Goal: Information Seeking & Learning: Learn about a topic

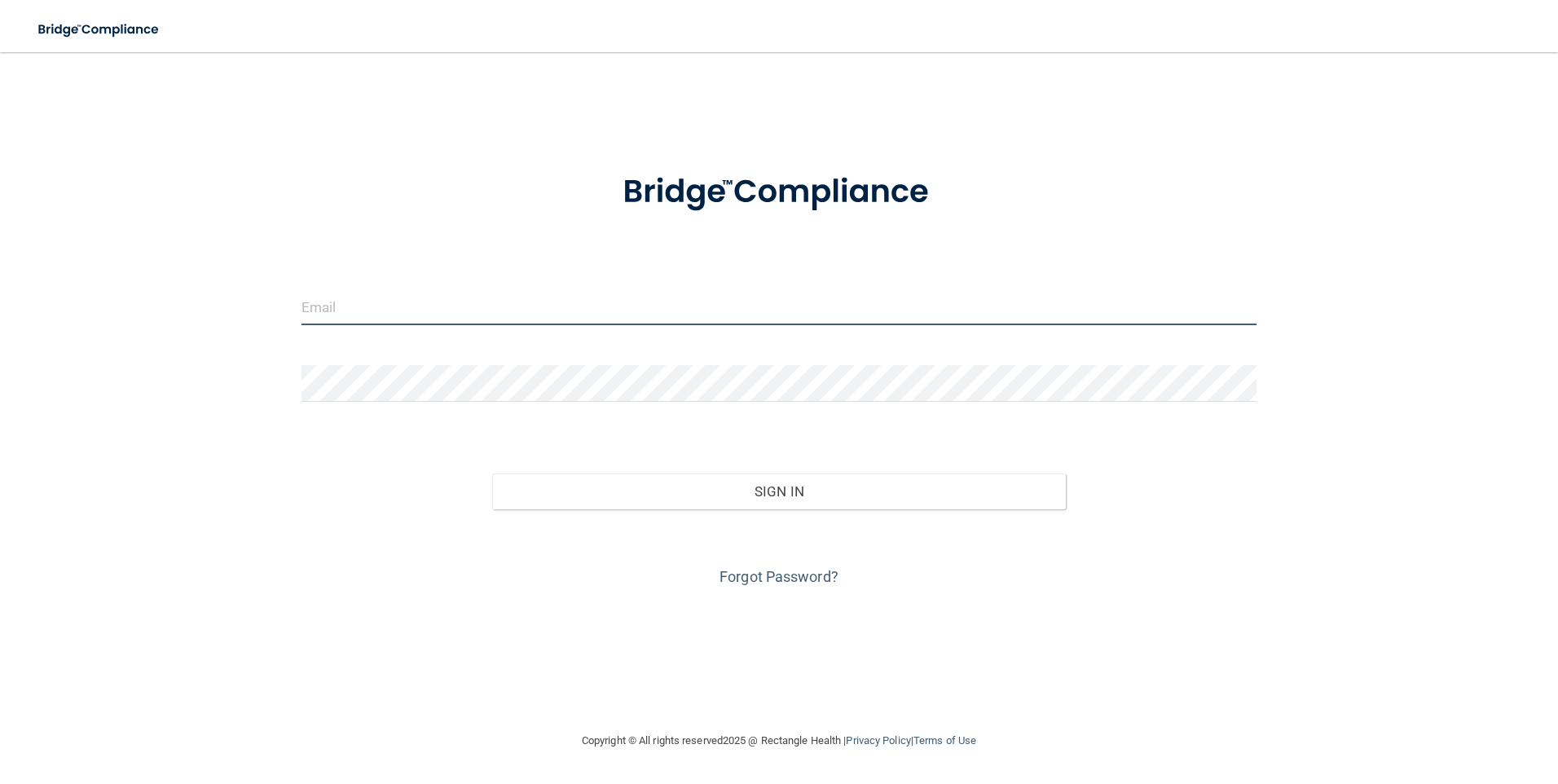
click at [384, 315] on input "email" at bounding box center [779, 307] width 956 height 37
type input "[EMAIL_ADDRESS][DOMAIN_NAME]"
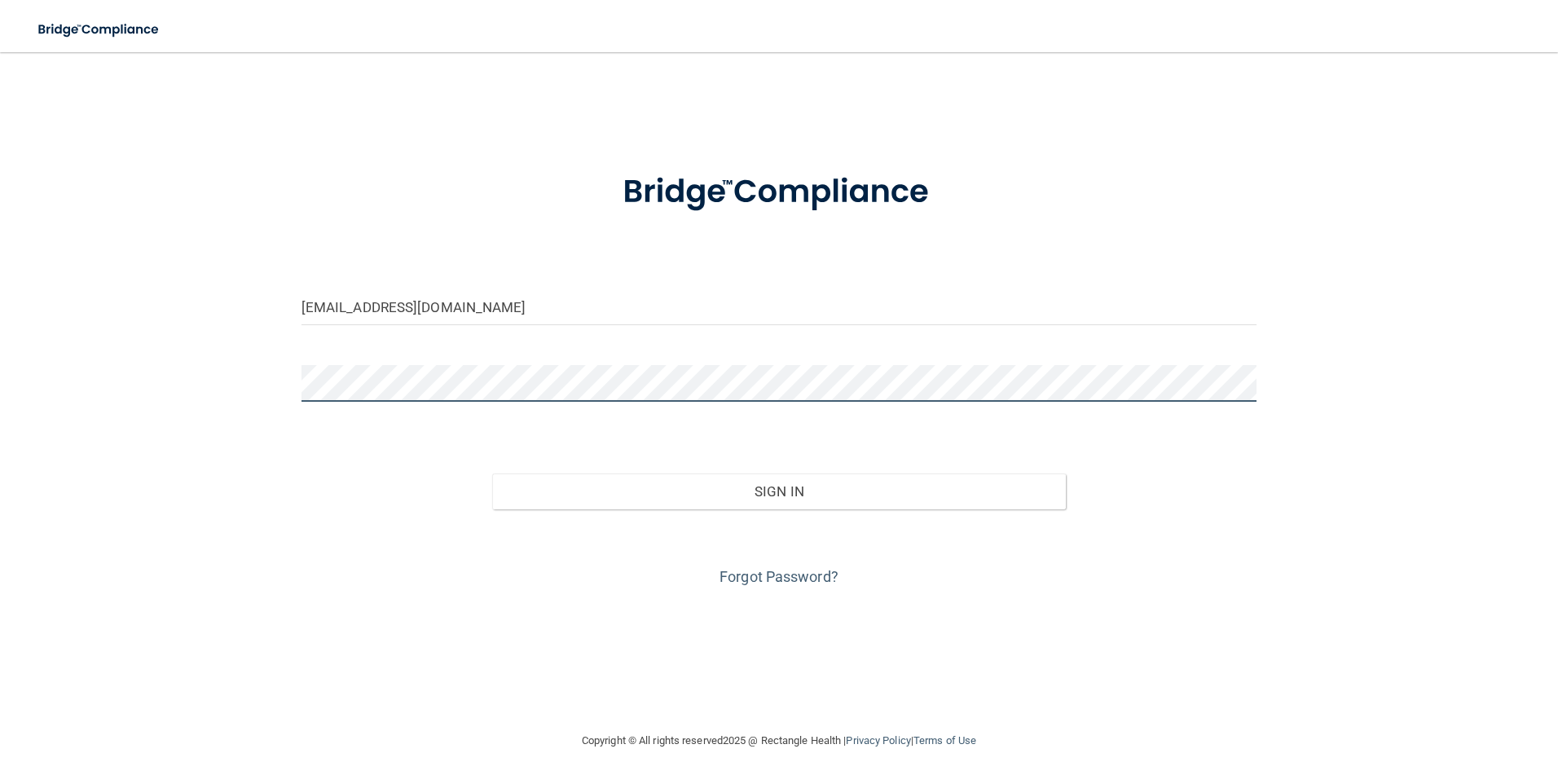
click at [492, 474] on button "Sign In" at bounding box center [779, 491] width 574 height 36
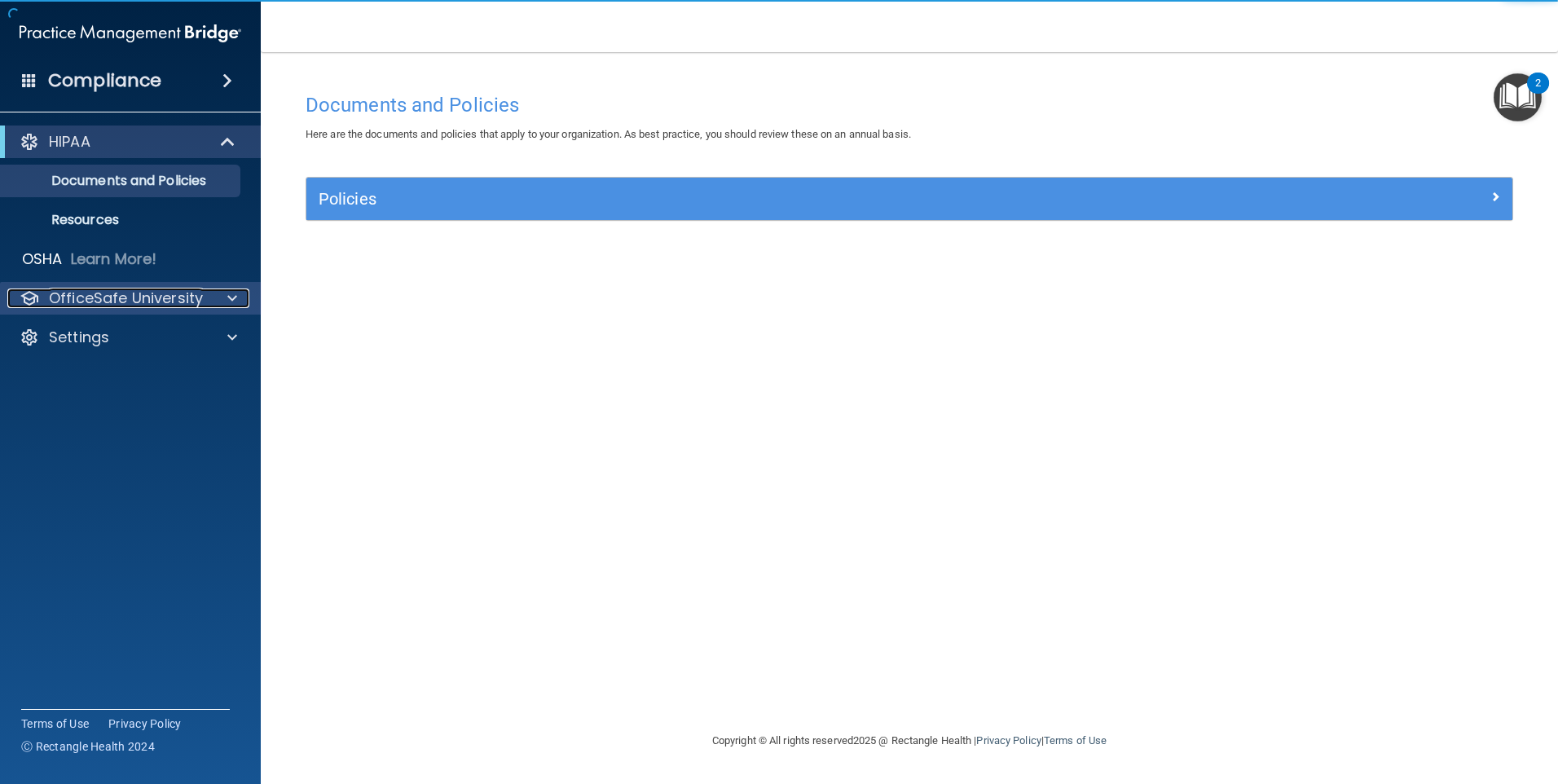
click at [189, 296] on p "OfficeSafe University" at bounding box center [126, 297] width 154 height 19
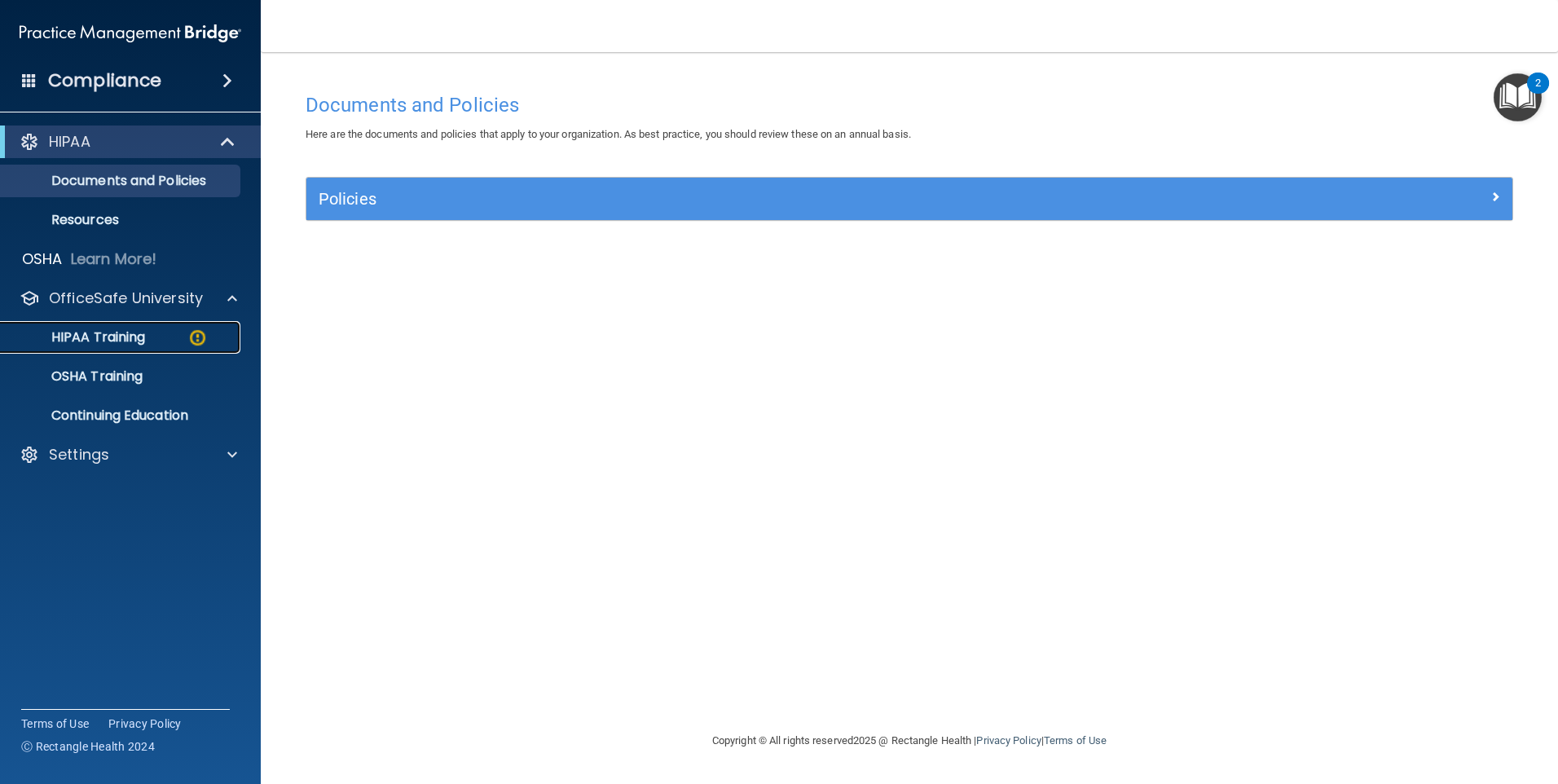
click at [189, 334] on img at bounding box center [198, 338] width 20 height 20
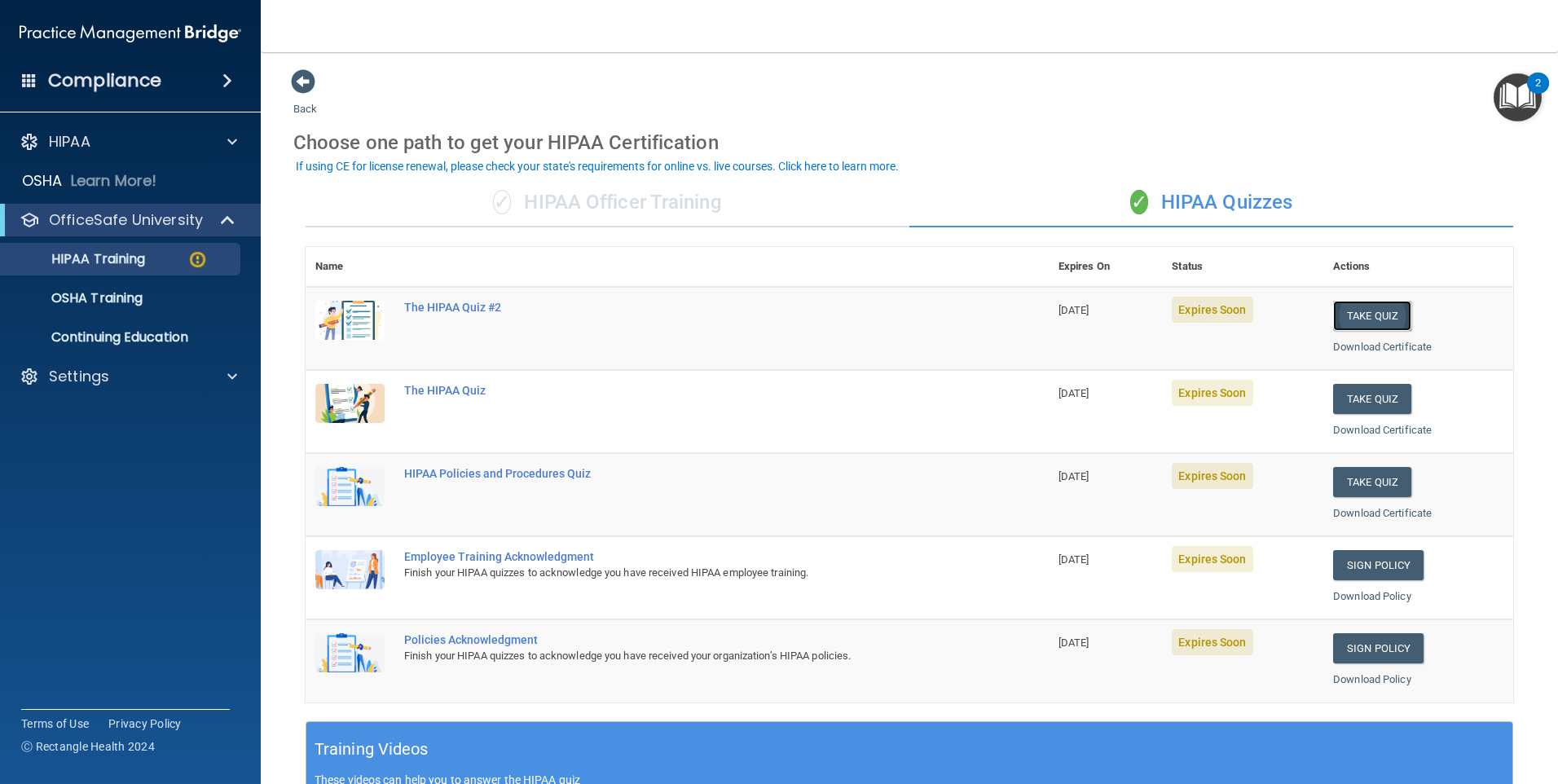
click at [1357, 322] on button "Take Quiz" at bounding box center [1372, 316] width 79 height 30
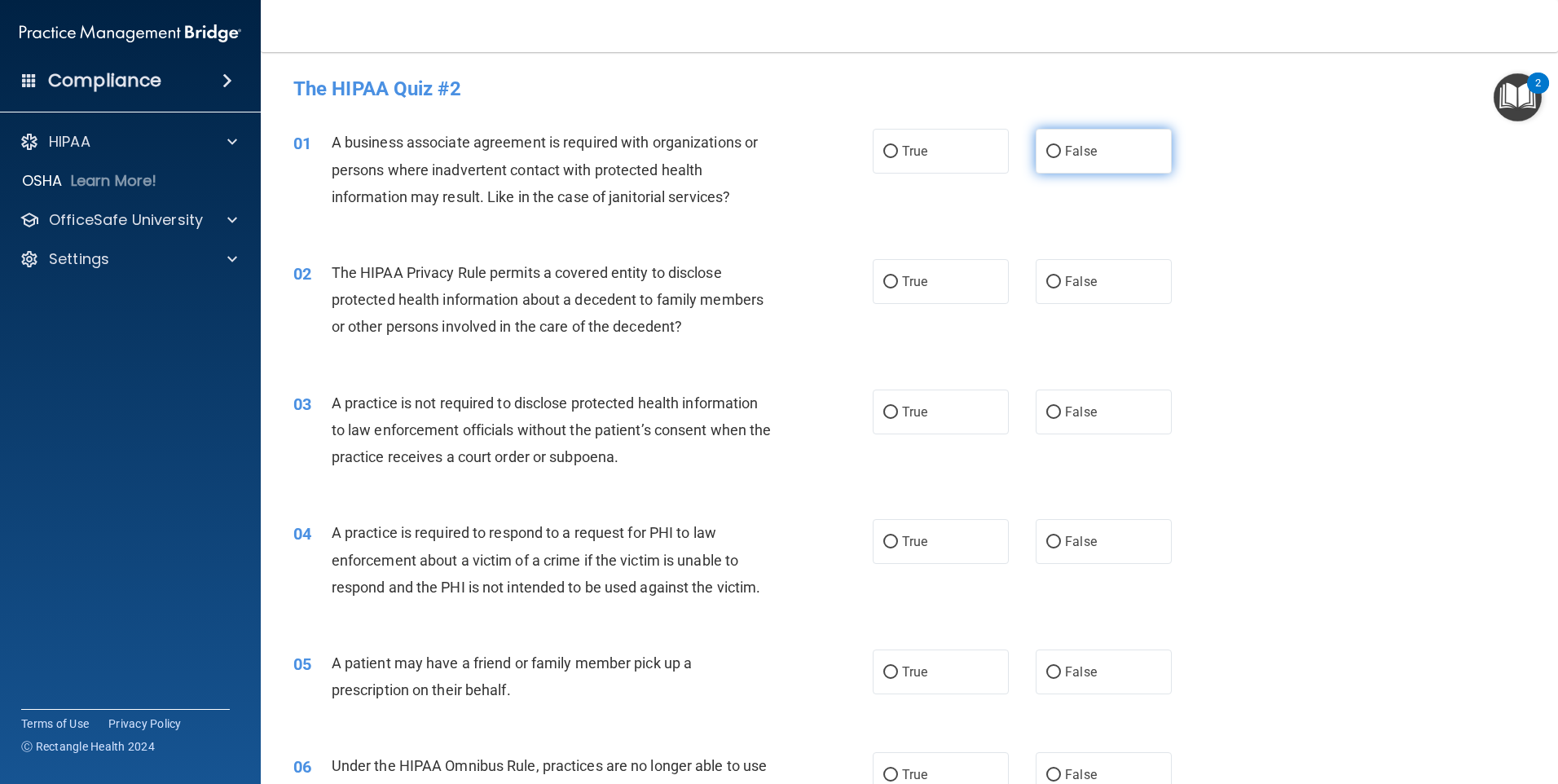
click at [1072, 156] on span "False" at bounding box center [1081, 151] width 31 height 16
click at [1061, 156] on input "False" at bounding box center [1054, 151] width 15 height 12
radio input "true"
click at [955, 272] on label "True" at bounding box center [940, 282] width 136 height 45
click at [899, 276] on input "True" at bounding box center [891, 282] width 15 height 12
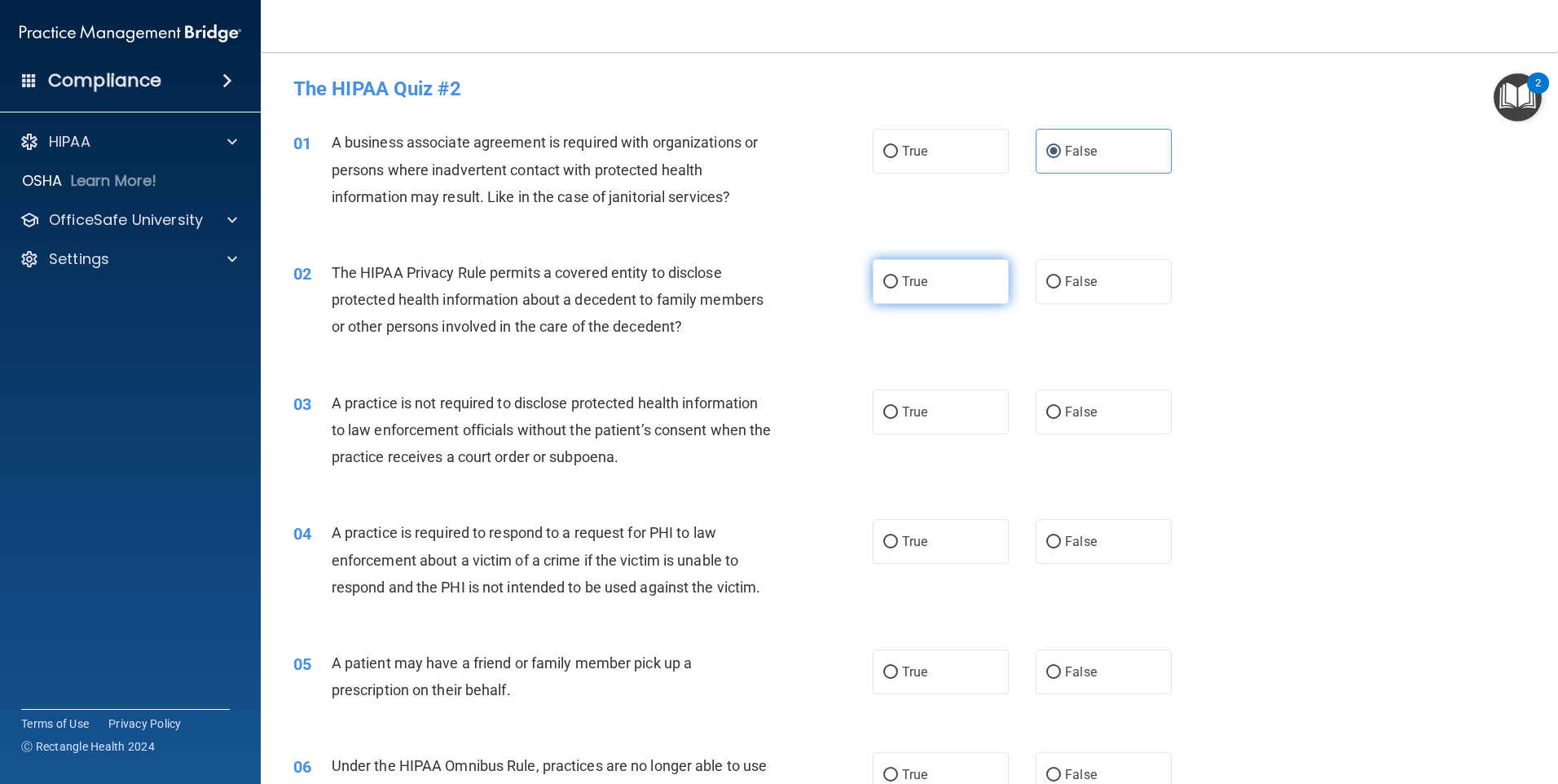
radio input "true"
click at [1046, 406] on input "False" at bounding box center [1054, 412] width 15 height 12
radio input "true"
click at [926, 551] on label "True" at bounding box center [940, 541] width 136 height 45
click at [899, 549] on input "True" at bounding box center [891, 542] width 15 height 12
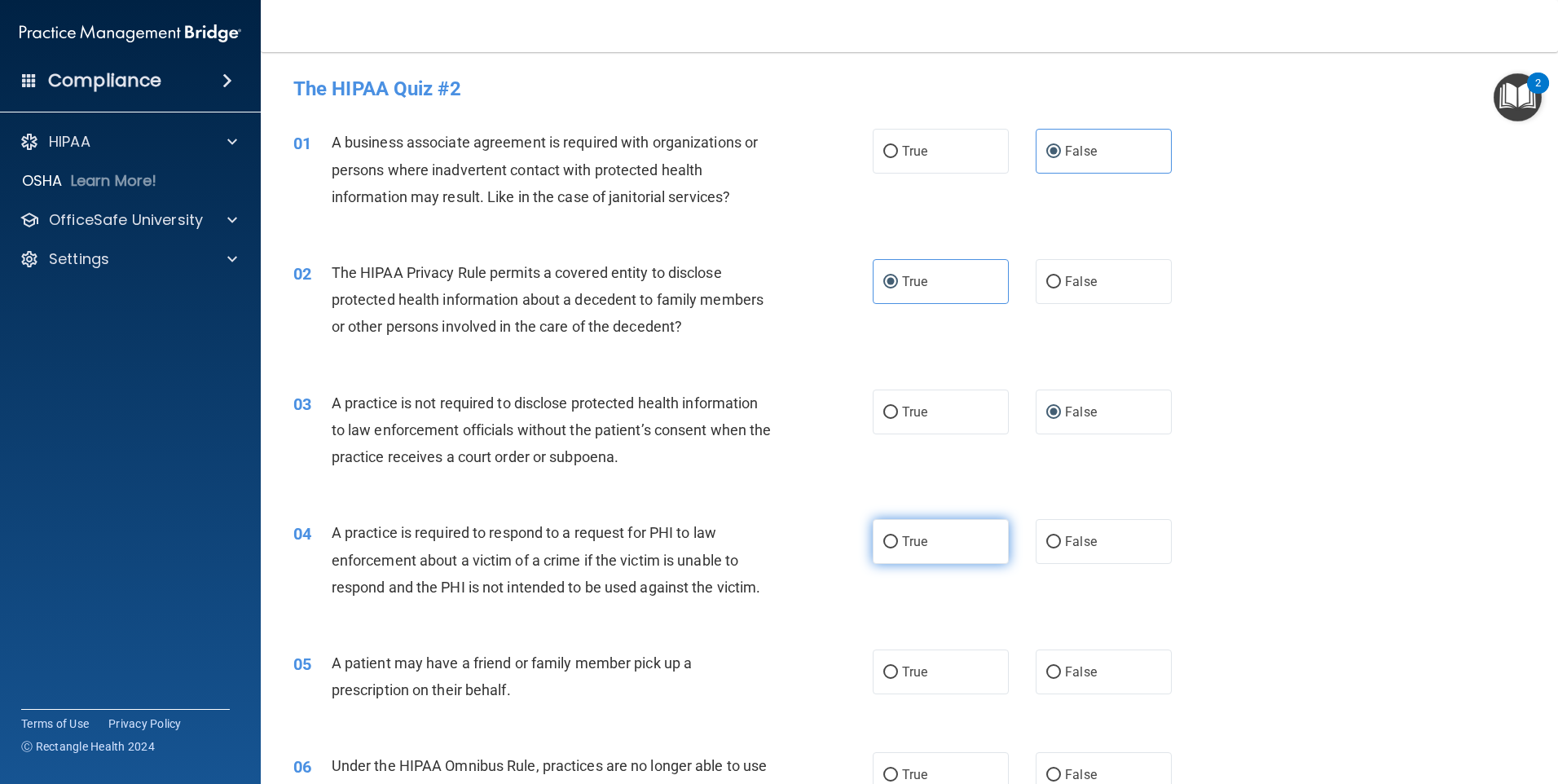
radio input "true"
click at [922, 670] on span "True" at bounding box center [914, 671] width 25 height 16
click at [899, 670] on input "True" at bounding box center [891, 672] width 15 height 12
radio input "true"
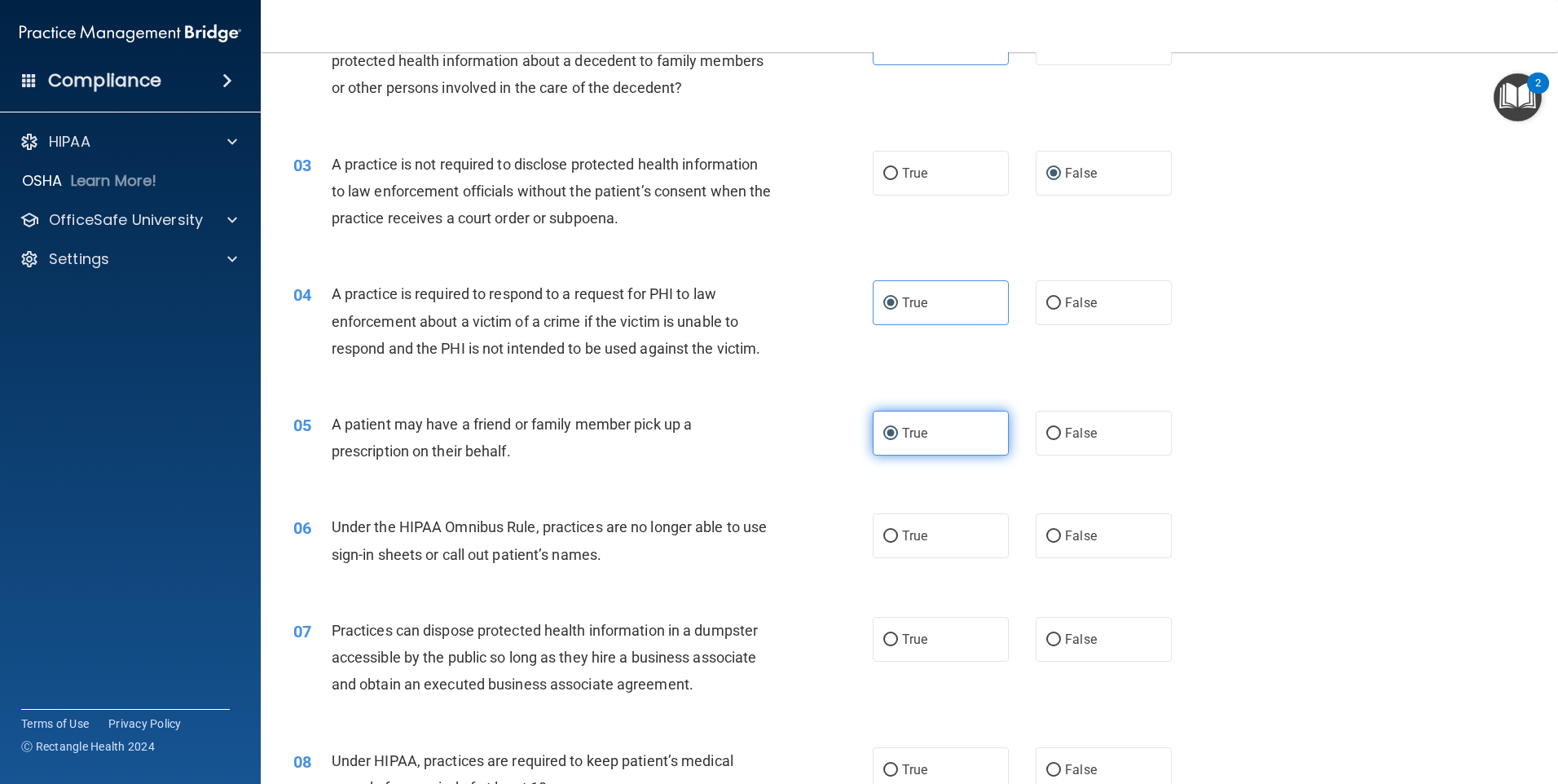
scroll to position [407, 0]
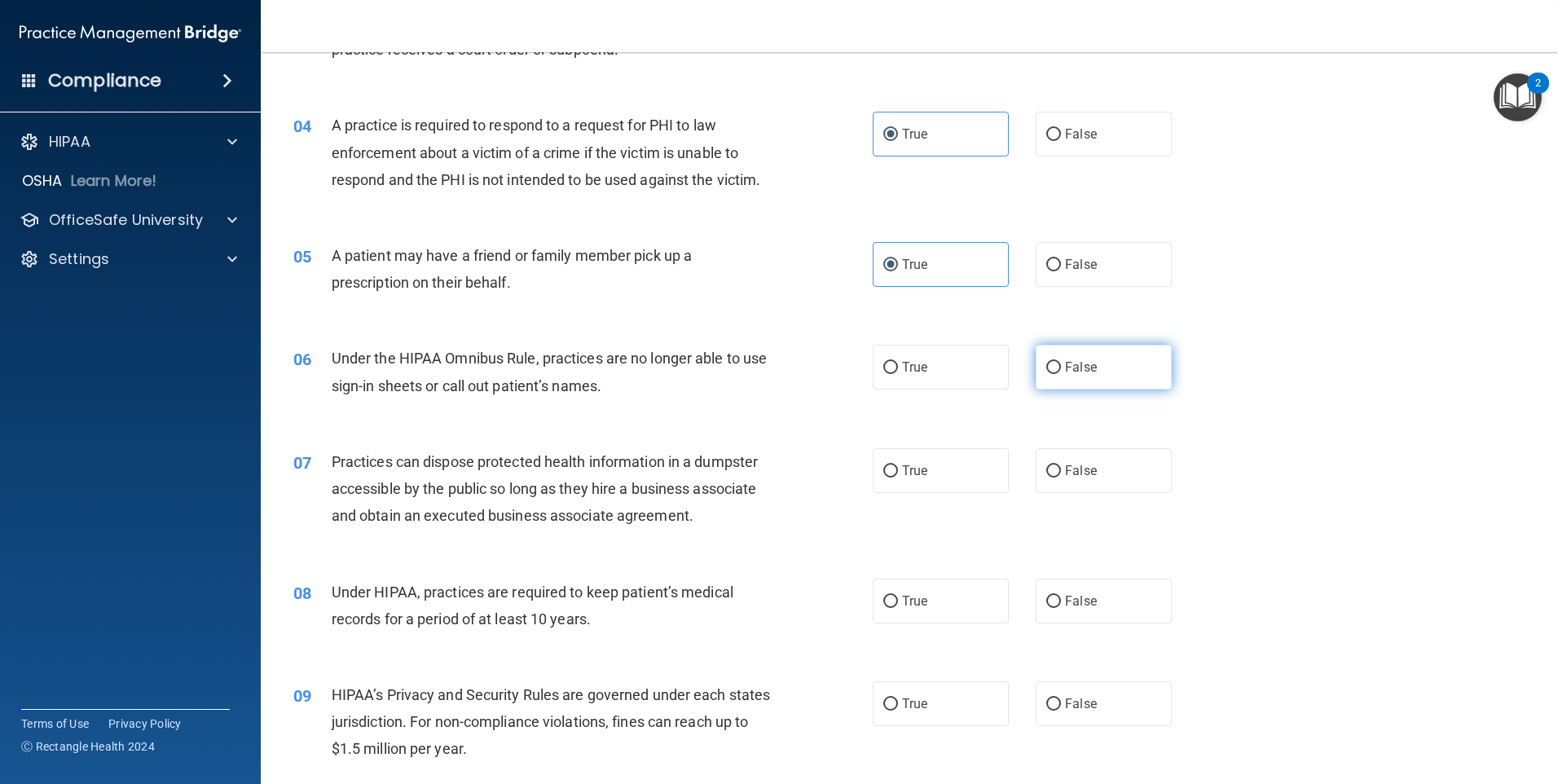
click at [1036, 372] on label "False" at bounding box center [1104, 367] width 136 height 45
click at [1046, 372] on input "False" at bounding box center [1054, 368] width 15 height 12
radio input "true"
click at [1036, 468] on label "False" at bounding box center [1104, 470] width 136 height 45
click at [1046, 468] on input "False" at bounding box center [1054, 471] width 15 height 12
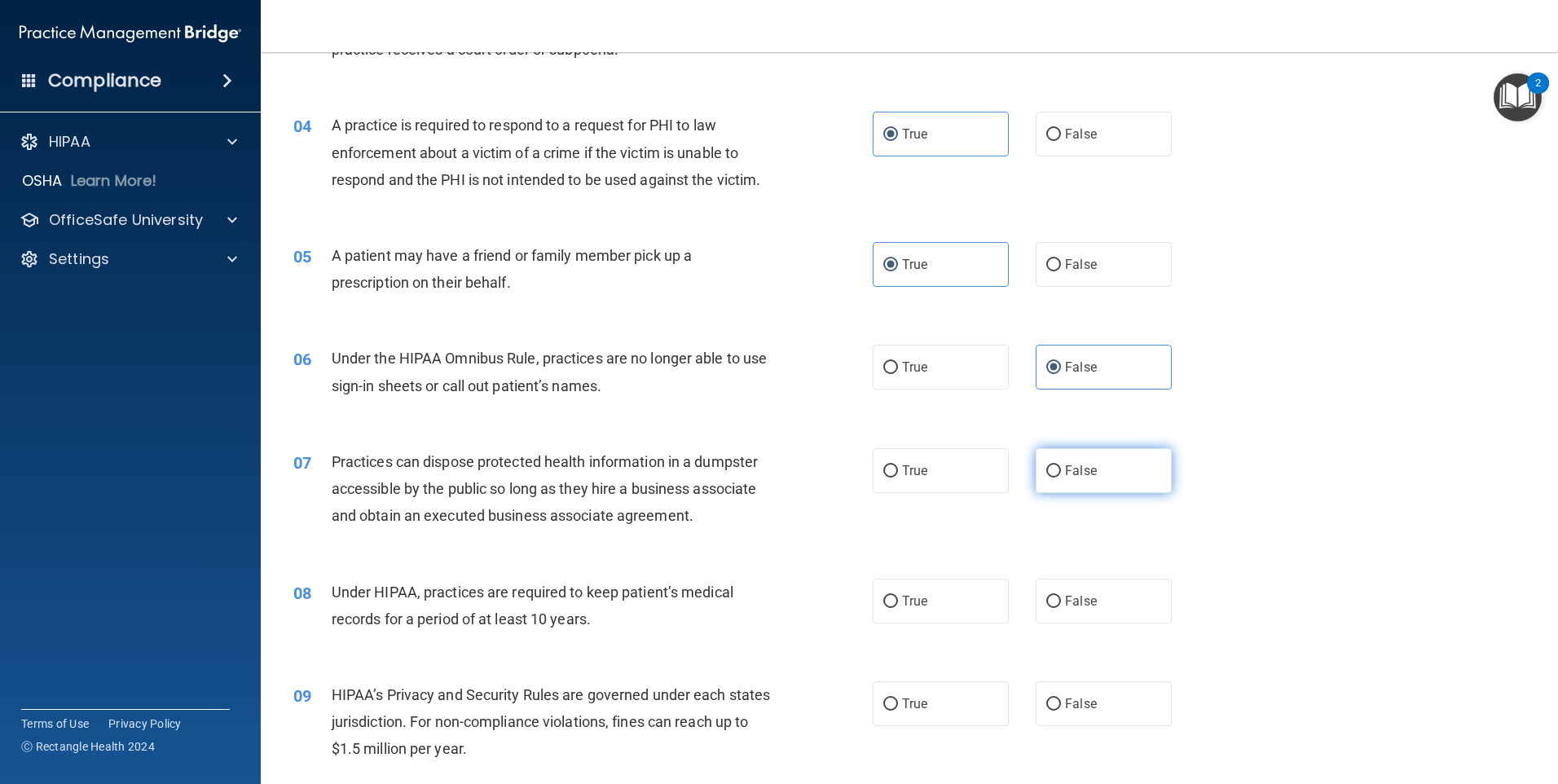
radio input "true"
click at [1050, 586] on label "False" at bounding box center [1104, 601] width 136 height 45
click at [1050, 596] on input "False" at bounding box center [1054, 601] width 15 height 12
radio input "true"
click at [1049, 699] on input "False" at bounding box center [1054, 704] width 15 height 12
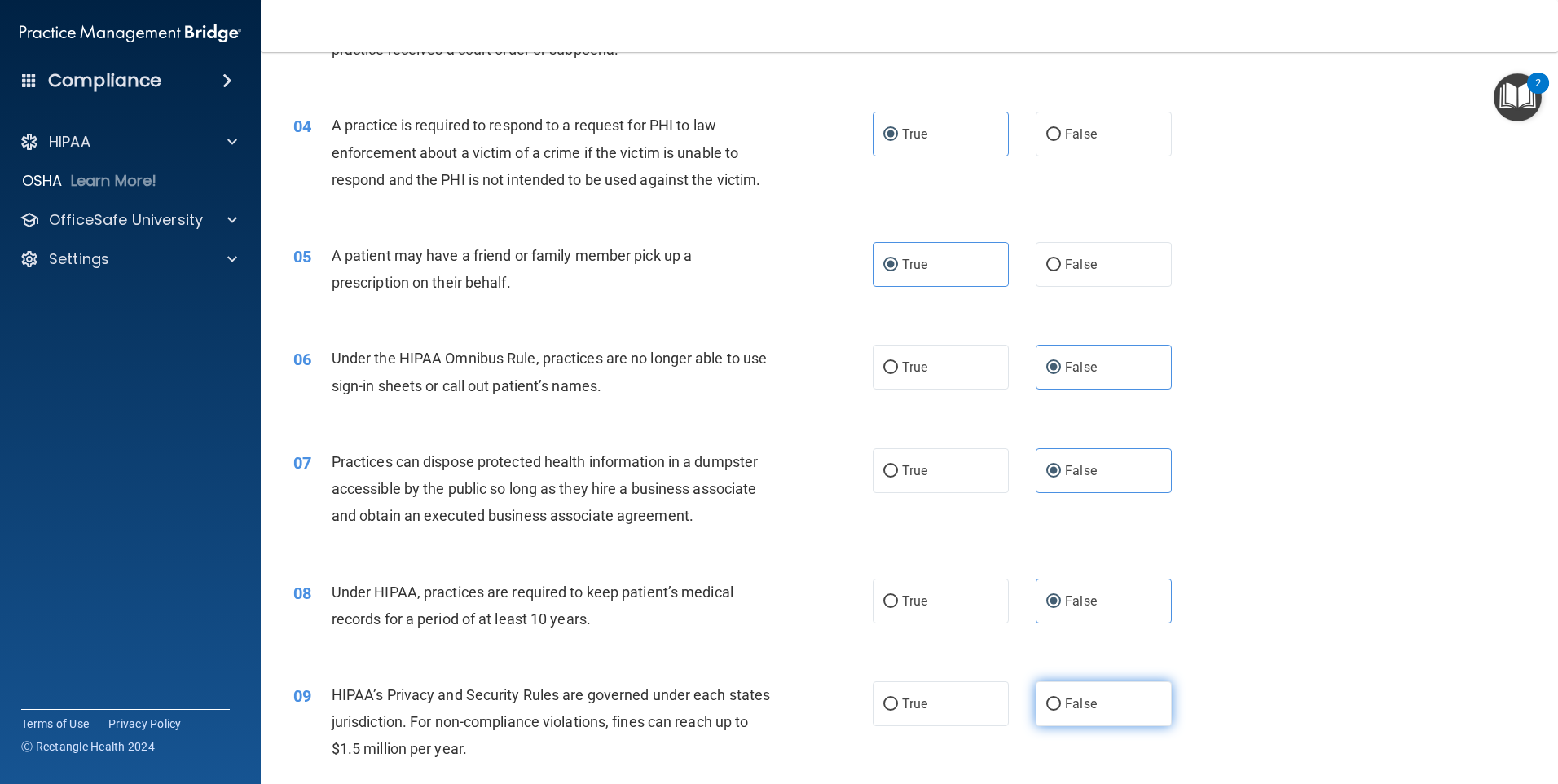
radio input "true"
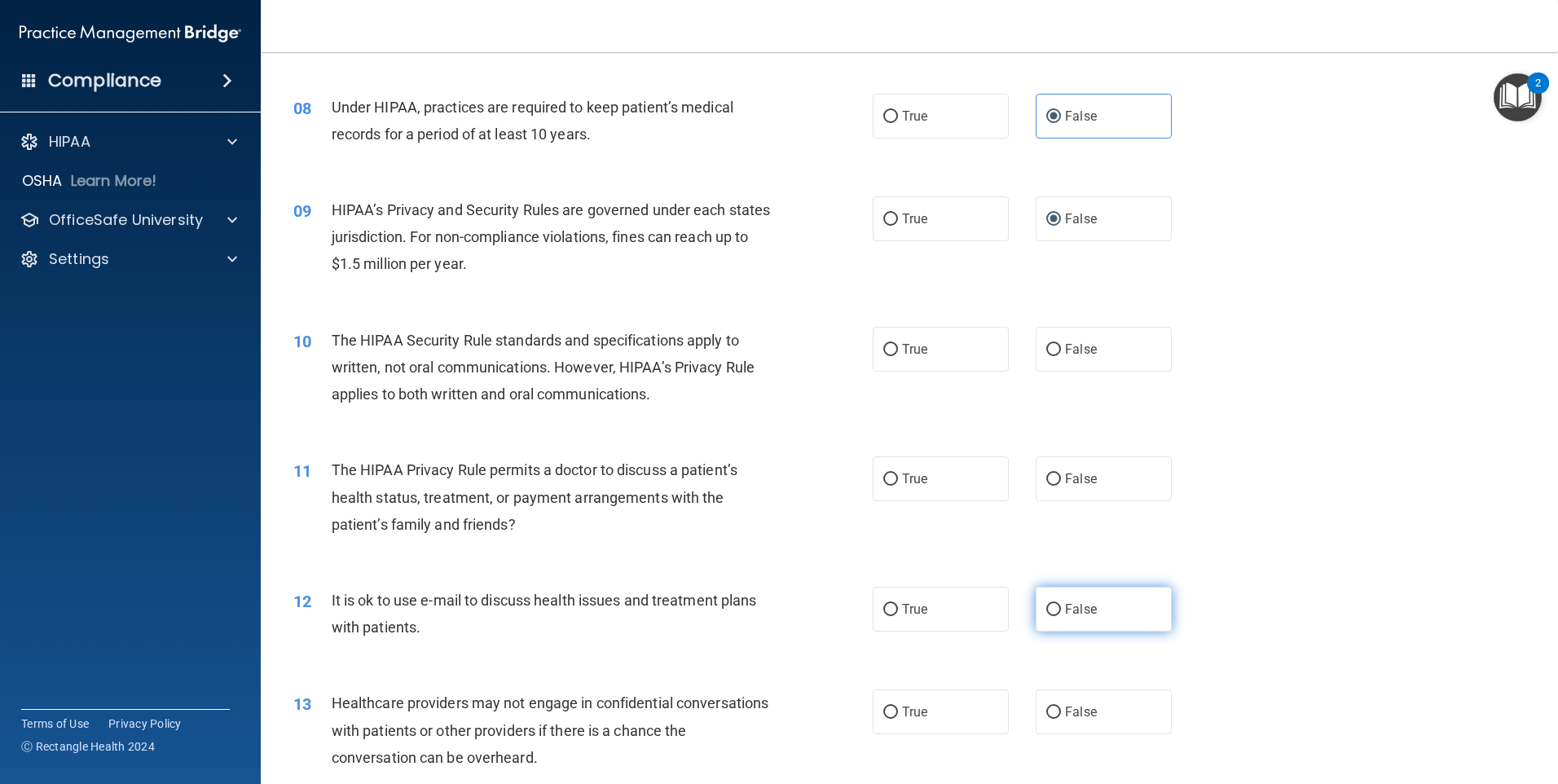
scroll to position [978, 0]
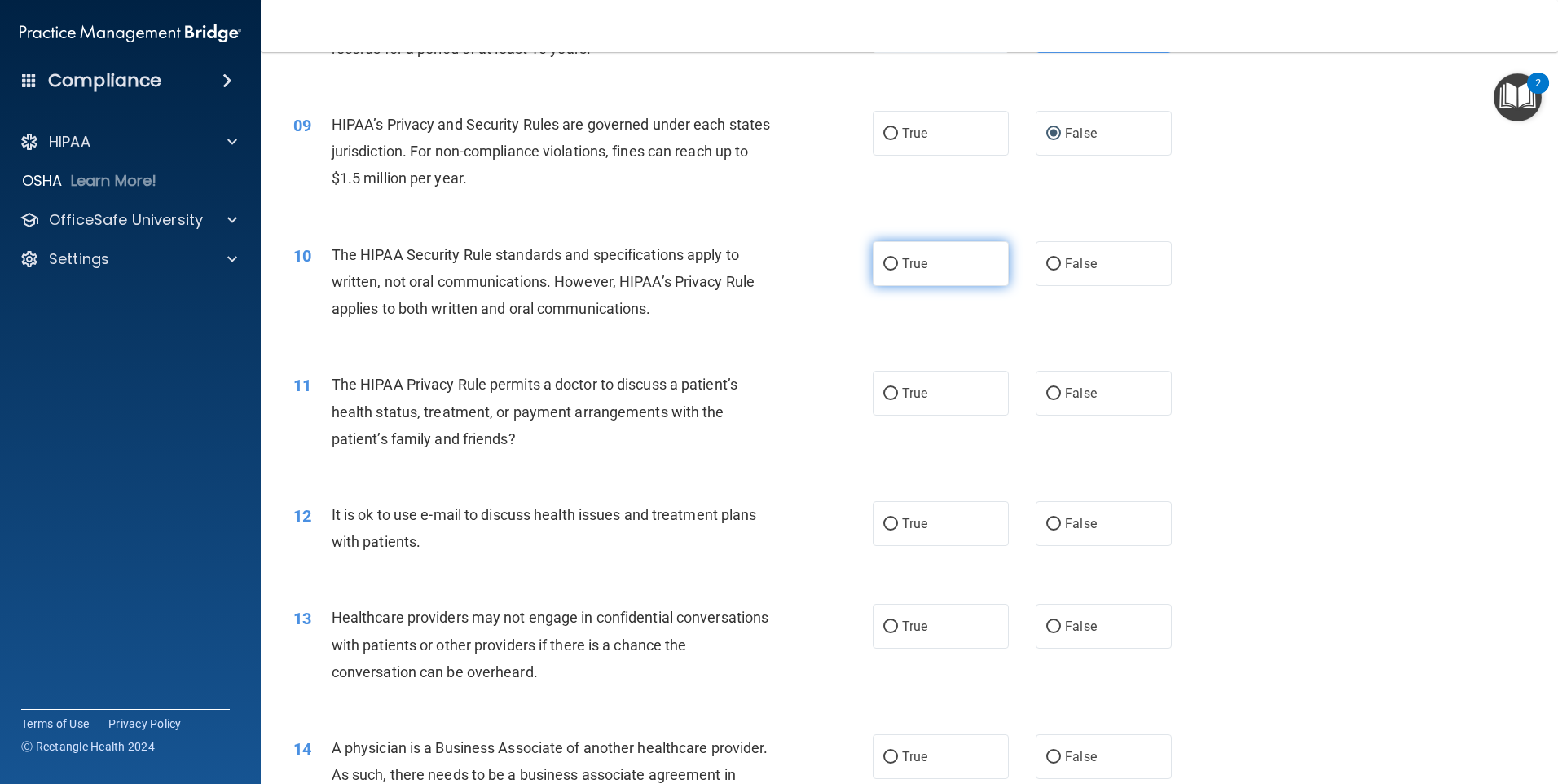
click at [932, 264] on label "True" at bounding box center [940, 263] width 136 height 45
click at [899, 264] on input "True" at bounding box center [891, 264] width 15 height 12
radio input "true"
click at [926, 414] on label "True" at bounding box center [940, 393] width 136 height 45
click at [899, 400] on input "True" at bounding box center [891, 393] width 15 height 12
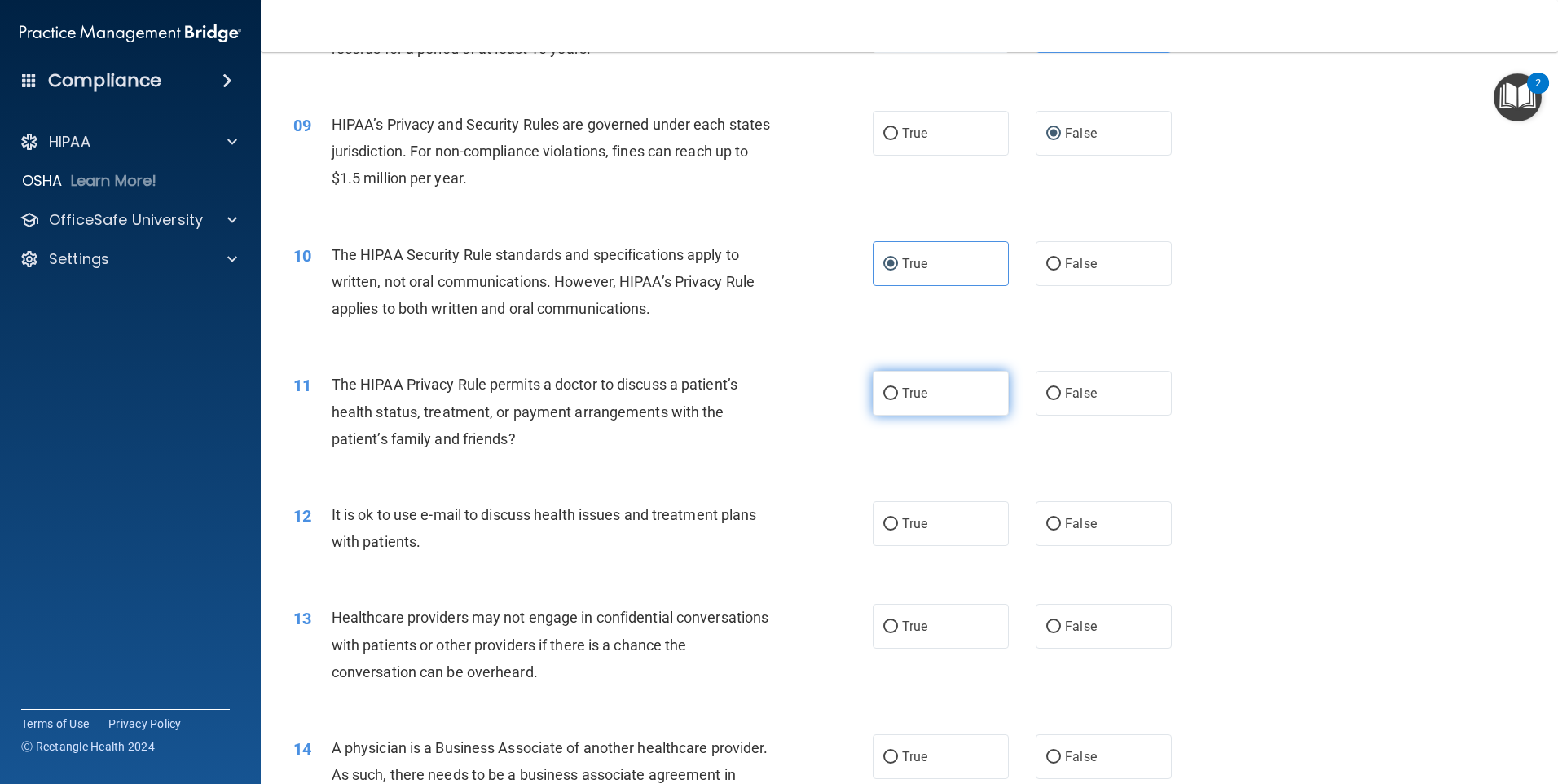
radio input "true"
click at [921, 516] on span "True" at bounding box center [914, 524] width 25 height 16
click at [899, 518] on input "True" at bounding box center [891, 524] width 15 height 12
radio input "true"
click at [1077, 642] on label "False" at bounding box center [1104, 626] width 136 height 45
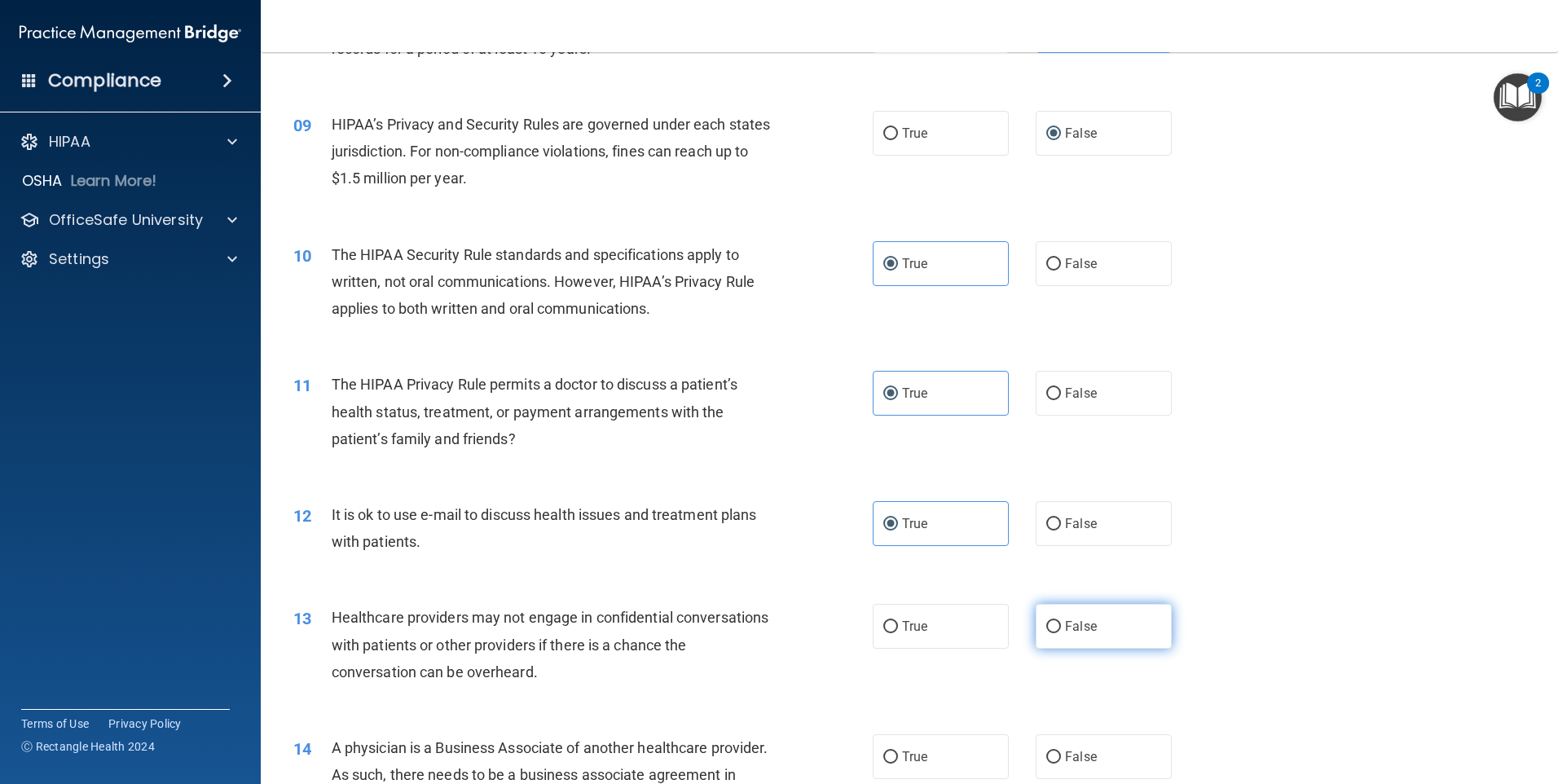
click at [1061, 633] on input "False" at bounding box center [1054, 626] width 15 height 12
radio input "true"
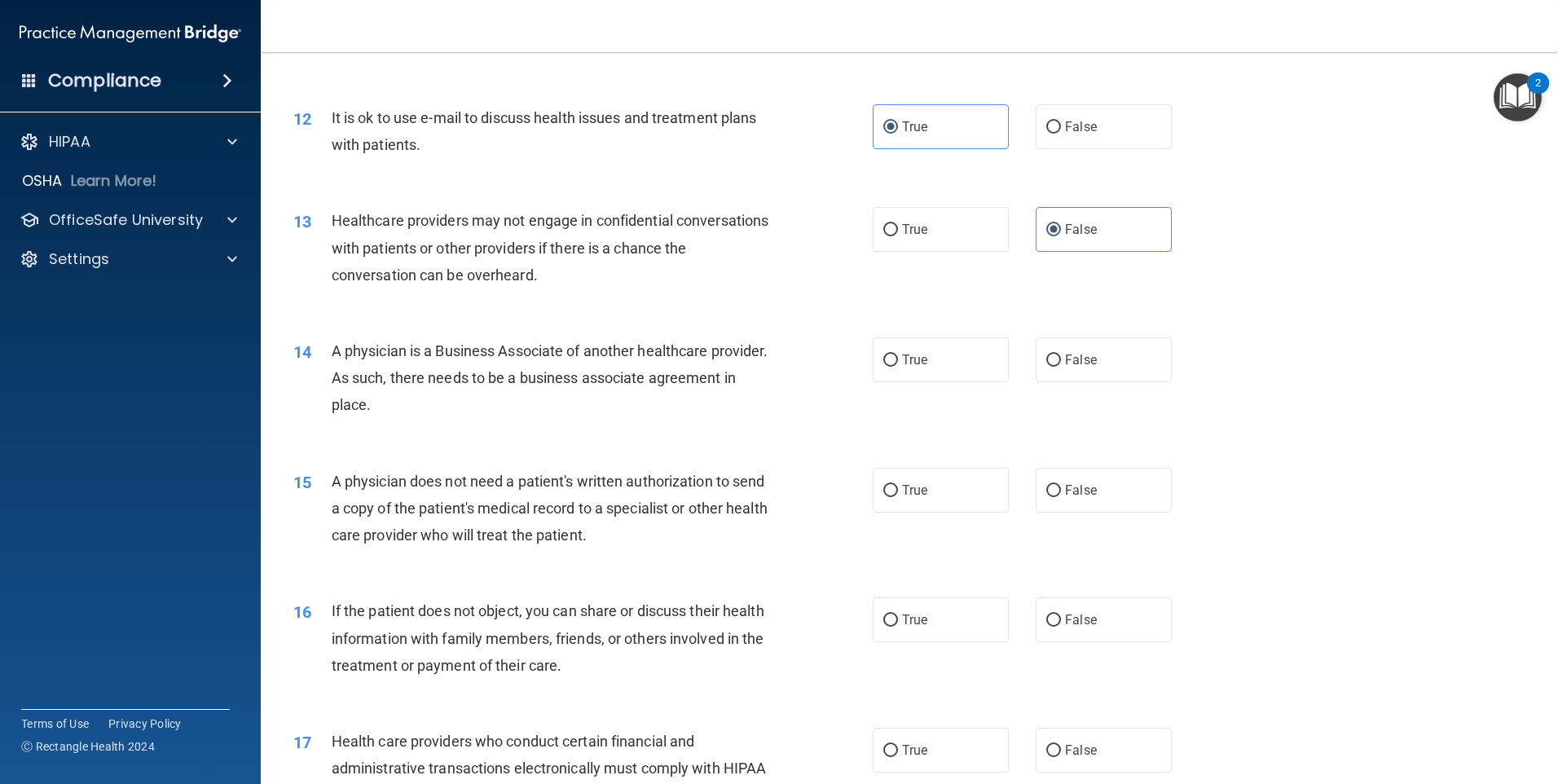
scroll to position [1385, 0]
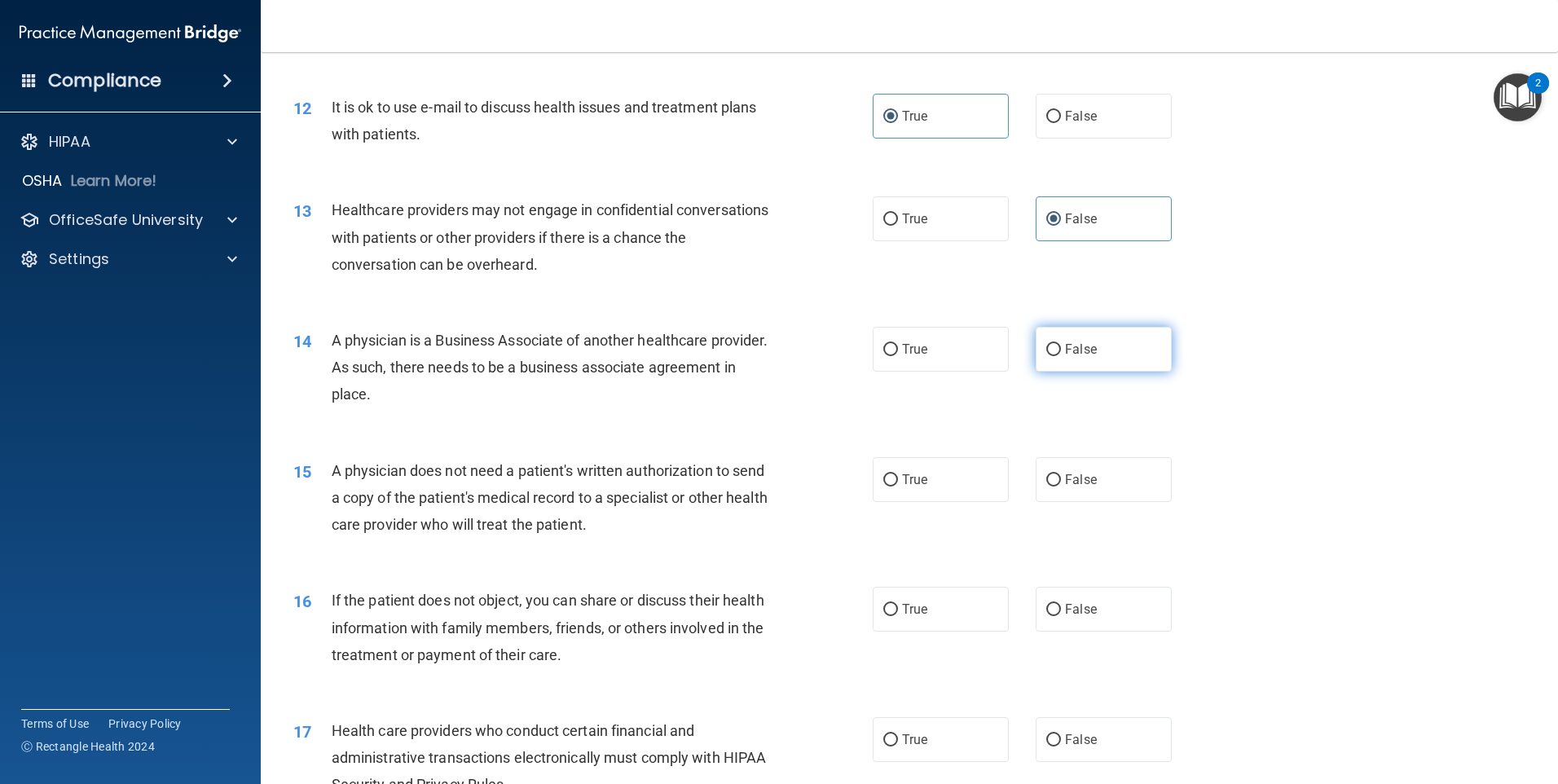
click at [1097, 357] on label "False" at bounding box center [1104, 349] width 136 height 45
click at [1061, 356] on input "False" at bounding box center [1054, 349] width 15 height 12
radio input "true"
click at [961, 474] on label "True" at bounding box center [940, 479] width 136 height 45
click at [899, 475] on input "True" at bounding box center [891, 480] width 15 height 12
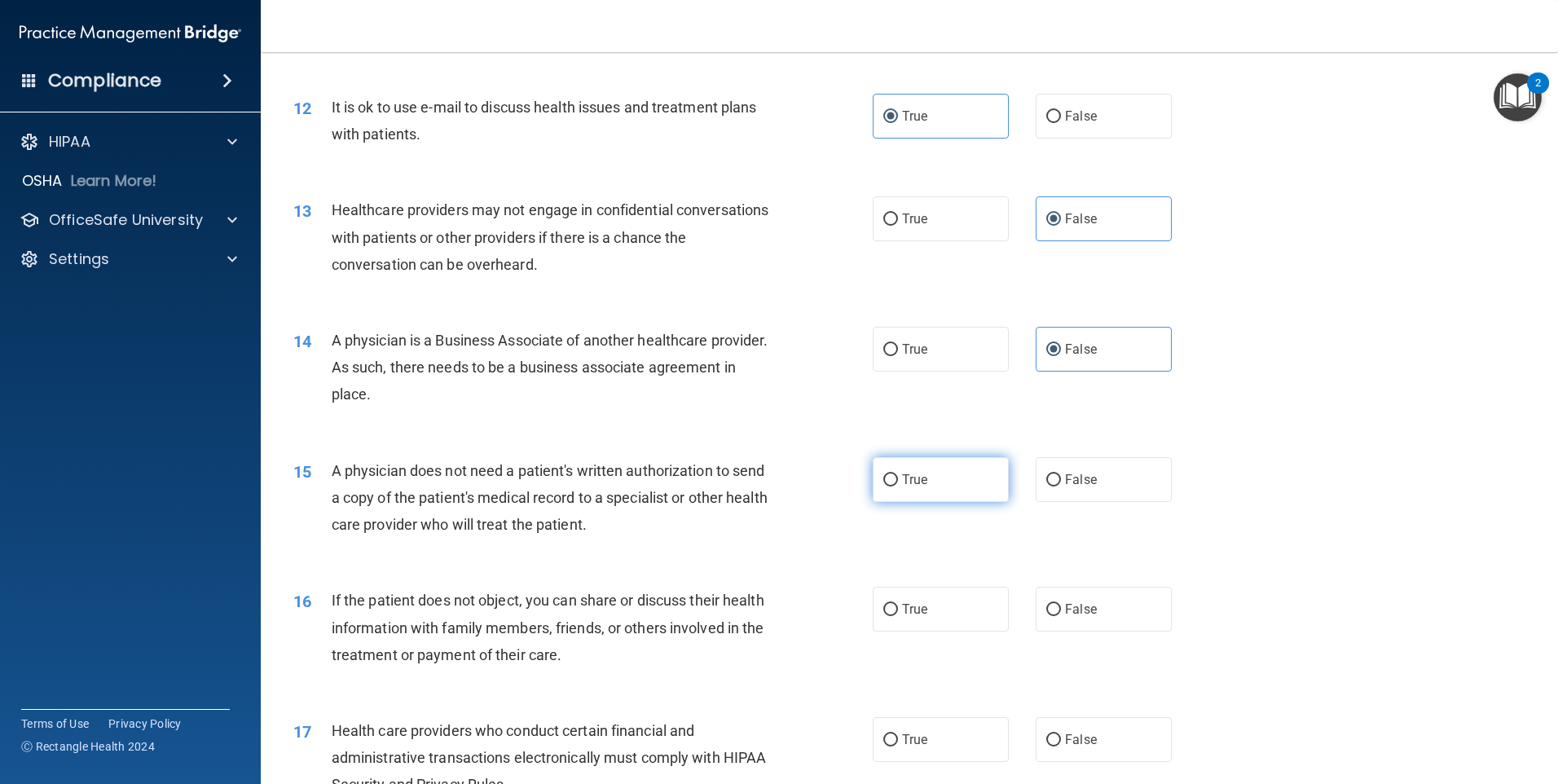
radio input "true"
click at [930, 616] on label "True" at bounding box center [940, 609] width 136 height 45
click at [899, 616] on input "True" at bounding box center [891, 609] width 15 height 12
radio input "true"
click at [913, 737] on span "True" at bounding box center [914, 740] width 25 height 16
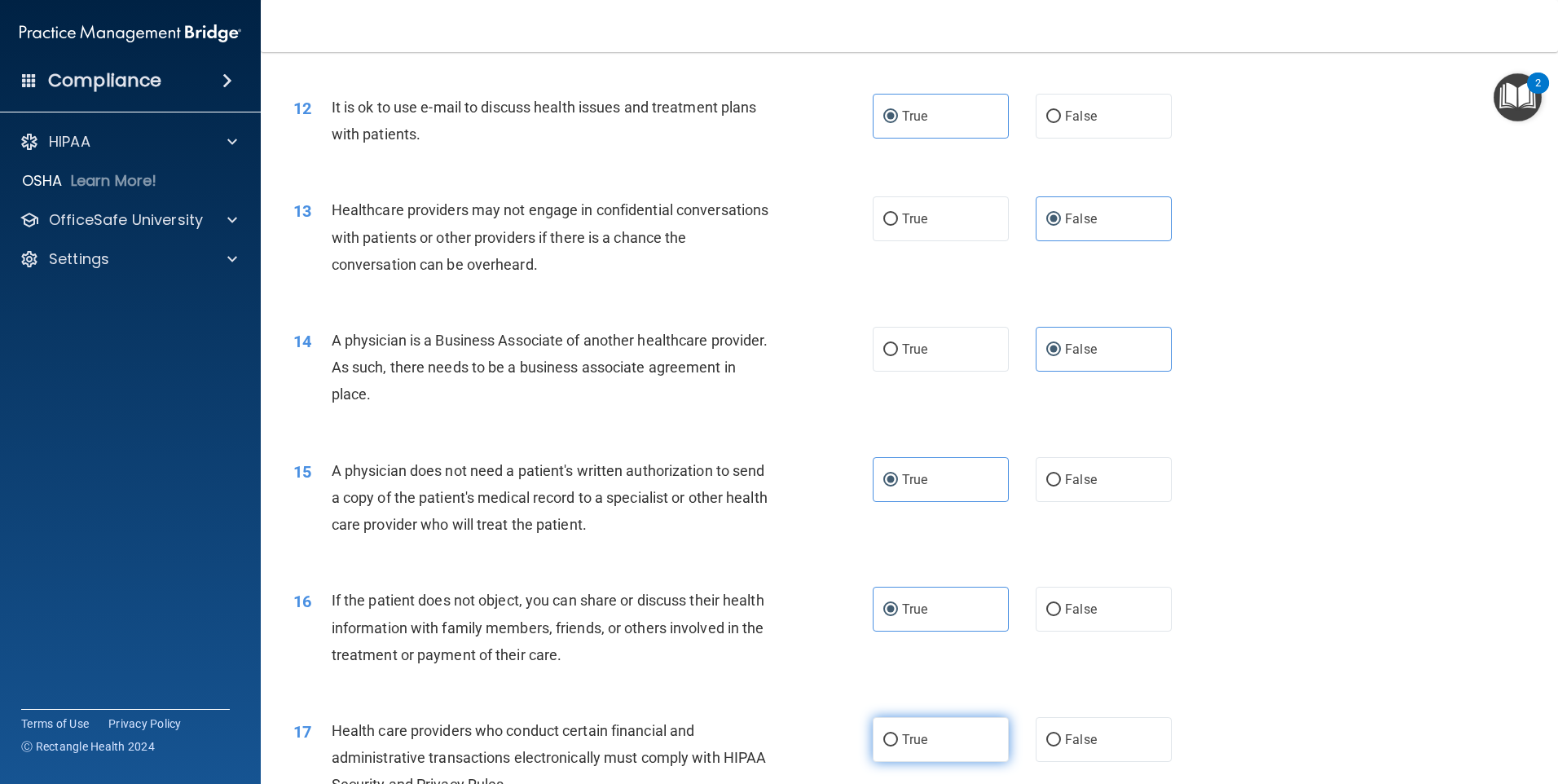
click at [899, 737] on input "True" at bounding box center [891, 740] width 15 height 12
radio input "true"
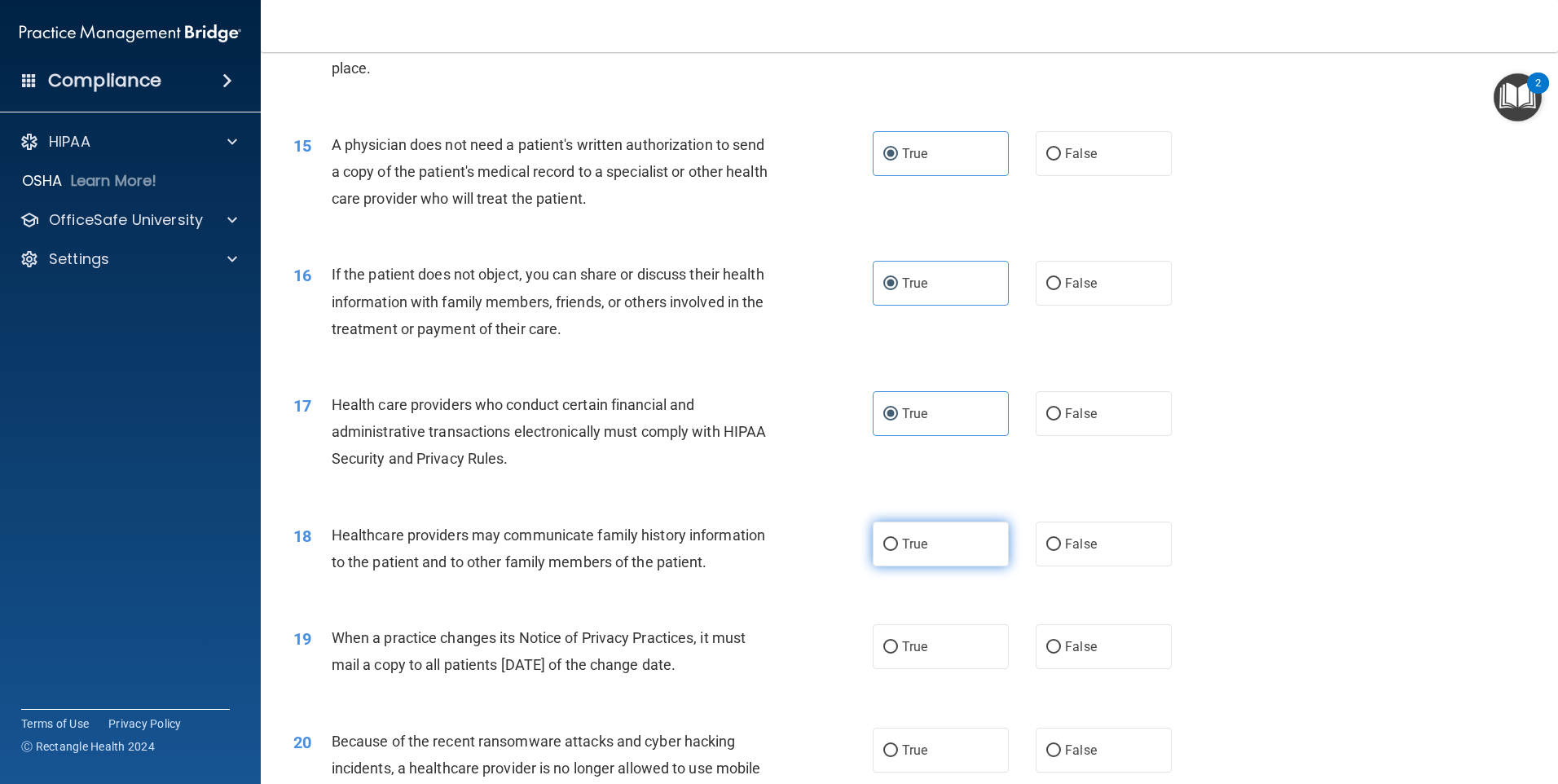
scroll to position [1956, 0]
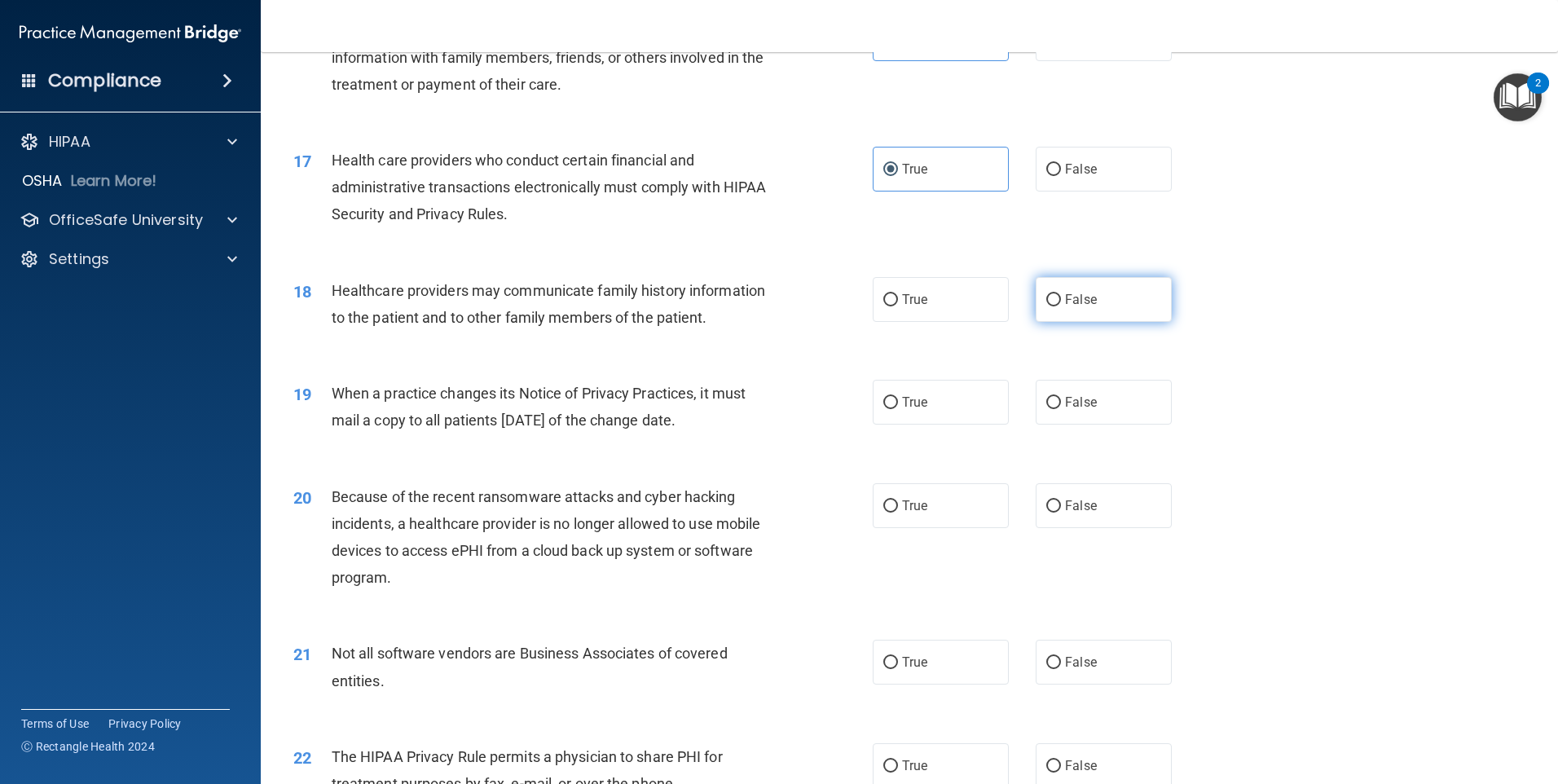
click at [1040, 316] on label "False" at bounding box center [1104, 299] width 136 height 45
click at [1046, 307] on input "False" at bounding box center [1054, 300] width 15 height 12
radio input "true"
click at [1065, 405] on span "False" at bounding box center [1081, 402] width 31 height 16
click at [1061, 405] on input "False" at bounding box center [1054, 403] width 15 height 12
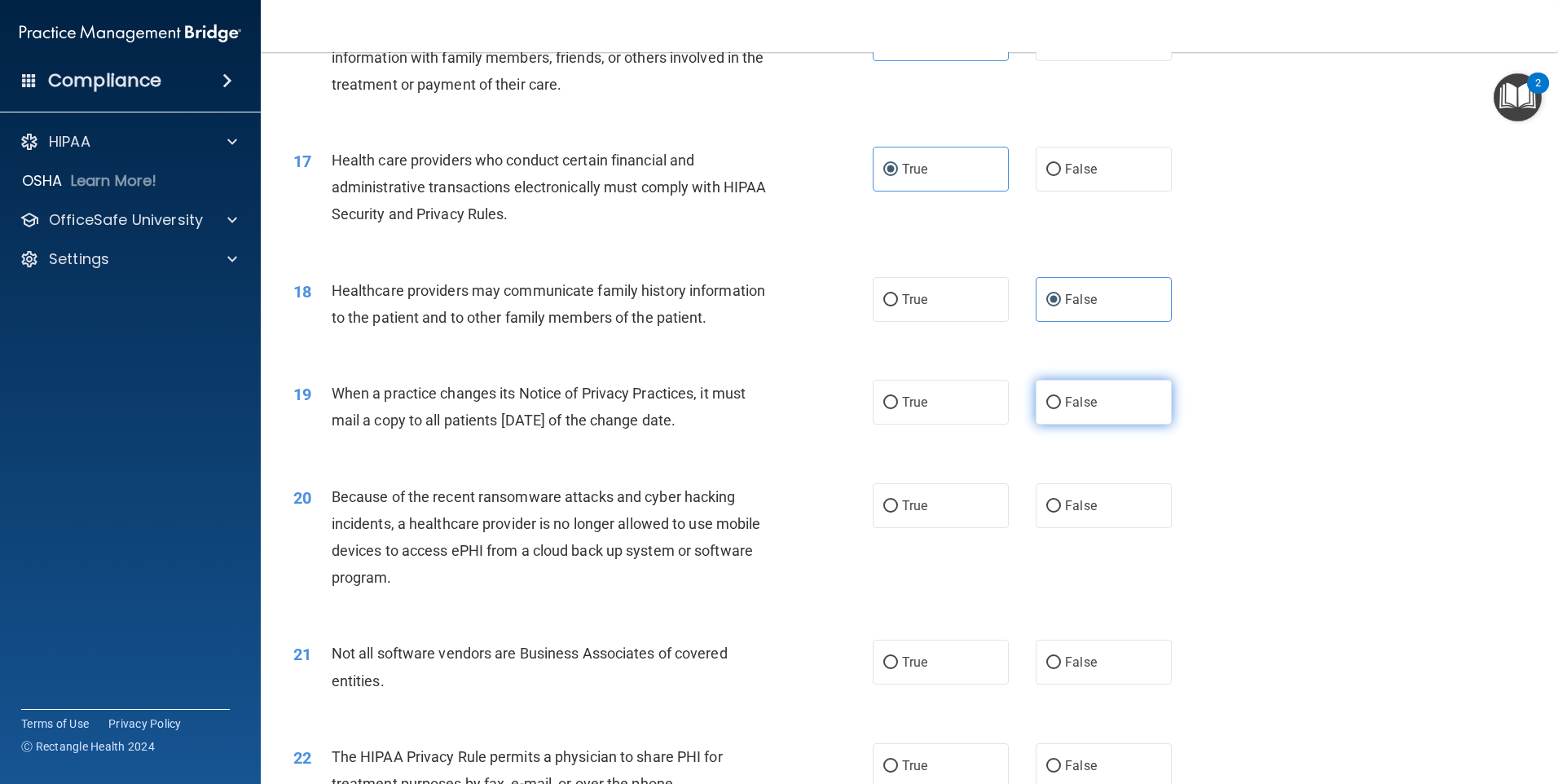
radio input "true"
click at [1065, 511] on span "False" at bounding box center [1081, 505] width 31 height 16
click at [1060, 511] on input "False" at bounding box center [1054, 506] width 15 height 12
radio input "true"
click at [934, 671] on label "True" at bounding box center [940, 662] width 136 height 45
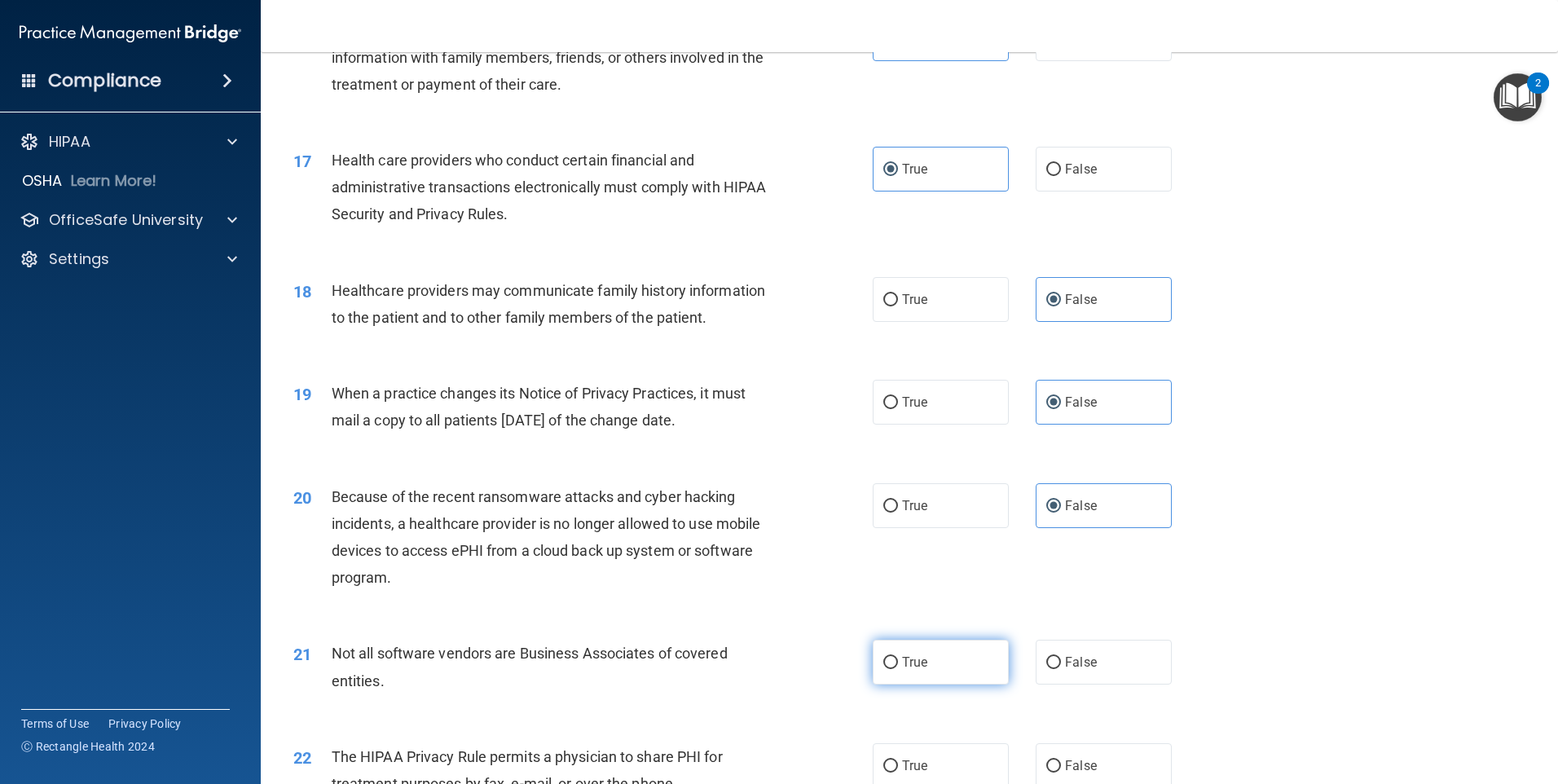
click at [899, 669] on input "True" at bounding box center [891, 662] width 15 height 12
radio input "true"
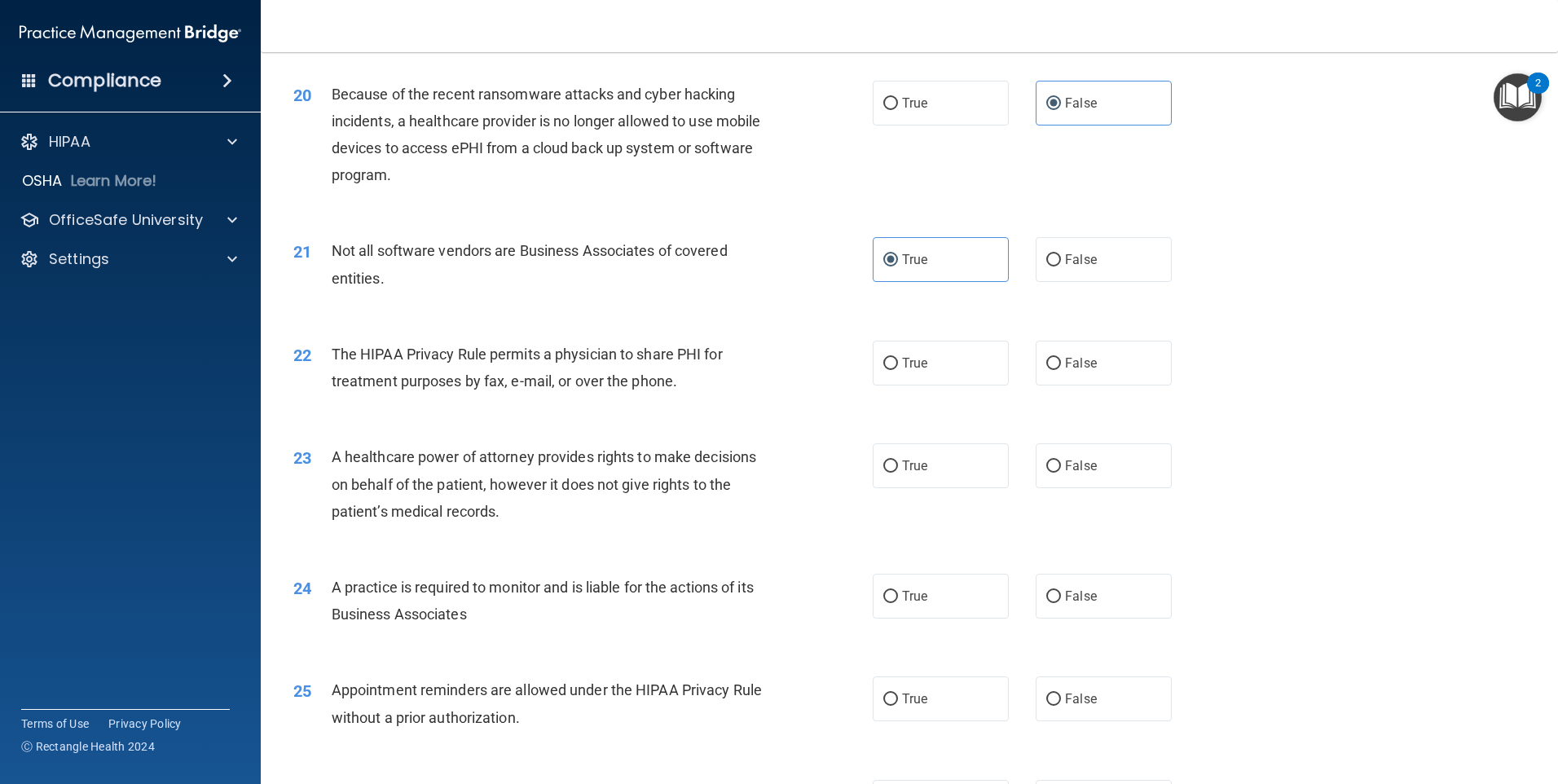
scroll to position [2363, 0]
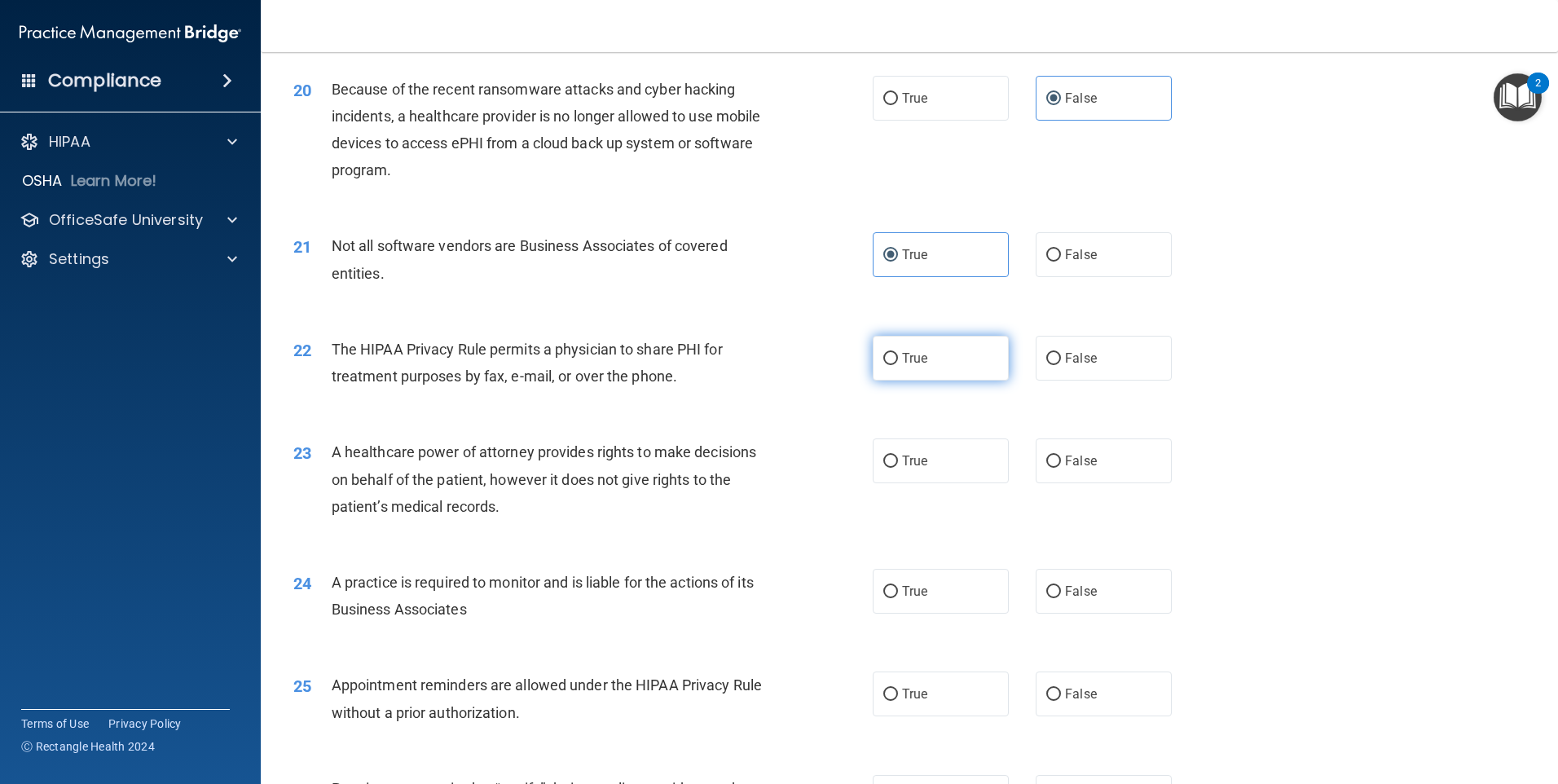
click at [966, 362] on label "True" at bounding box center [940, 358] width 136 height 45
click at [899, 362] on input "True" at bounding box center [891, 358] width 15 height 12
radio input "true"
click at [1090, 453] on label "False" at bounding box center [1104, 461] width 136 height 45
click at [1061, 455] on input "False" at bounding box center [1054, 461] width 15 height 12
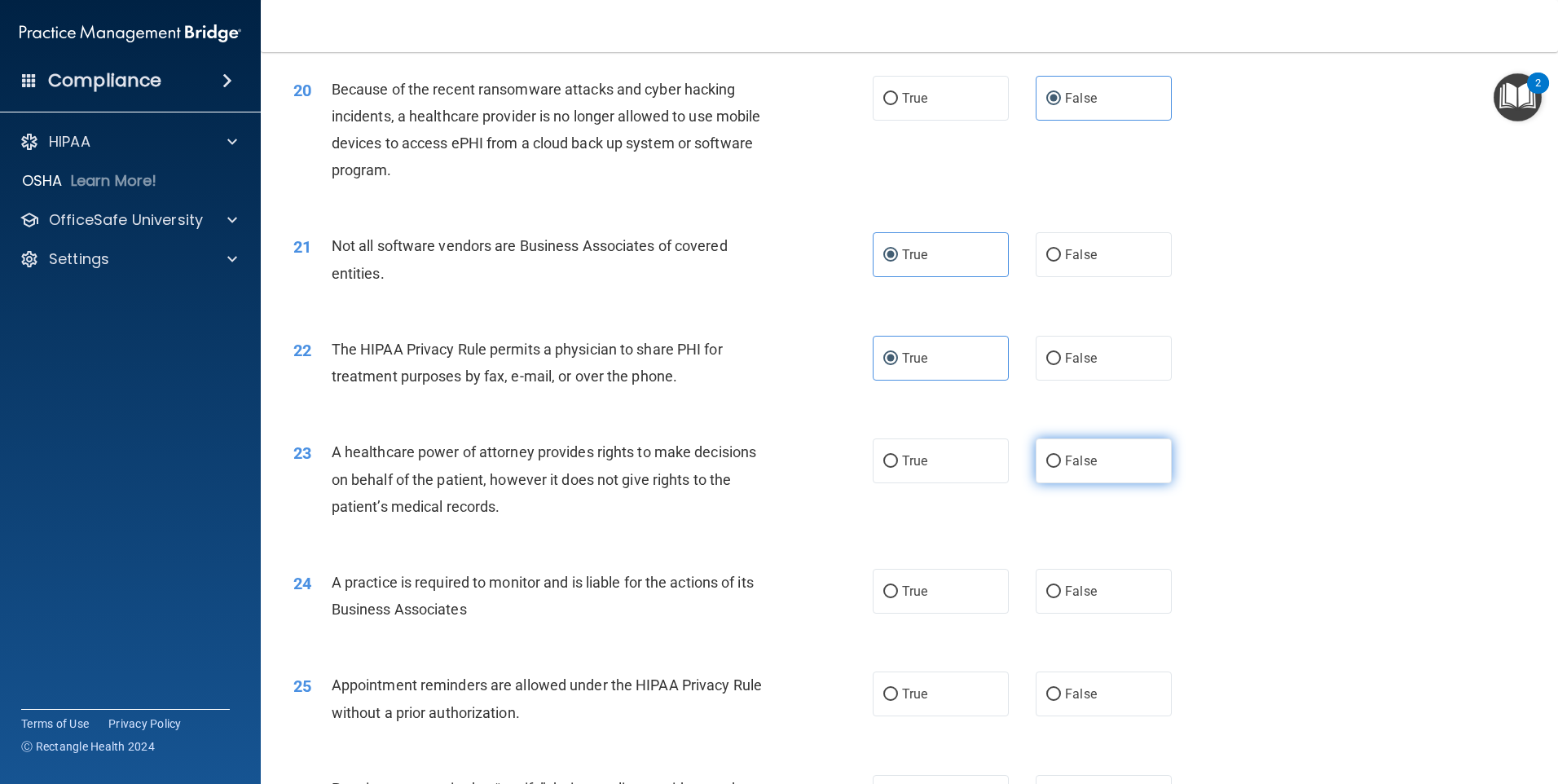
radio input "true"
click at [1086, 599] on label "False" at bounding box center [1104, 591] width 136 height 45
click at [1061, 598] on input "False" at bounding box center [1054, 592] width 15 height 12
radio input "true"
click at [941, 687] on label "True" at bounding box center [940, 694] width 136 height 45
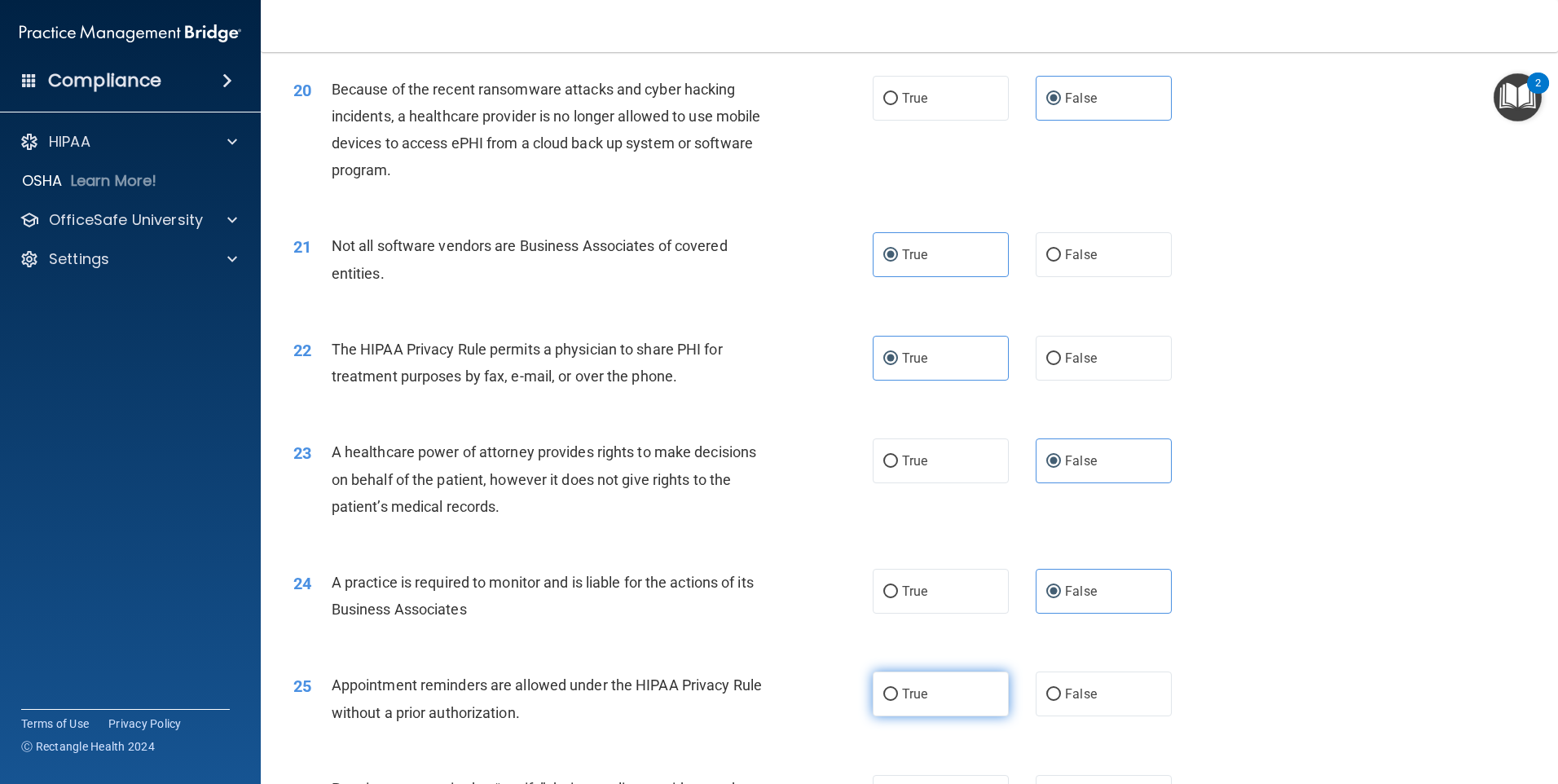
click at [899, 689] on input "True" at bounding box center [891, 694] width 15 height 12
radio input "true"
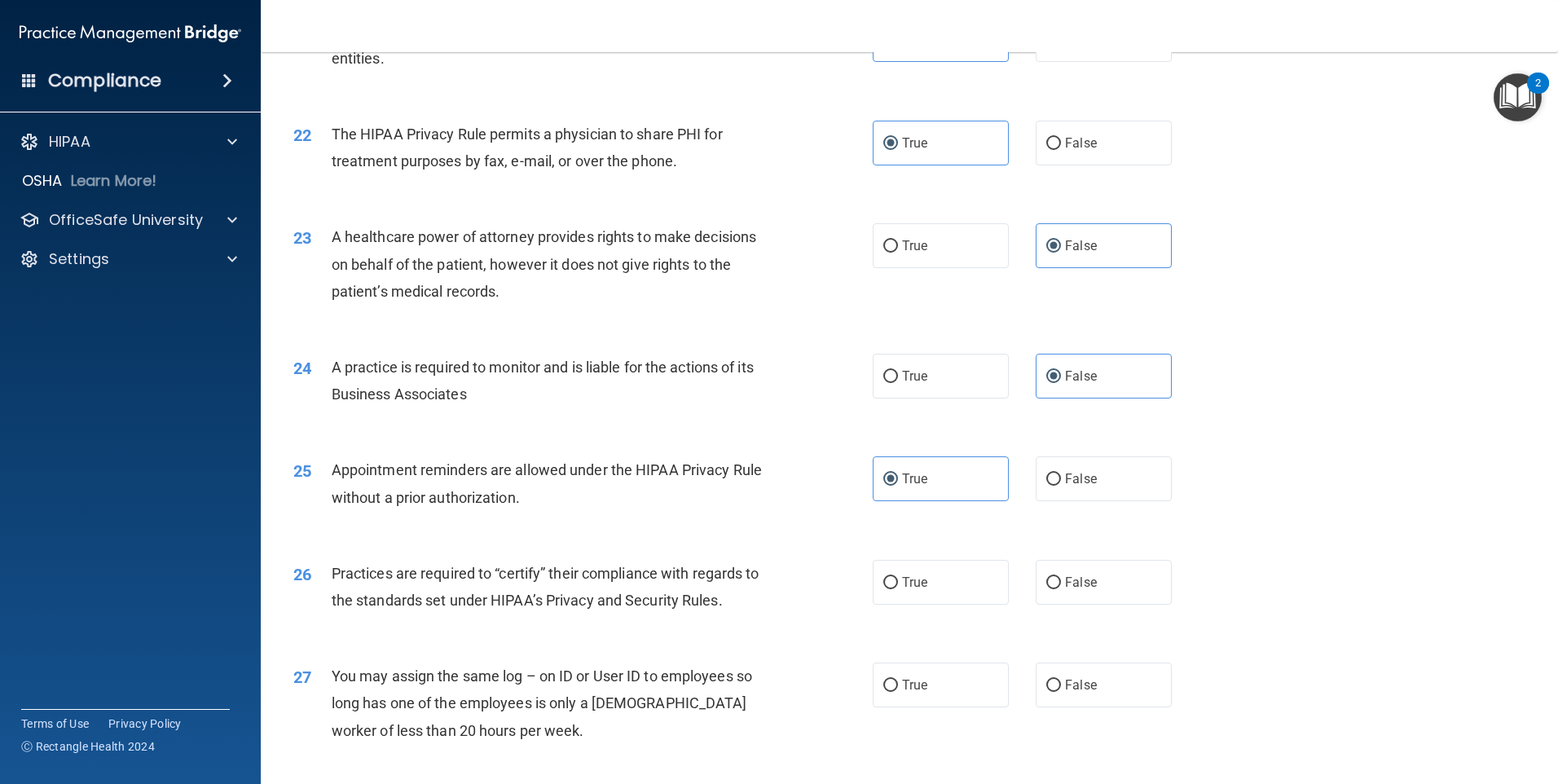
scroll to position [2608, 0]
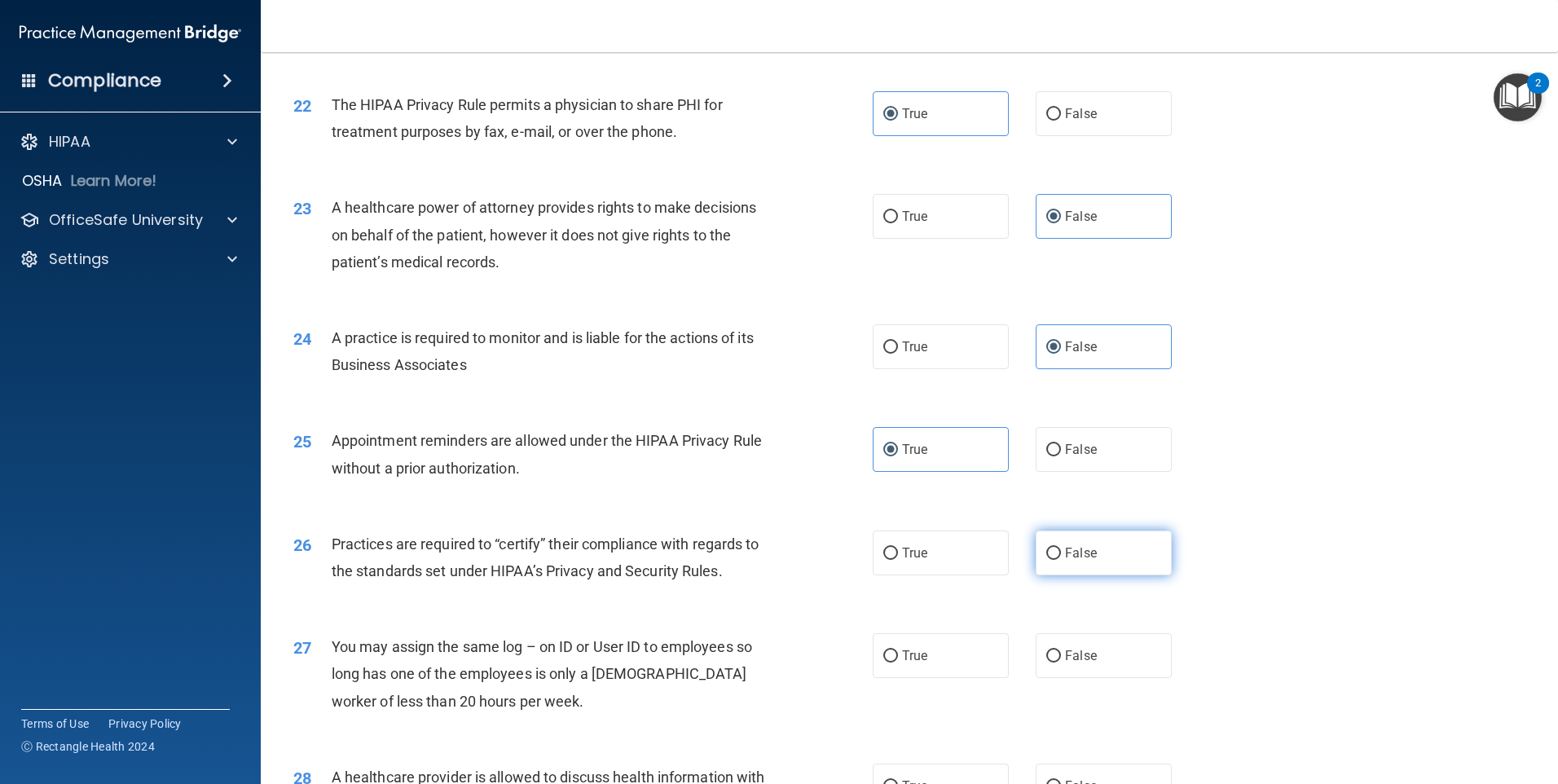
click at [1099, 561] on label "False" at bounding box center [1104, 553] width 136 height 45
click at [1061, 560] on input "False" at bounding box center [1054, 553] width 15 height 12
radio input "true"
click at [1091, 650] on label "False" at bounding box center [1104, 656] width 136 height 45
click at [1061, 650] on input "False" at bounding box center [1054, 656] width 15 height 12
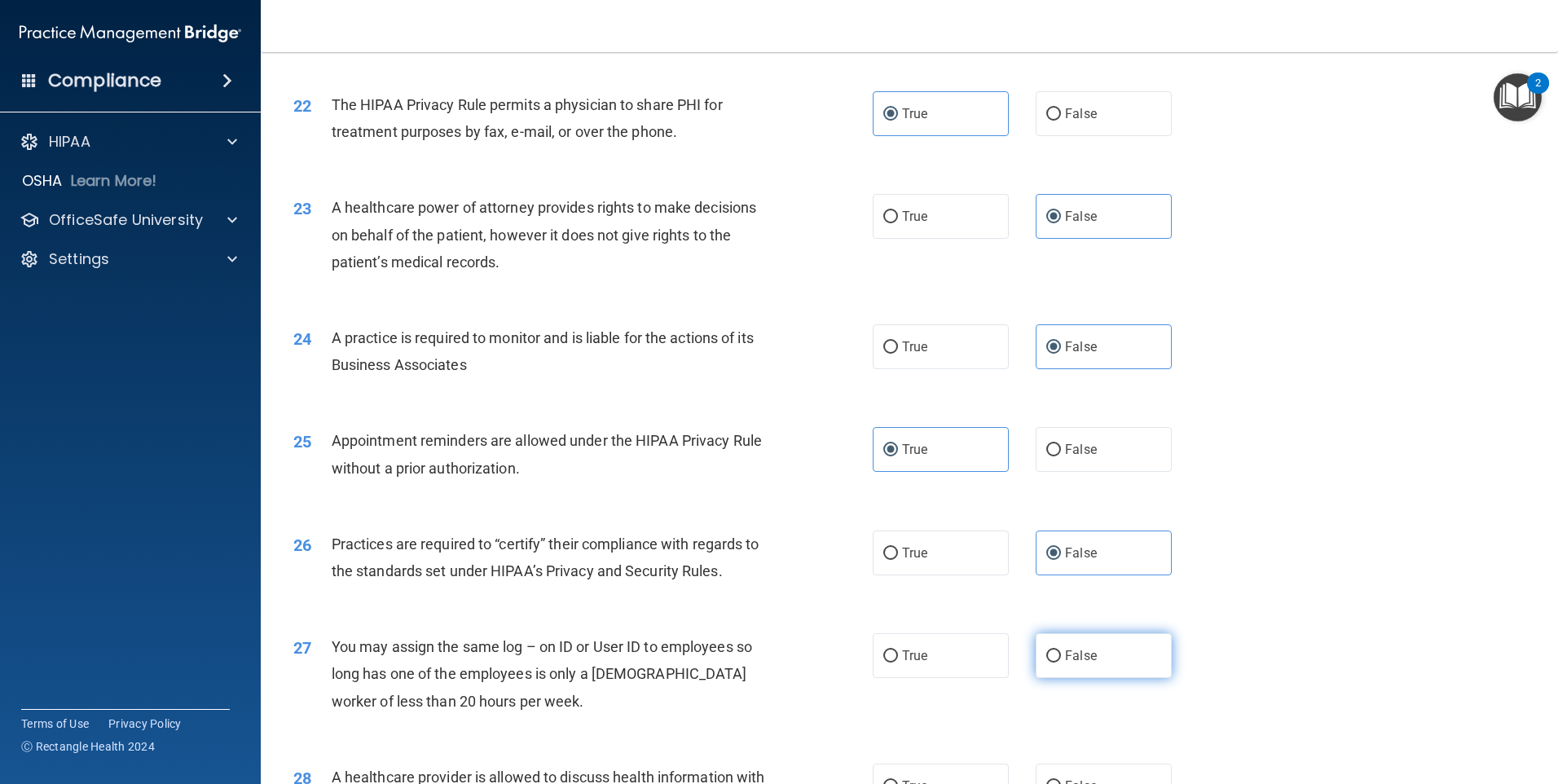
radio input "true"
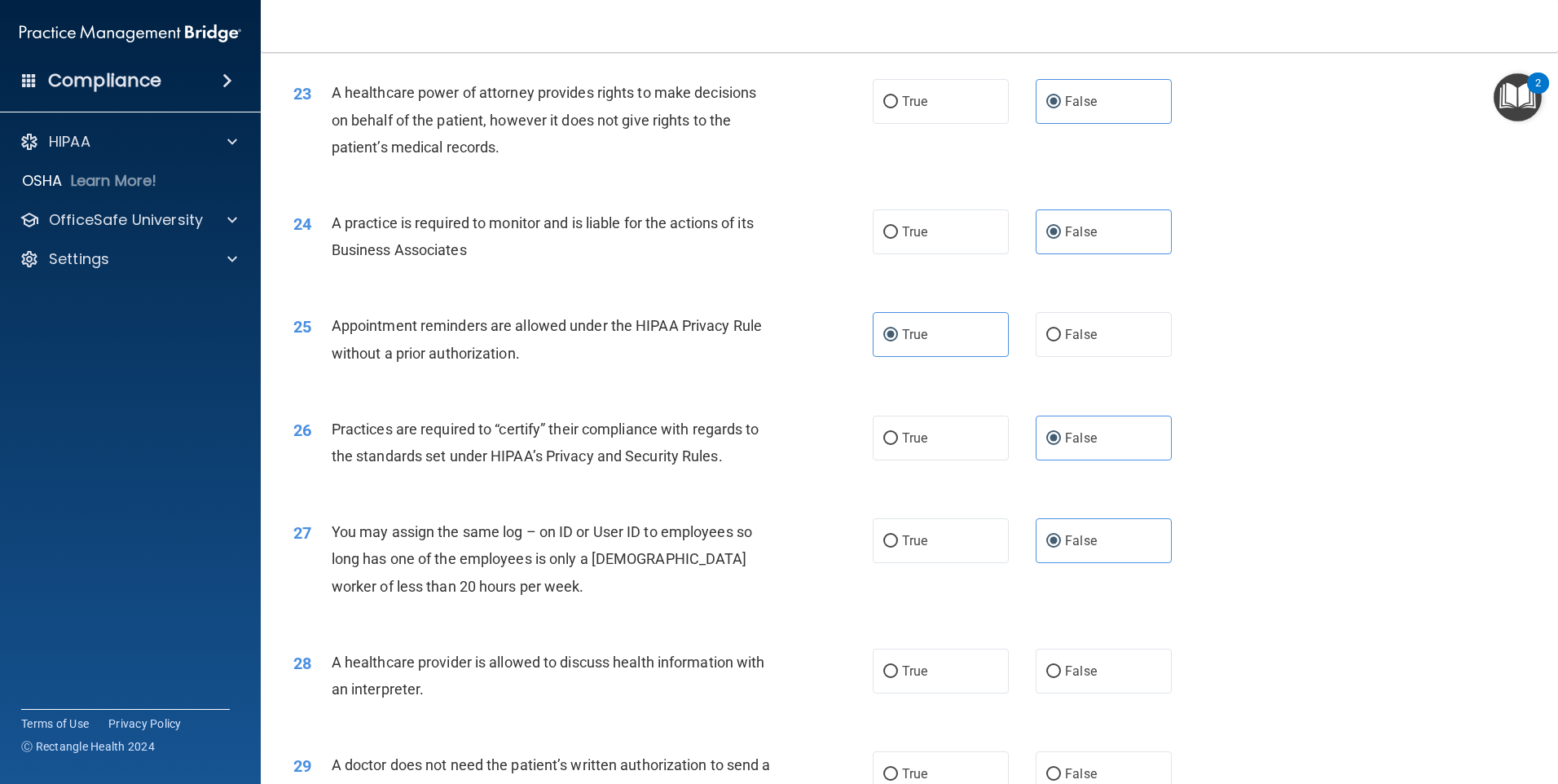
scroll to position [2934, 0]
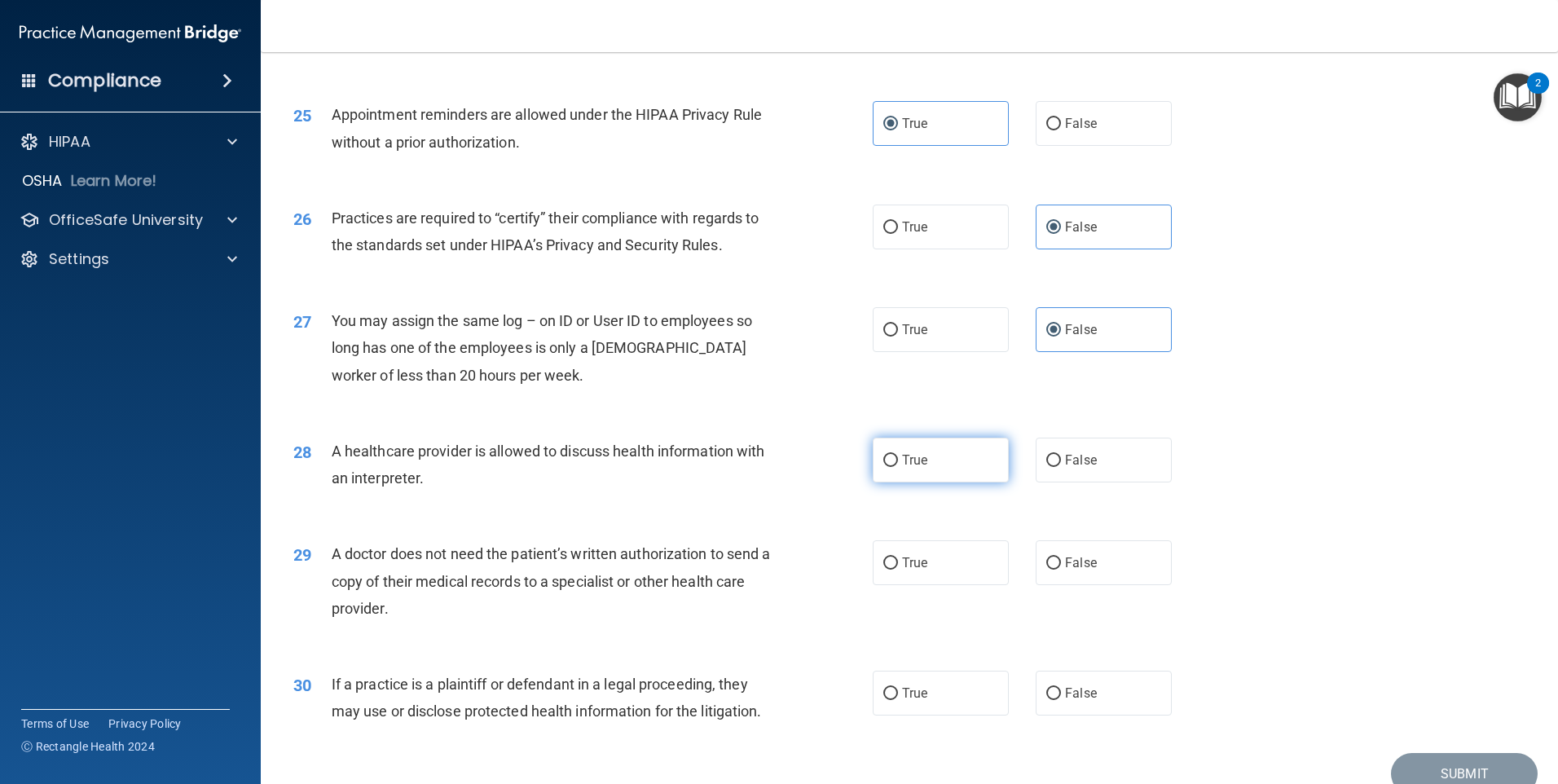
click at [947, 476] on label "True" at bounding box center [940, 460] width 136 height 45
click at [899, 467] on input "True" at bounding box center [891, 460] width 15 height 12
radio input "true"
click at [925, 563] on label "True" at bounding box center [940, 562] width 136 height 45
click at [899, 563] on input "True" at bounding box center [891, 563] width 15 height 12
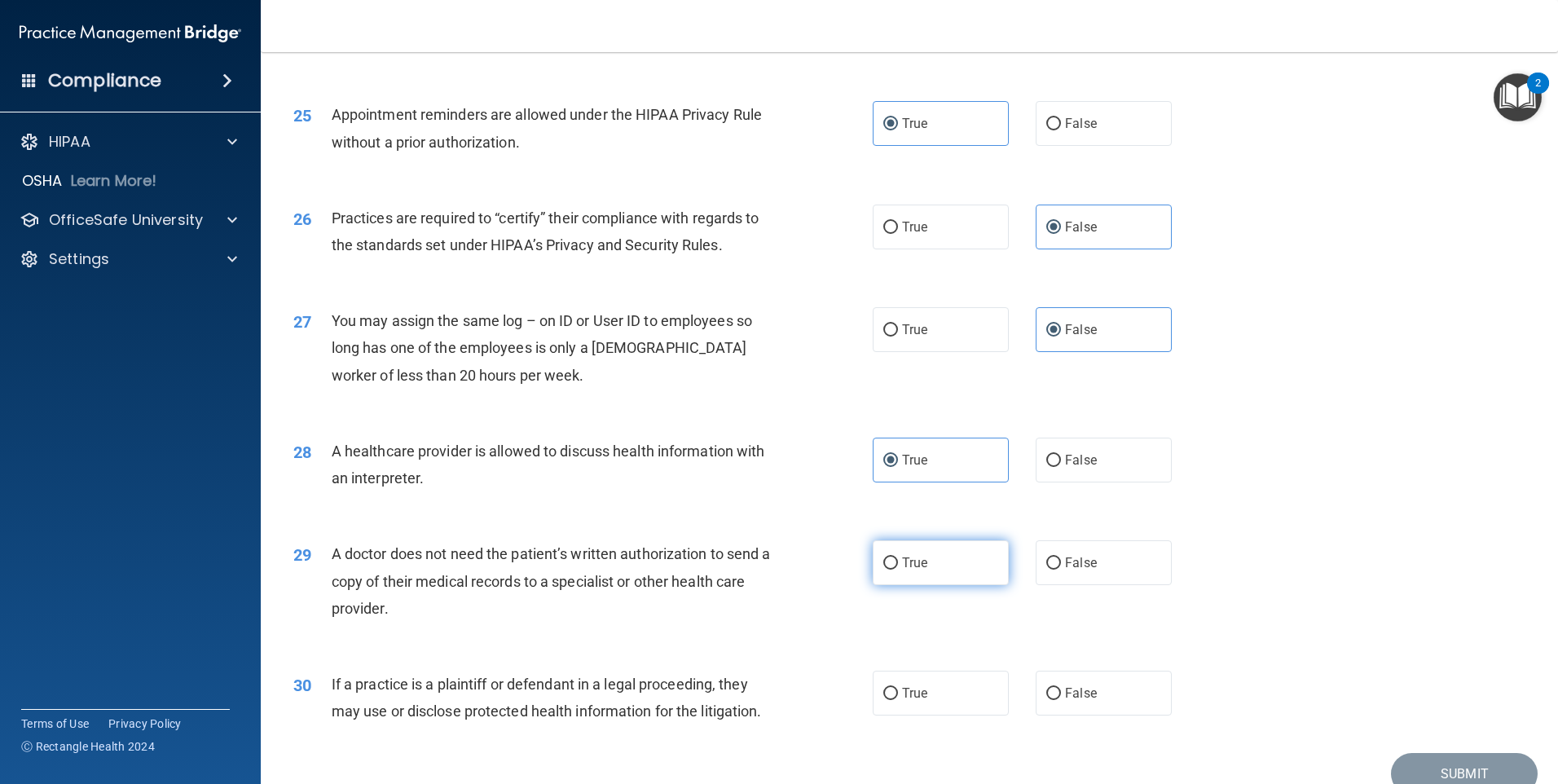
radio input "true"
click at [915, 697] on span "True" at bounding box center [914, 693] width 25 height 16
click at [899, 697] on input "True" at bounding box center [891, 694] width 15 height 12
radio input "true"
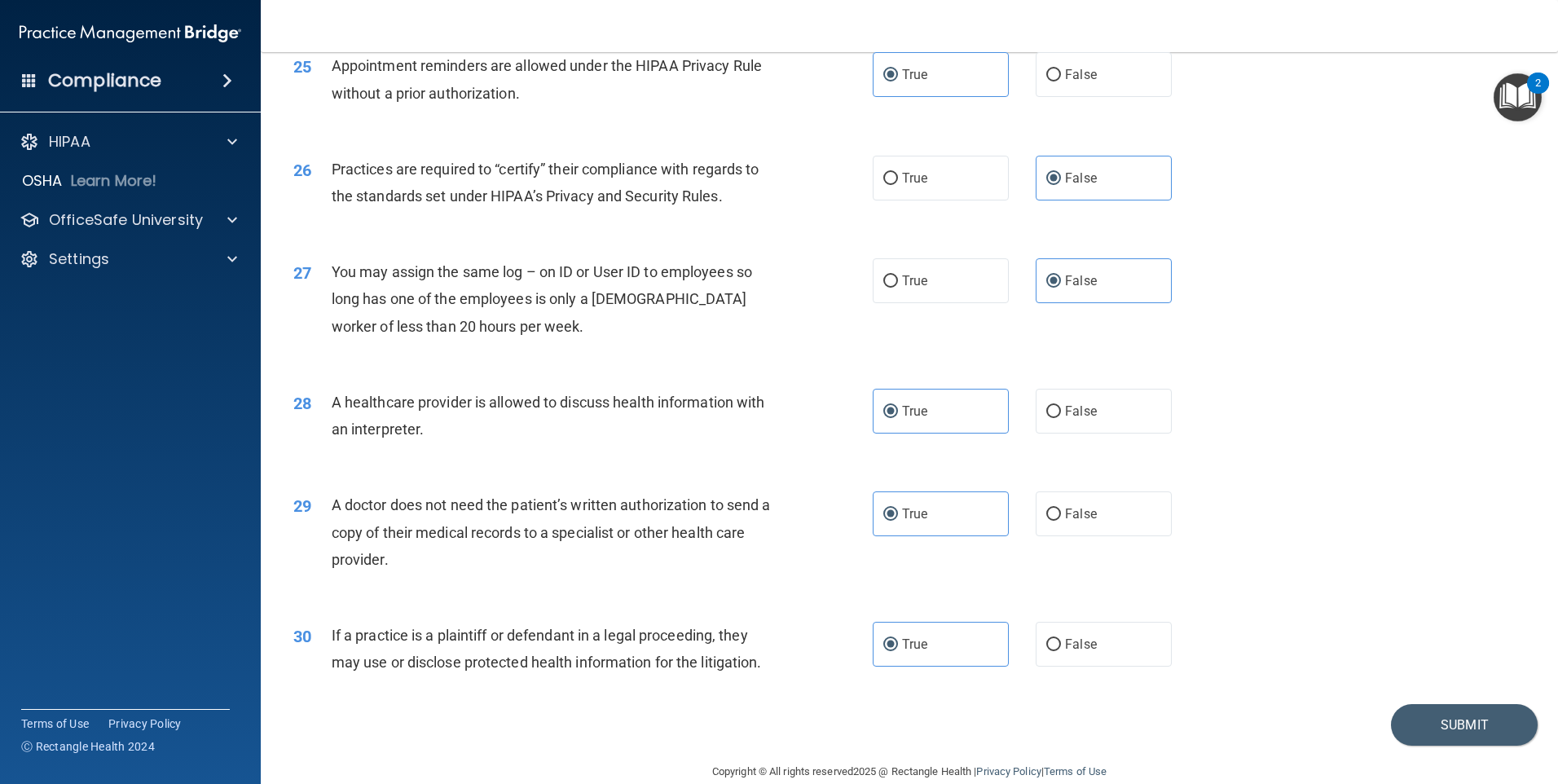
scroll to position [3009, 0]
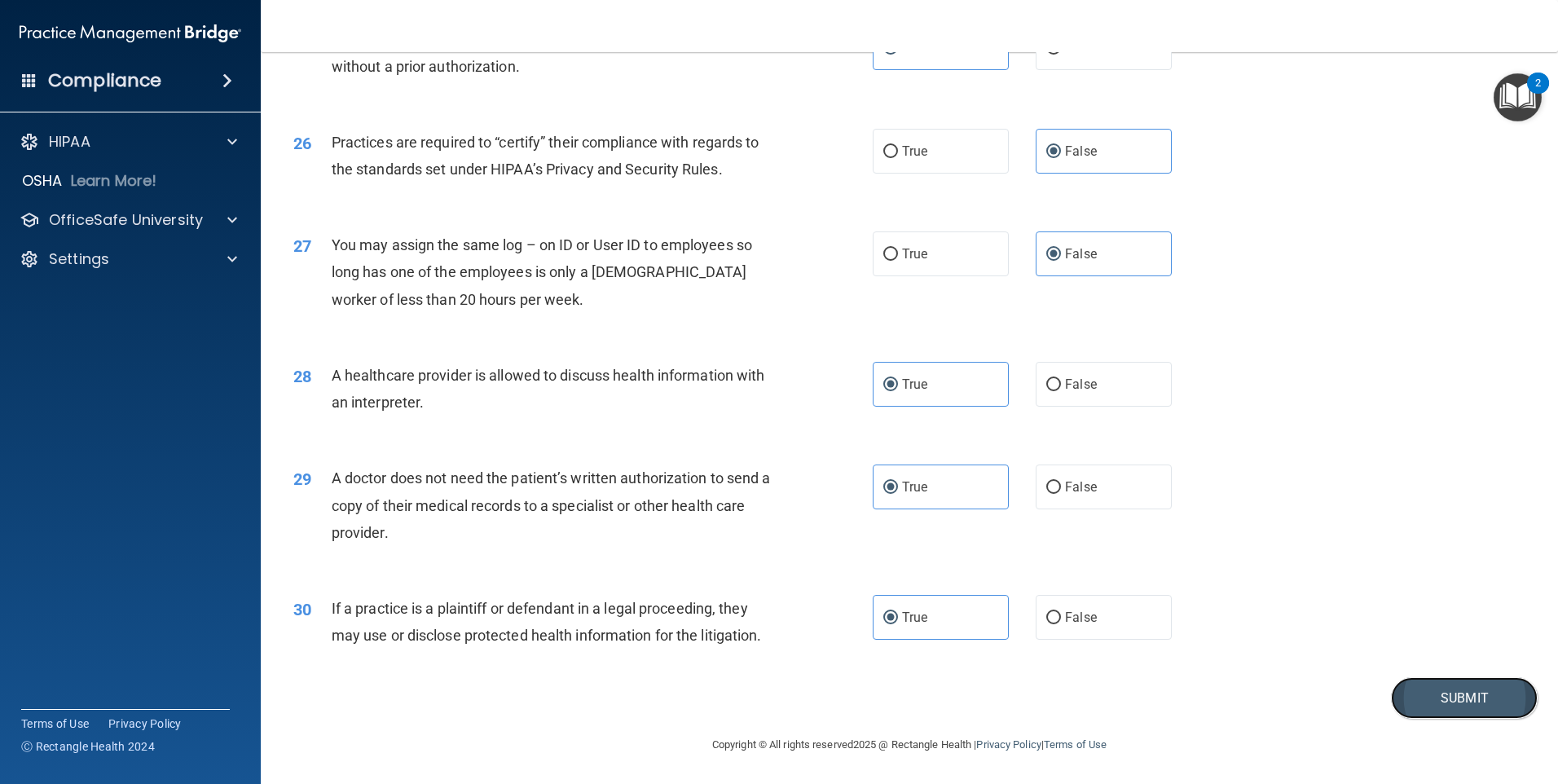
click at [1438, 689] on button "Submit" at bounding box center [1465, 697] width 147 height 42
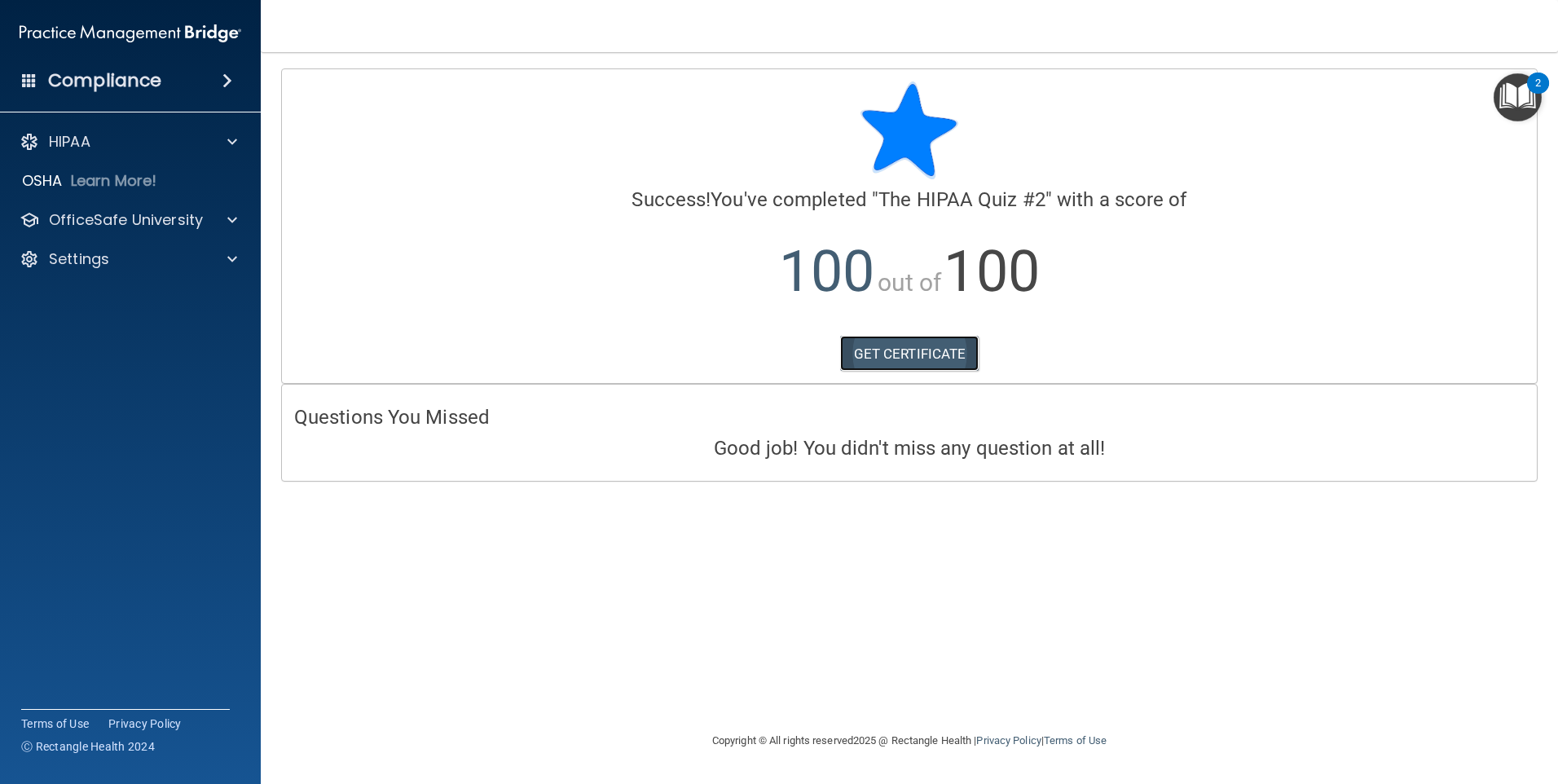
click at [900, 358] on link "GET CERTIFICATE" at bounding box center [910, 354] width 139 height 36
click at [178, 216] on p "OfficeSafe University" at bounding box center [126, 220] width 154 height 19
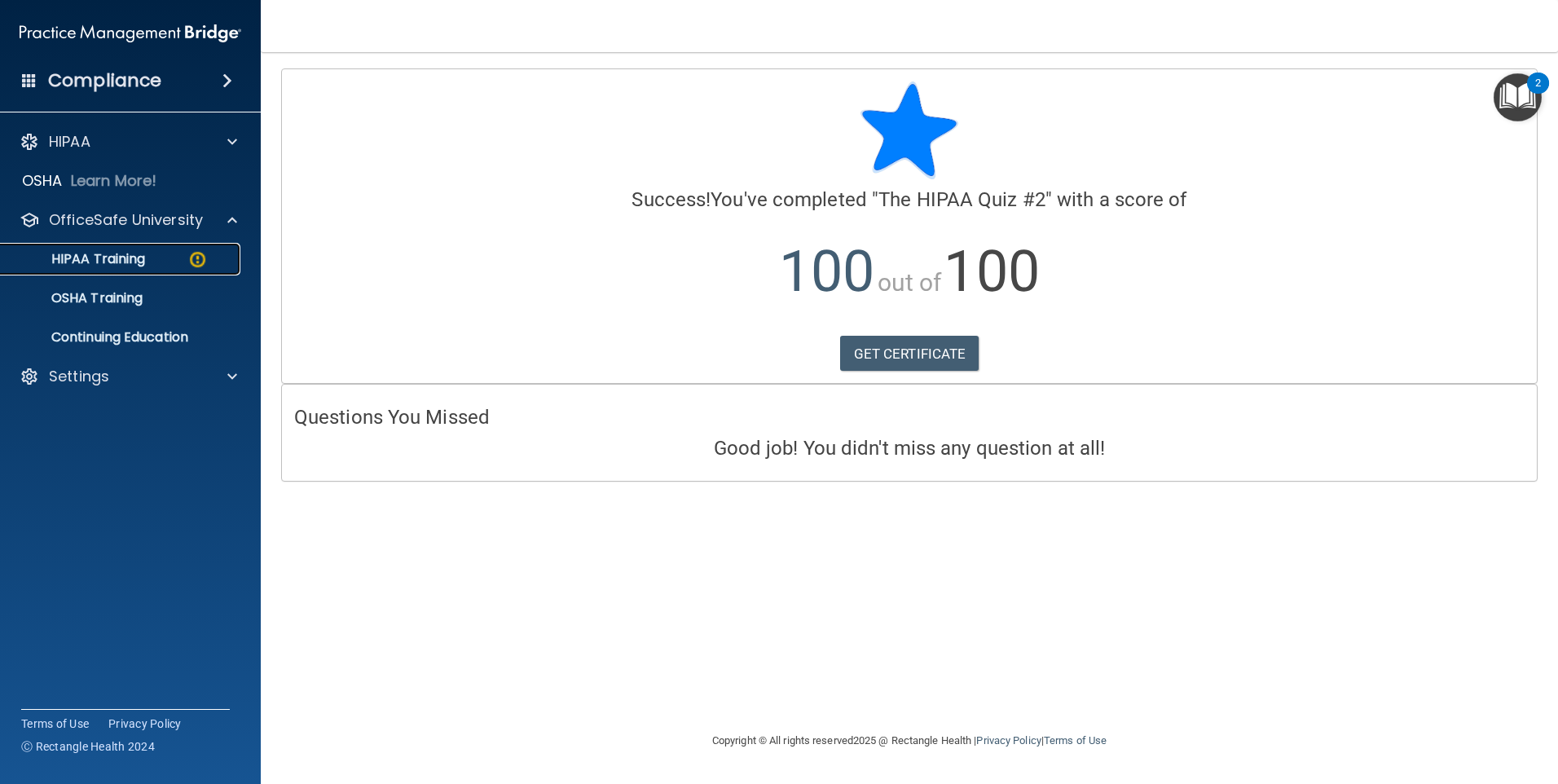
click at [177, 250] on link "HIPAA Training" at bounding box center [112, 259] width 257 height 32
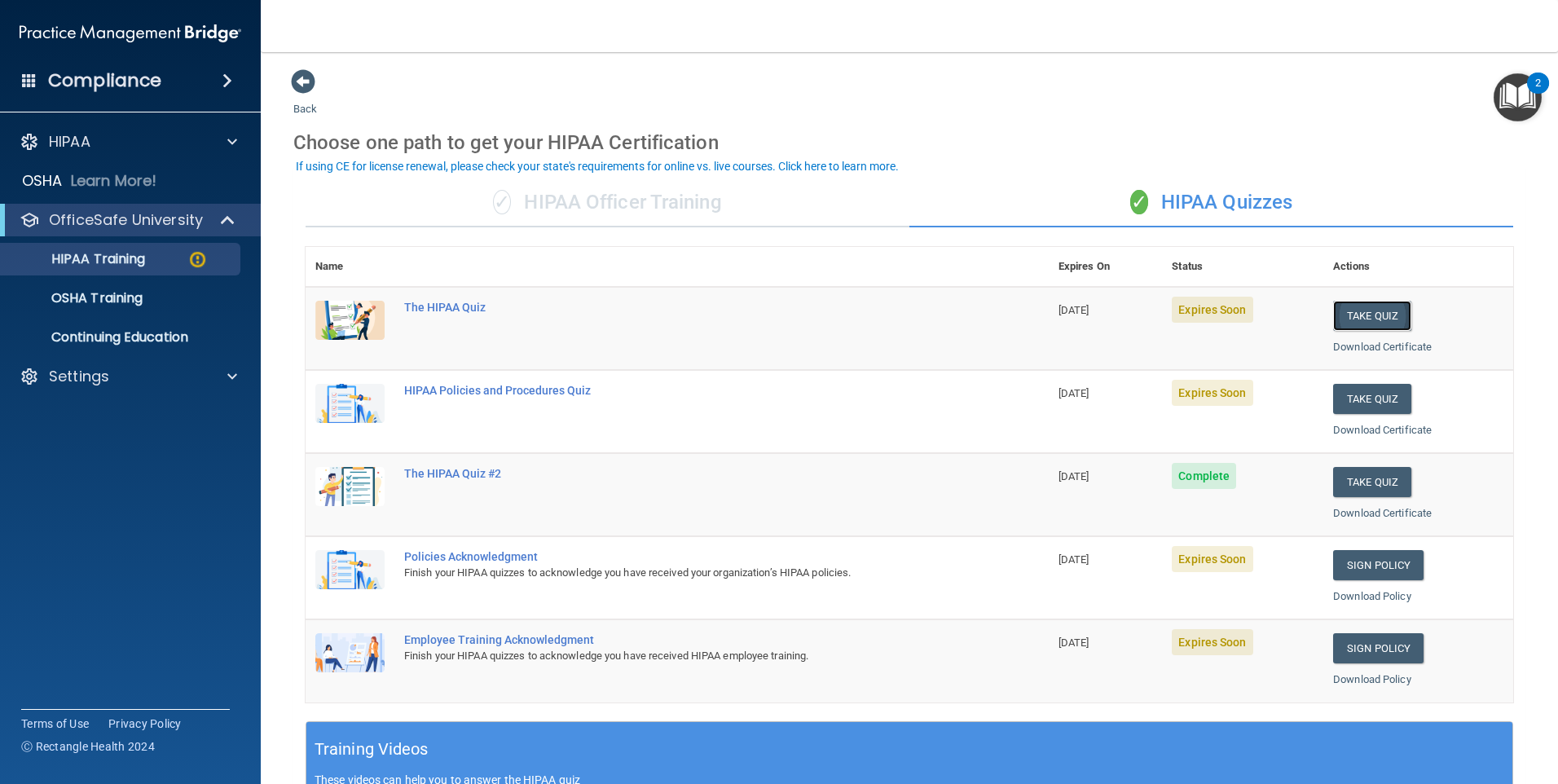
click at [1373, 305] on button "Take Quiz" at bounding box center [1372, 316] width 79 height 30
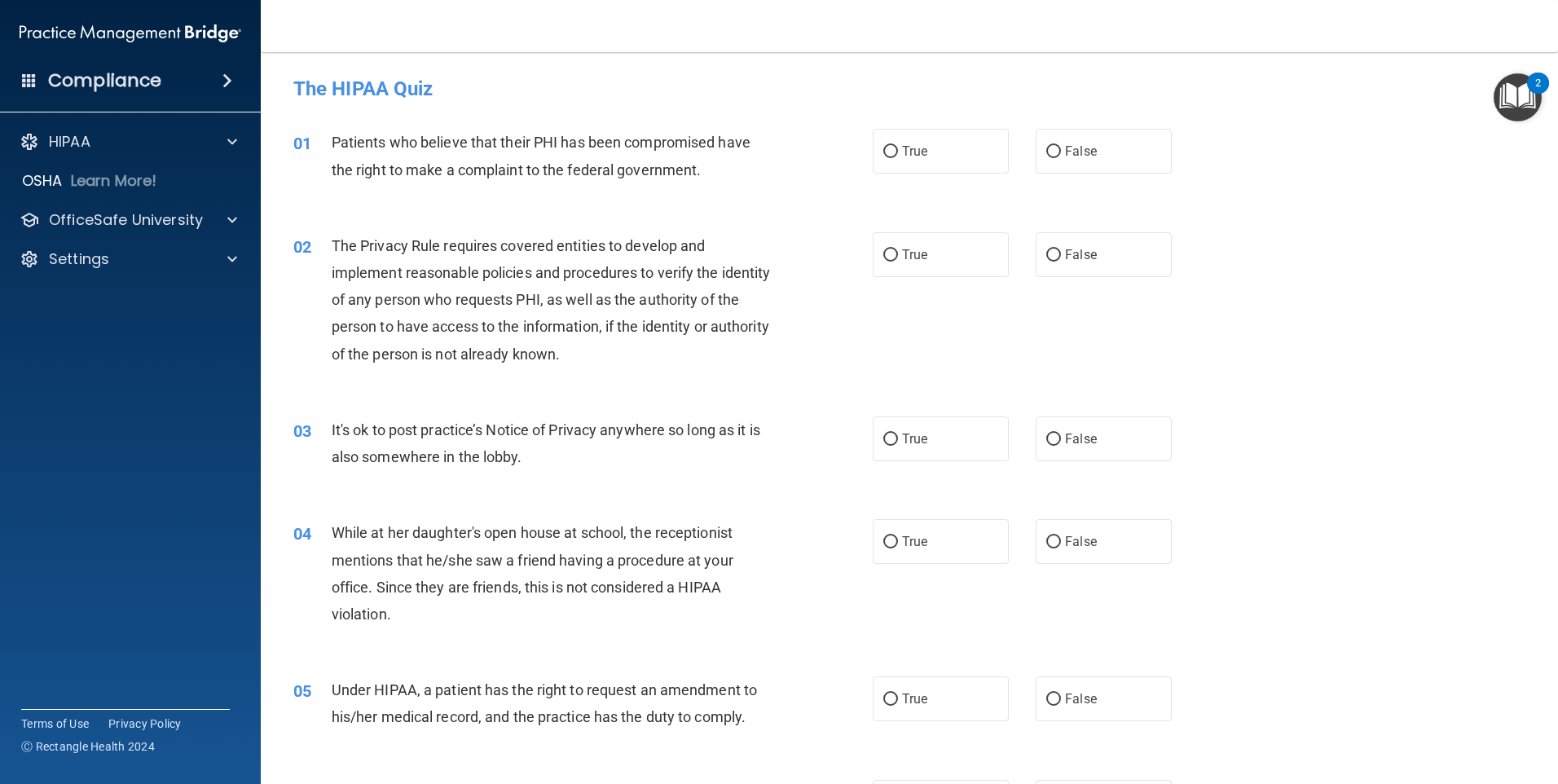
click at [905, 181] on div "01 Patients who believe that their PHI has been compromised have the right to m…" at bounding box center [909, 159] width 1257 height 103
click at [928, 134] on label "True" at bounding box center [940, 151] width 136 height 45
click at [899, 146] on input "True" at bounding box center [891, 151] width 15 height 12
radio input "true"
click at [919, 247] on label "True" at bounding box center [940, 255] width 136 height 45
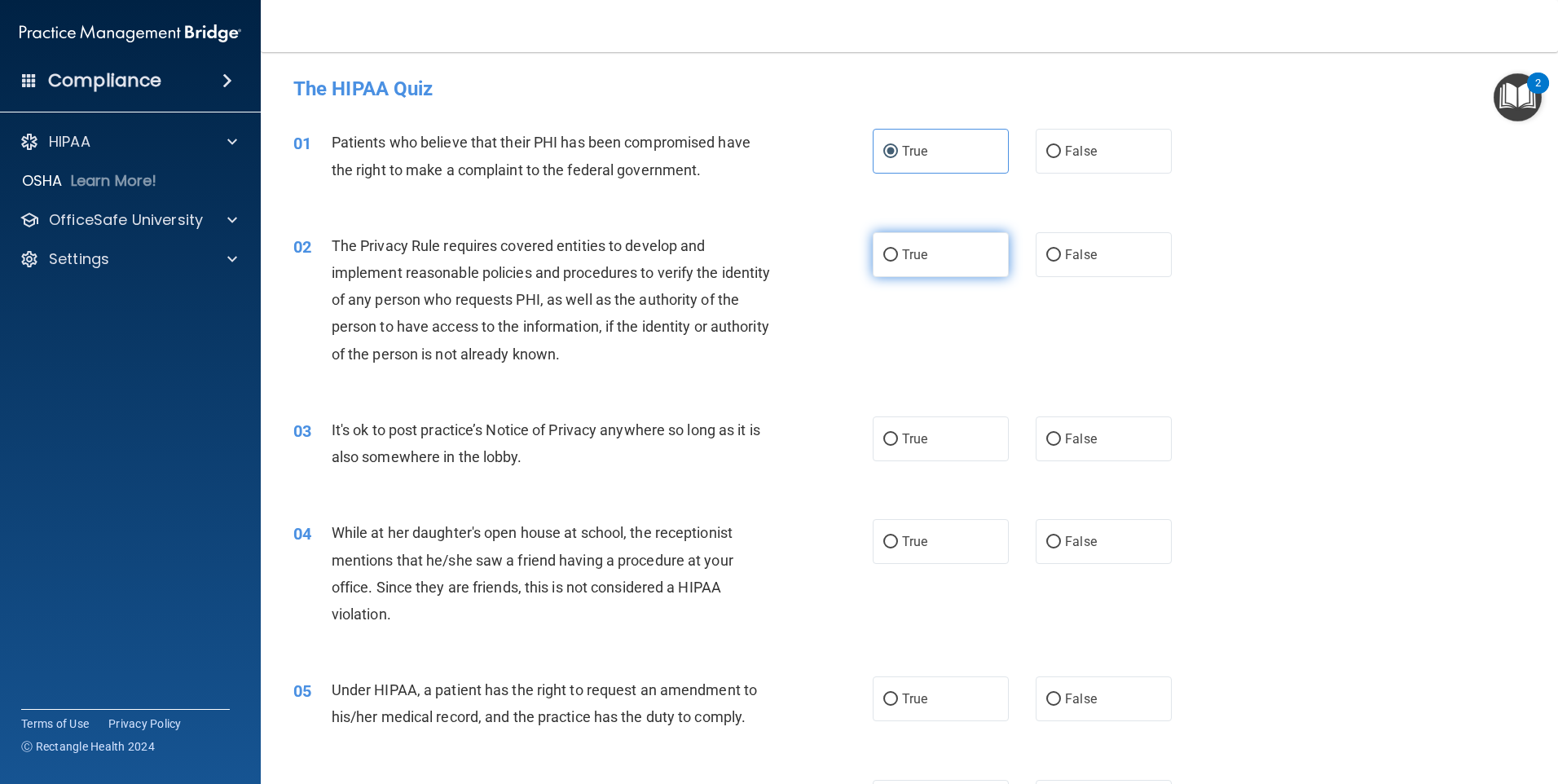
click at [899, 249] on input "True" at bounding box center [891, 255] width 15 height 12
radio input "true"
click at [1135, 456] on label "False" at bounding box center [1104, 439] width 136 height 45
click at [1061, 446] on input "False" at bounding box center [1054, 440] width 15 height 12
radio input "true"
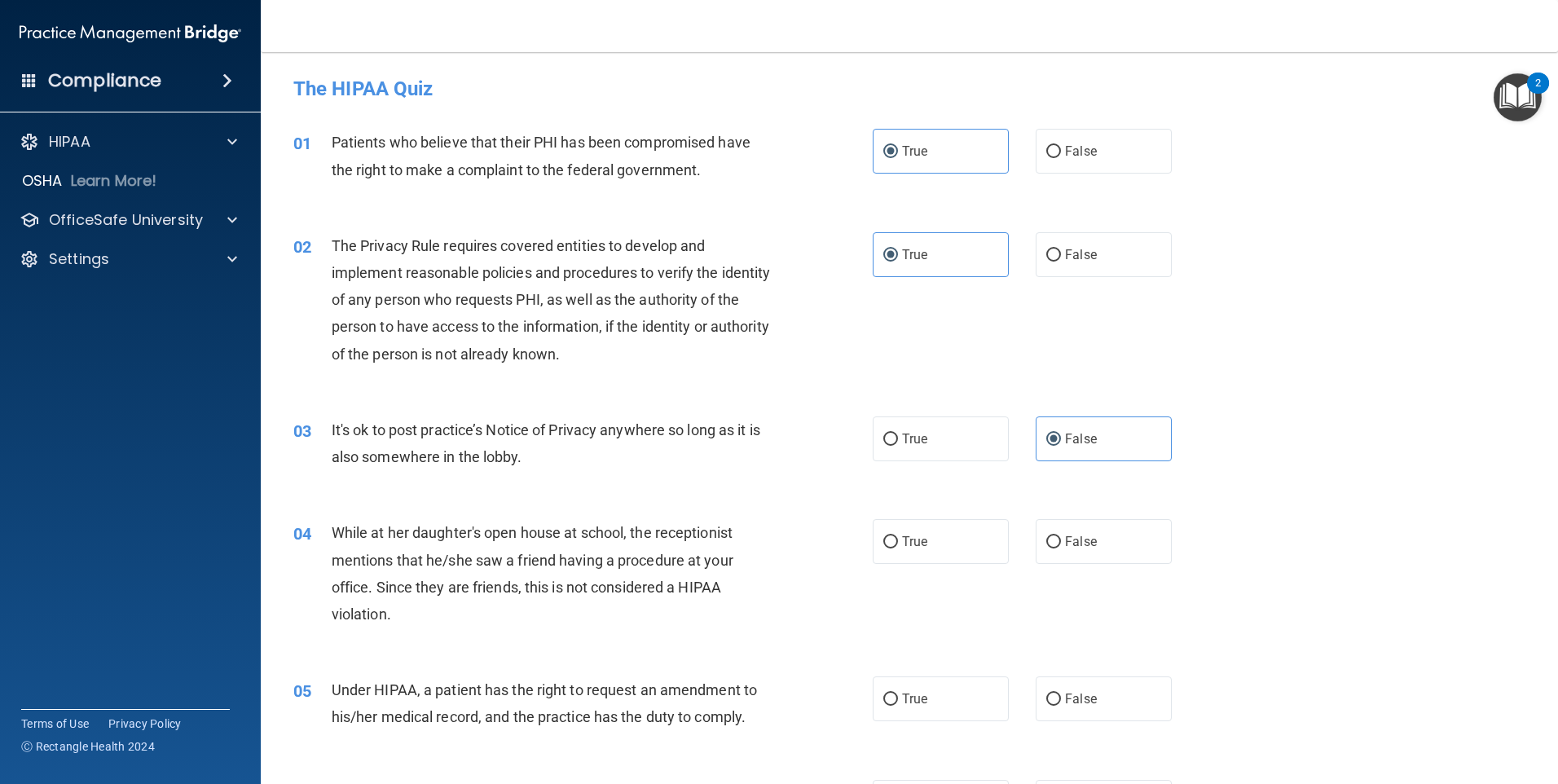
click at [1116, 569] on div "04 While at her daughter's open house at school, the receptionist mentions that…" at bounding box center [909, 577] width 1257 height 157
click at [1111, 557] on label "False" at bounding box center [1104, 541] width 136 height 45
click at [1061, 549] on input "False" at bounding box center [1054, 542] width 15 height 12
radio input "true"
click at [1101, 685] on label "False" at bounding box center [1104, 699] width 136 height 45
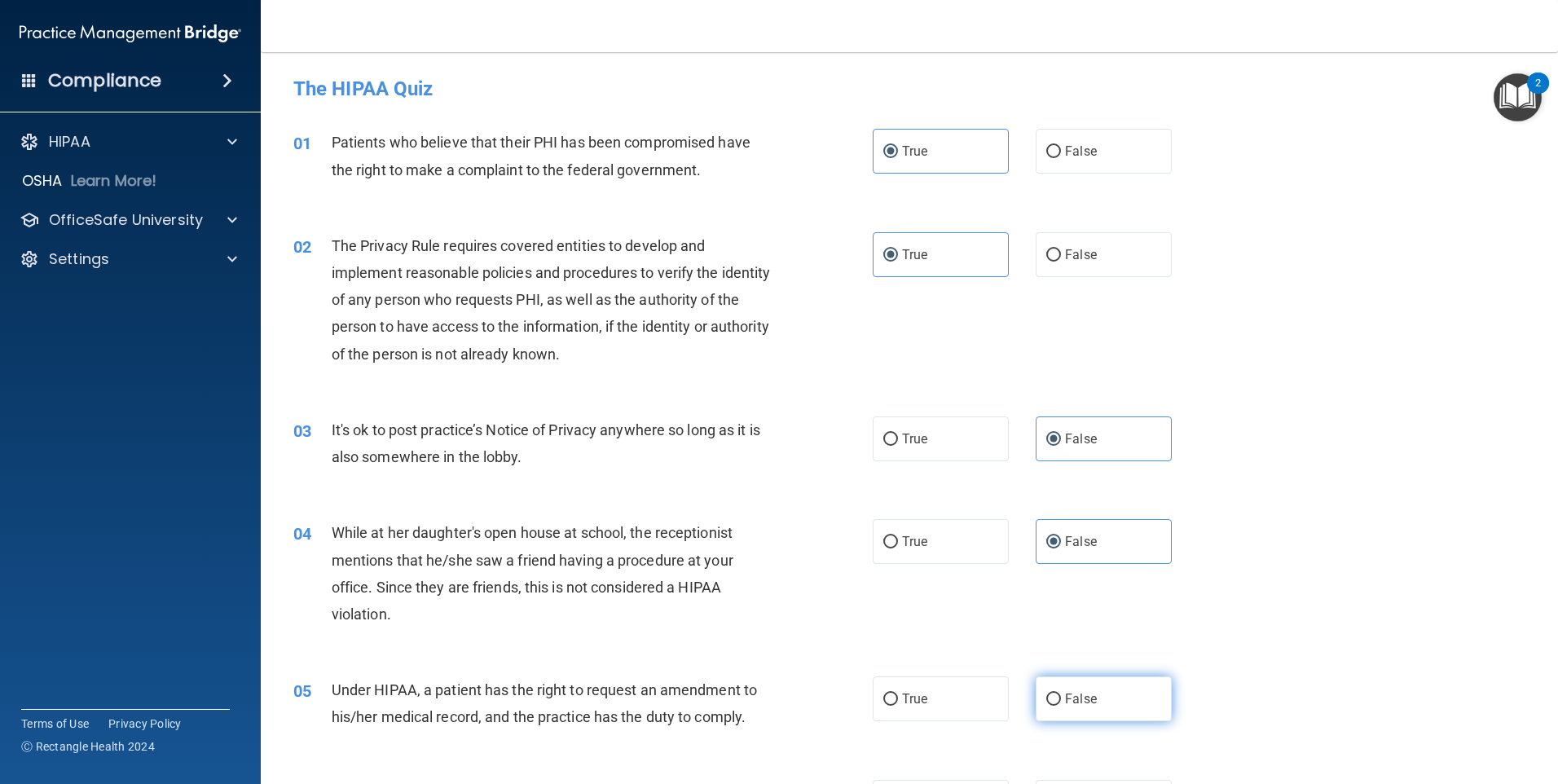
click at [1061, 694] on input "False" at bounding box center [1054, 699] width 15 height 12
radio input "true"
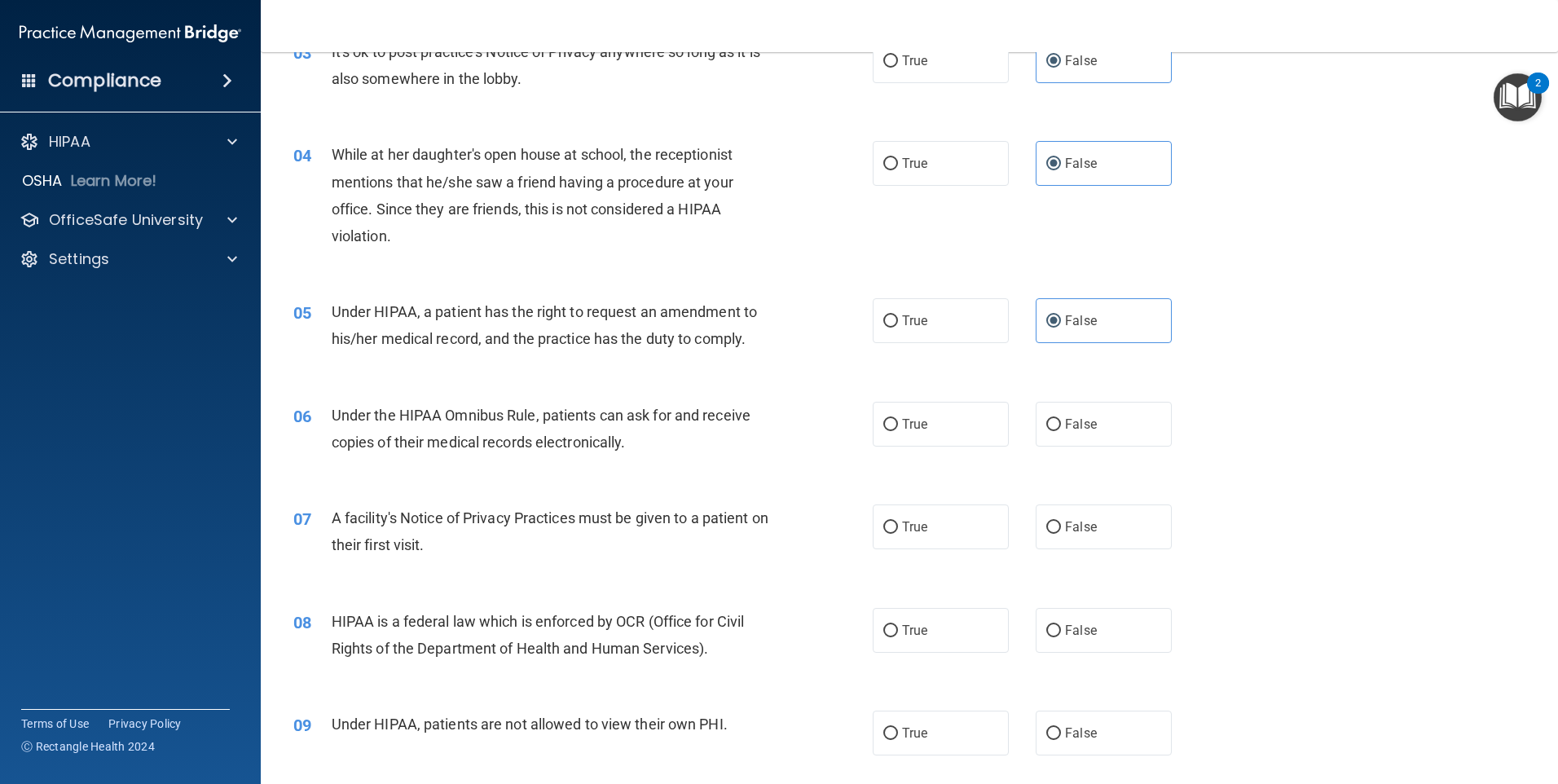
scroll to position [407, 0]
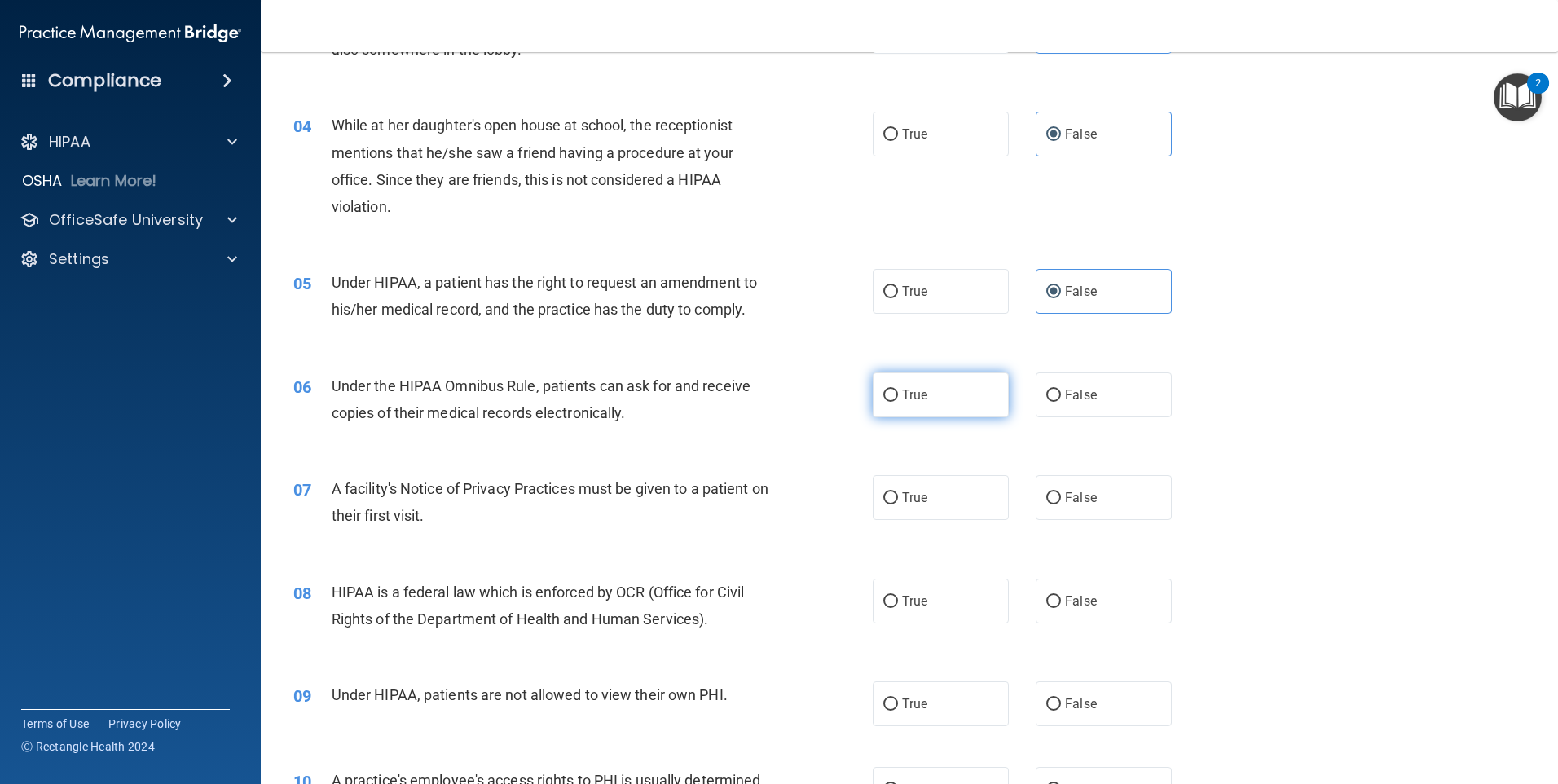
click at [948, 383] on label "True" at bounding box center [940, 394] width 136 height 45
click at [899, 390] on input "True" at bounding box center [891, 395] width 15 height 12
radio input "true"
click at [942, 511] on label "True" at bounding box center [940, 498] width 136 height 45
click at [899, 504] on input "True" at bounding box center [891, 498] width 15 height 12
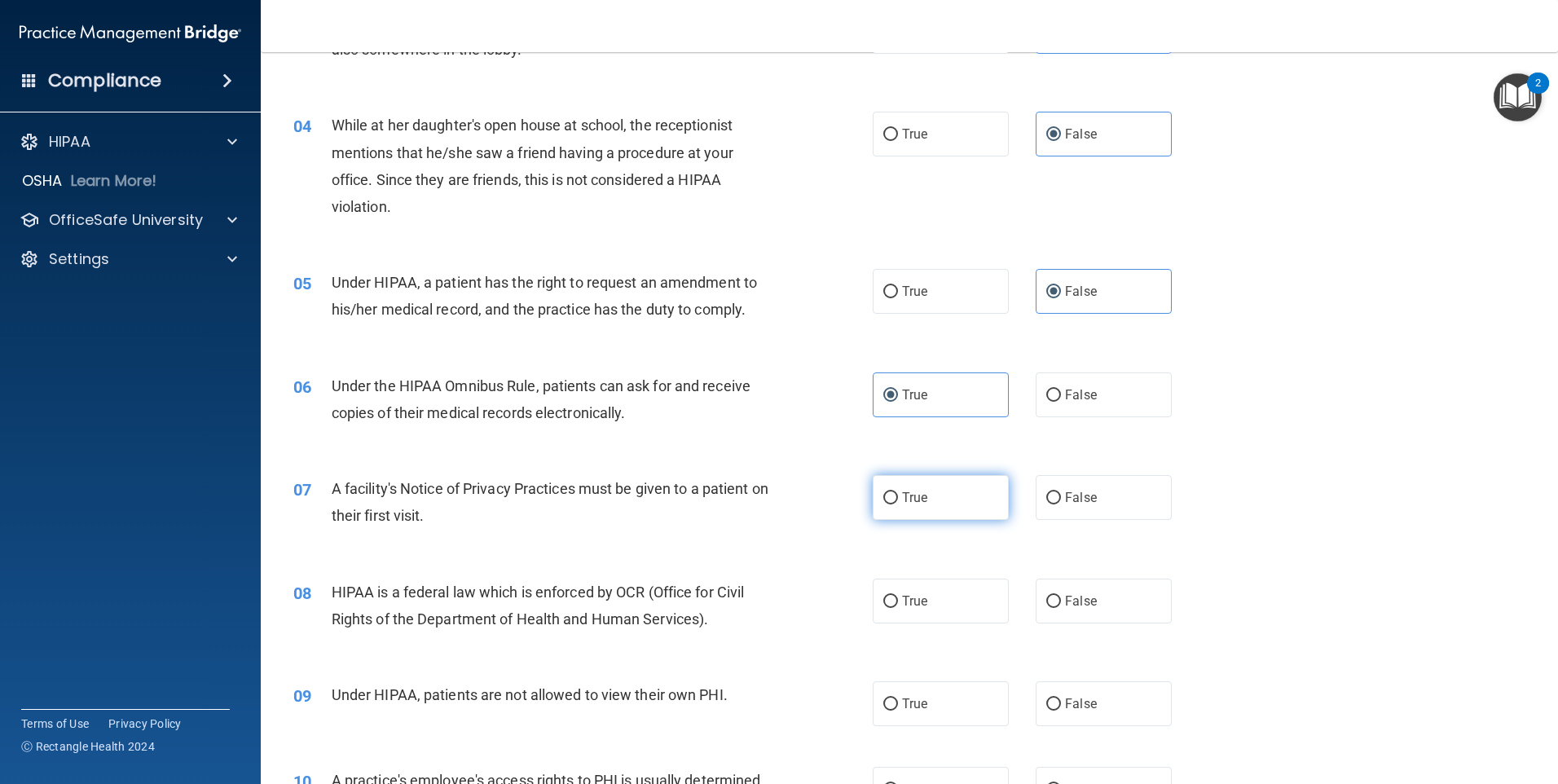
radio input "true"
click at [919, 618] on label "True" at bounding box center [940, 601] width 136 height 45
click at [899, 608] on input "True" at bounding box center [891, 601] width 15 height 12
radio input "true"
click at [1079, 706] on span "False" at bounding box center [1081, 704] width 31 height 16
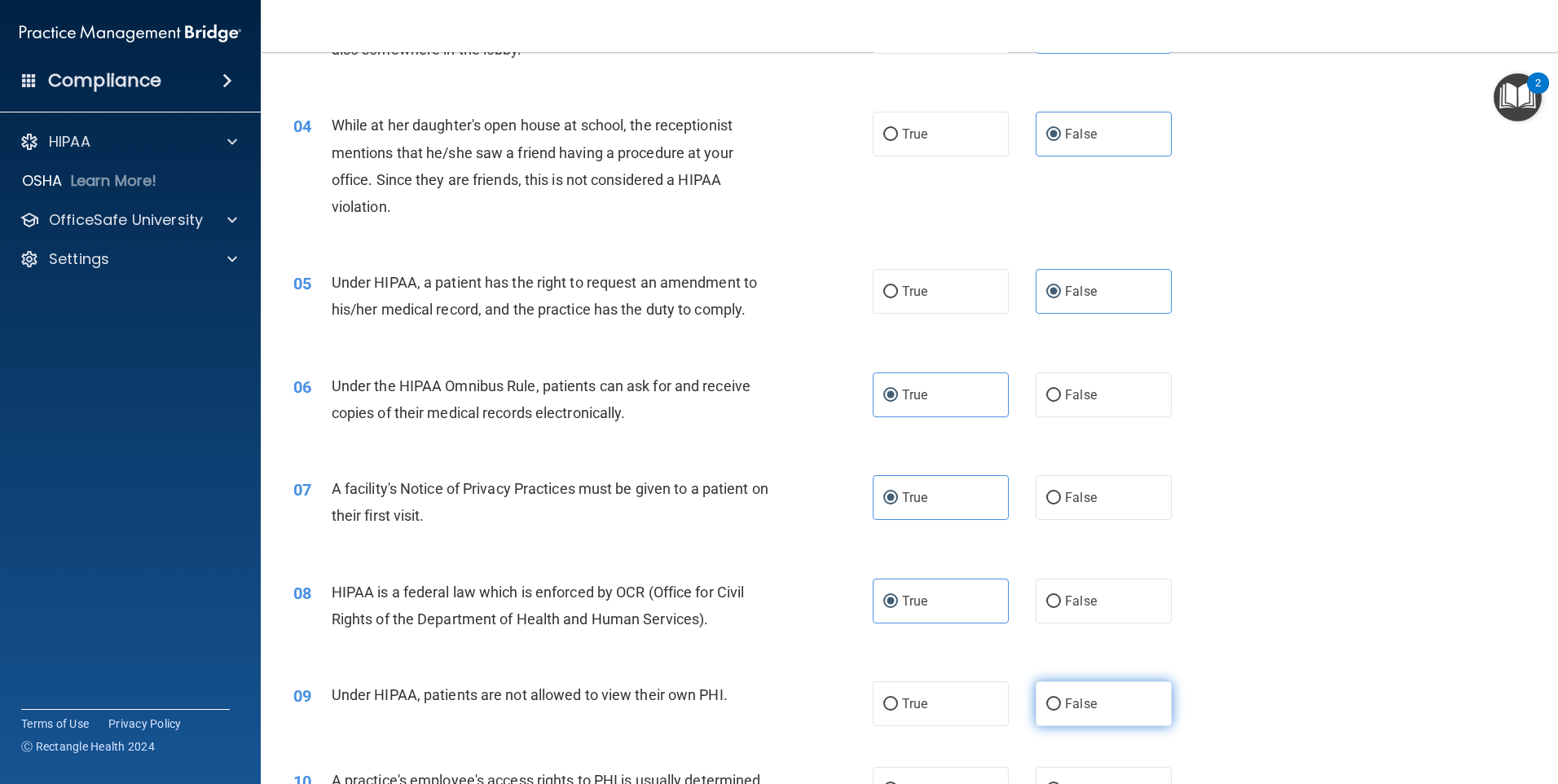
click at [1061, 706] on input "False" at bounding box center [1054, 704] width 15 height 12
radio input "true"
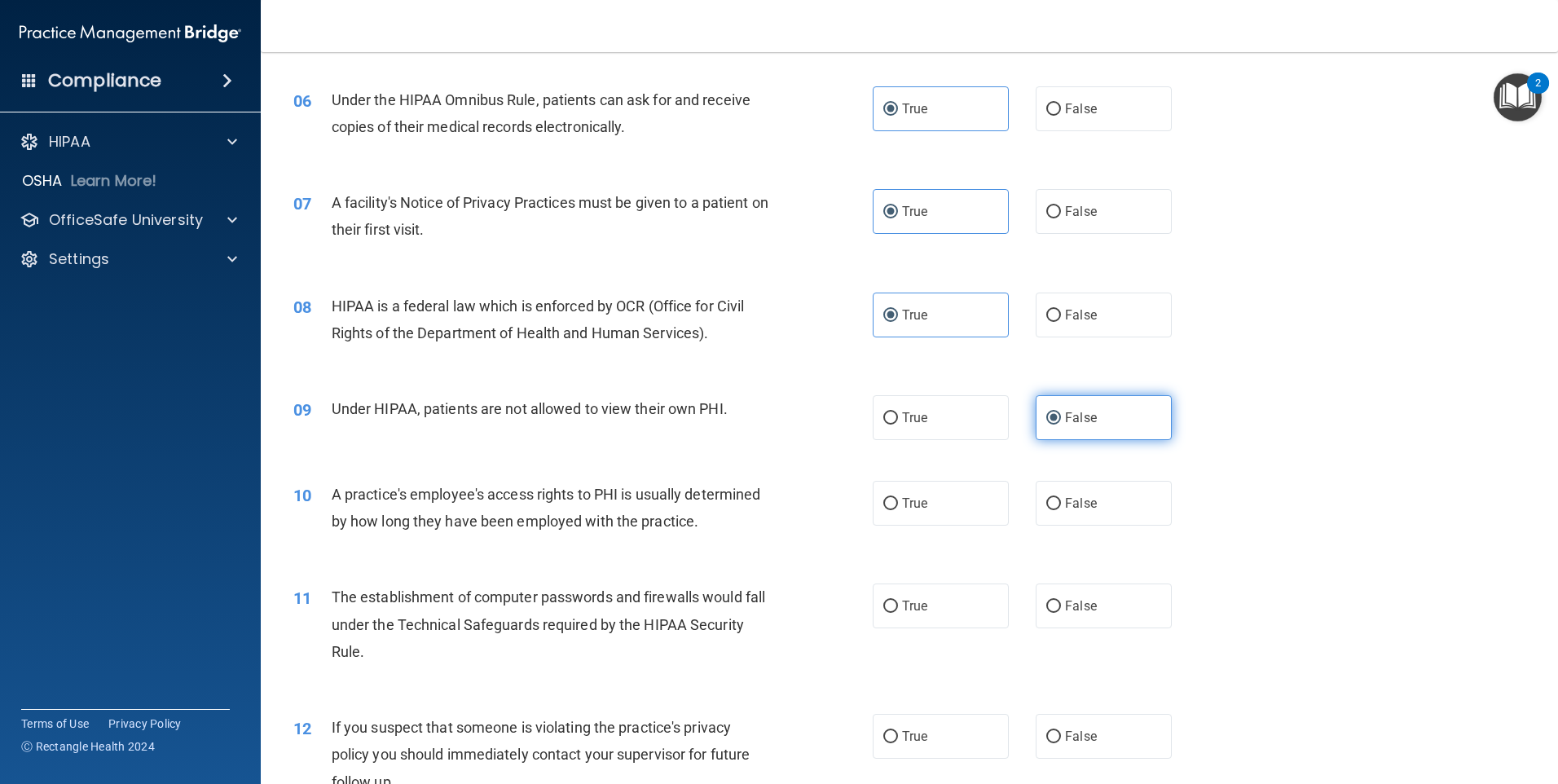
scroll to position [815, 0]
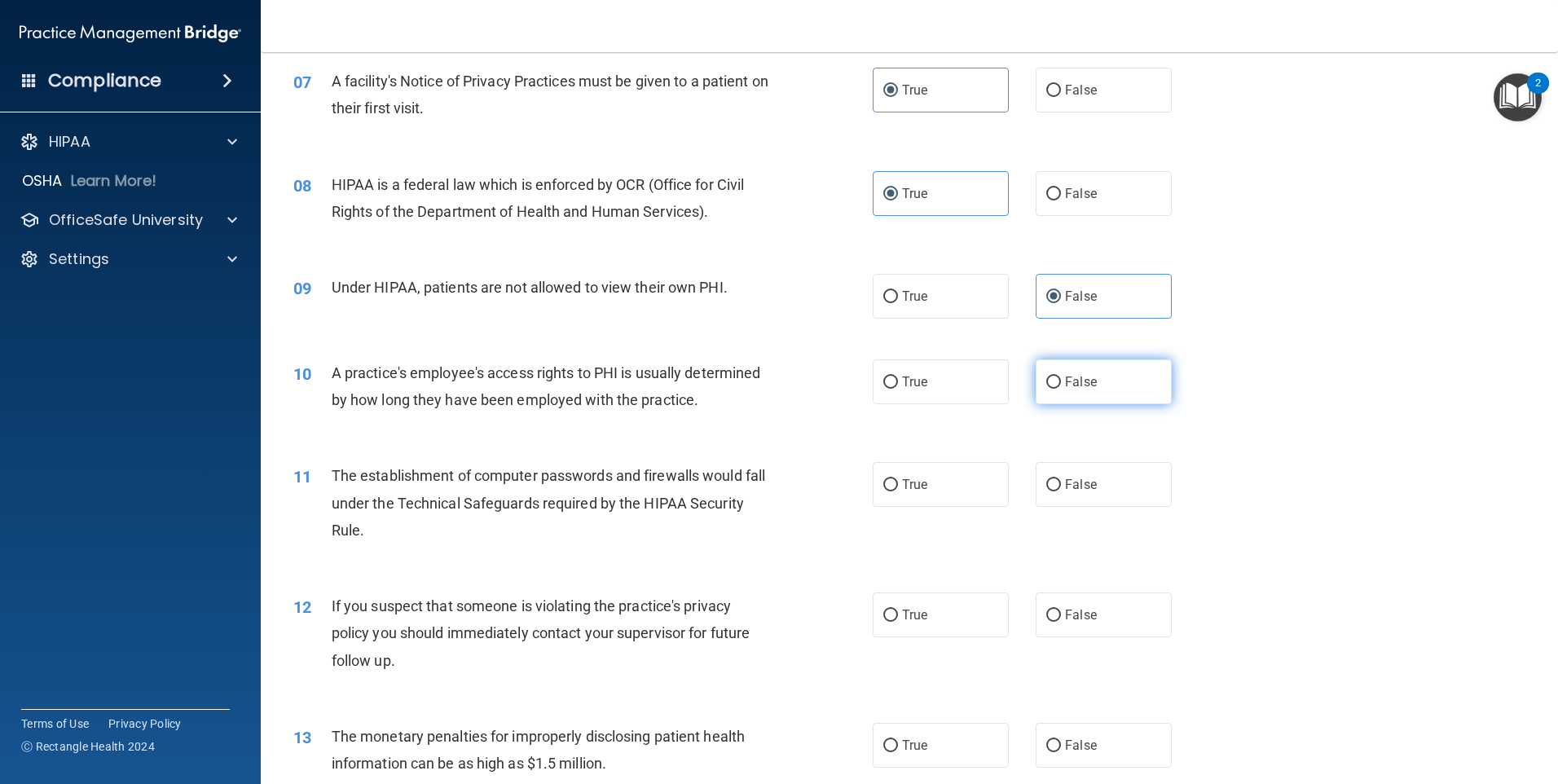
click at [1088, 391] on label "False" at bounding box center [1104, 381] width 136 height 45
click at [1061, 389] on input "False" at bounding box center [1054, 382] width 15 height 12
radio input "true"
click at [939, 483] on label "True" at bounding box center [940, 484] width 136 height 45
click at [899, 483] on input "True" at bounding box center [891, 485] width 15 height 12
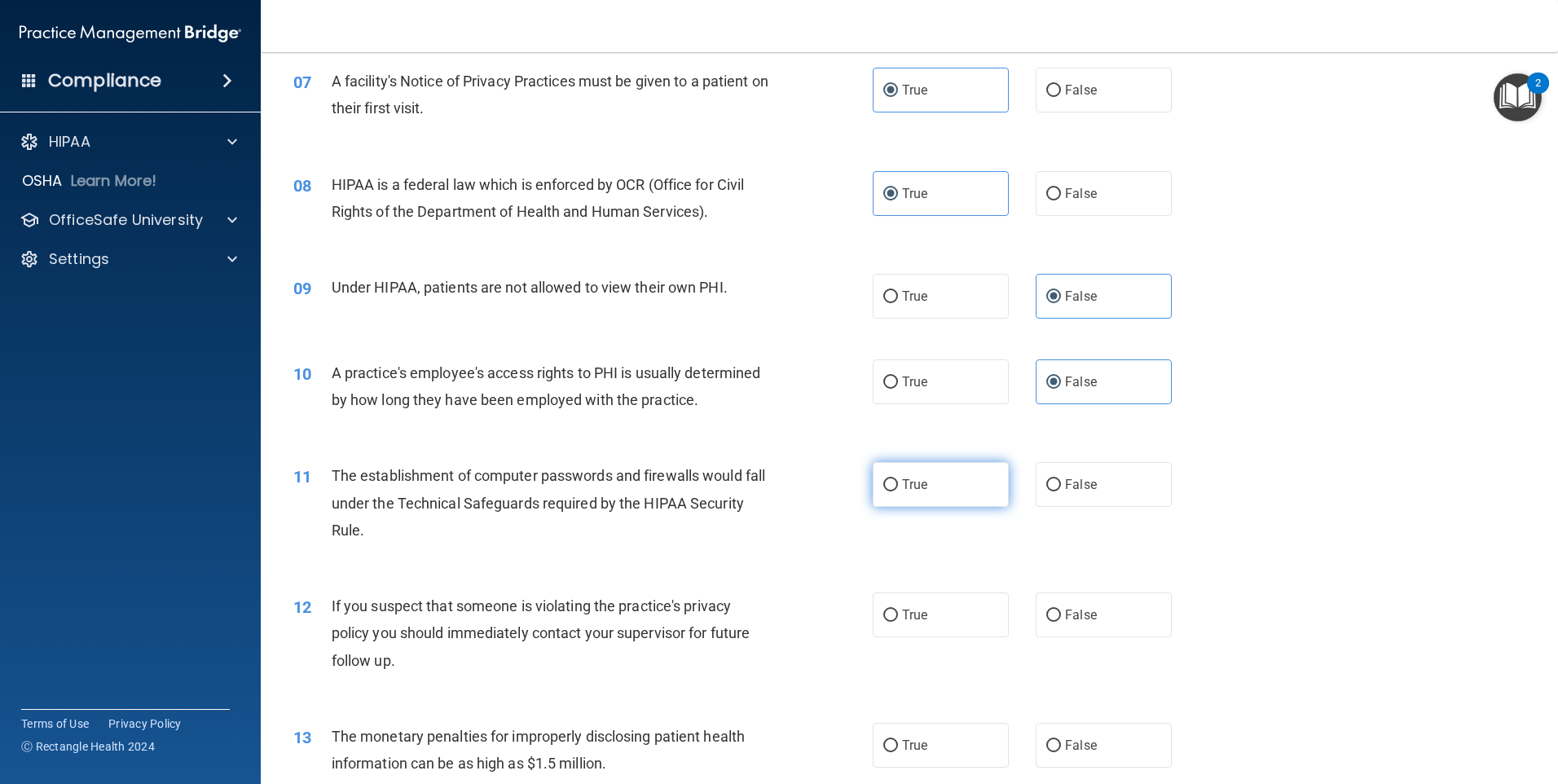
radio input "true"
click at [926, 626] on label "True" at bounding box center [940, 615] width 136 height 45
click at [899, 621] on input "True" at bounding box center [891, 615] width 15 height 12
radio input "true"
click at [924, 744] on label "True" at bounding box center [940, 745] width 136 height 45
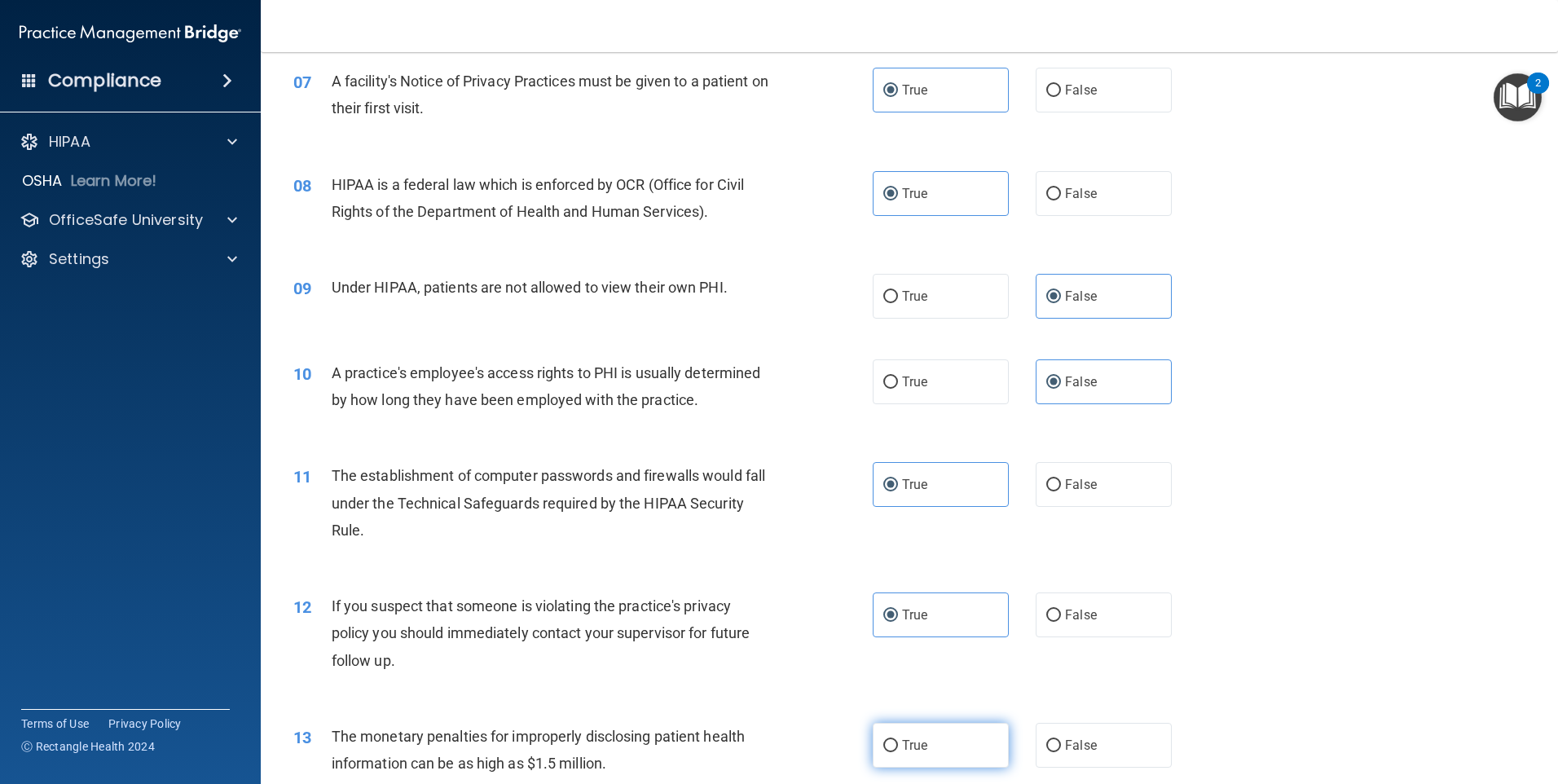
click at [899, 744] on input "True" at bounding box center [891, 745] width 15 height 12
radio input "true"
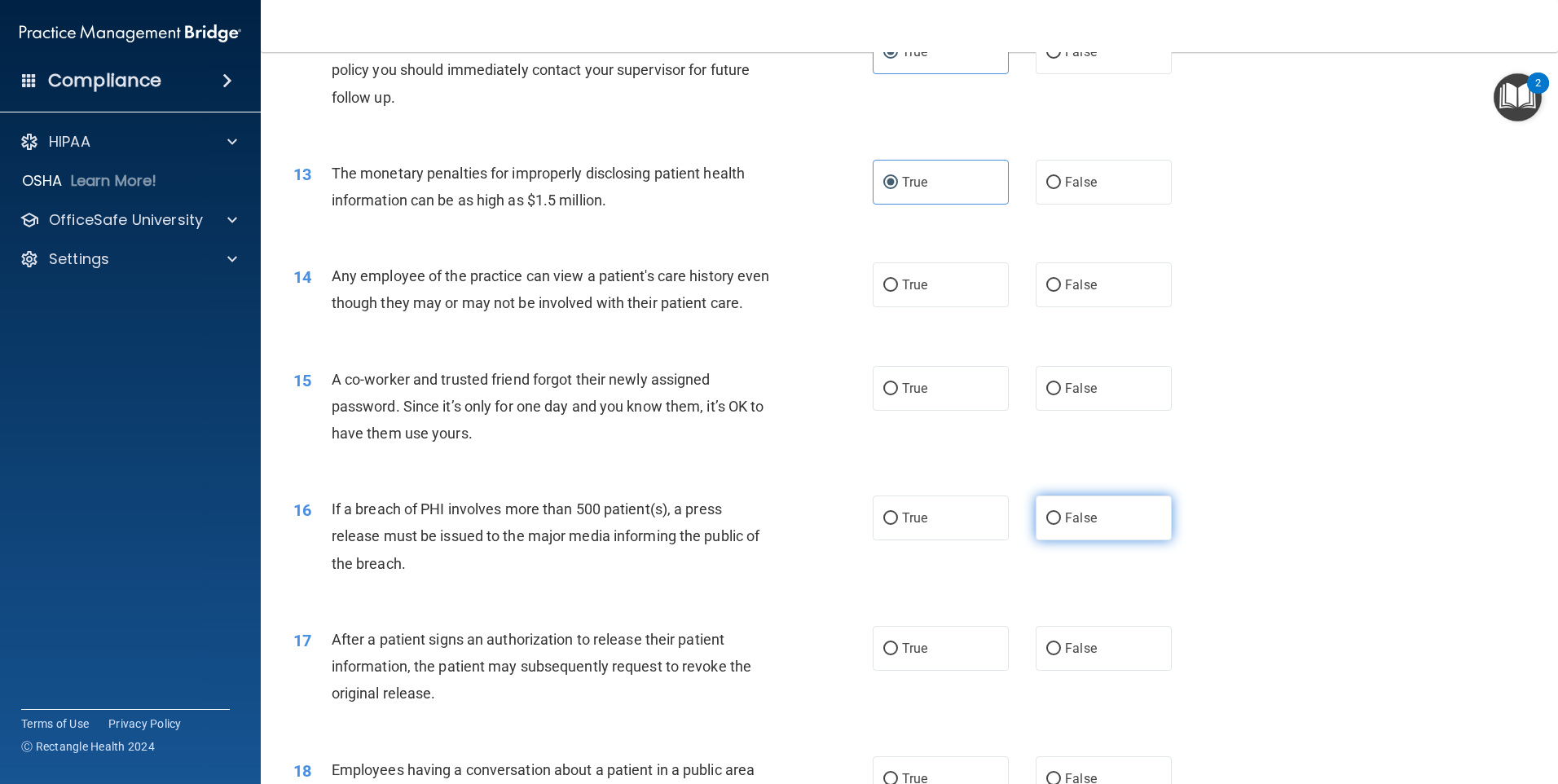
scroll to position [1385, 0]
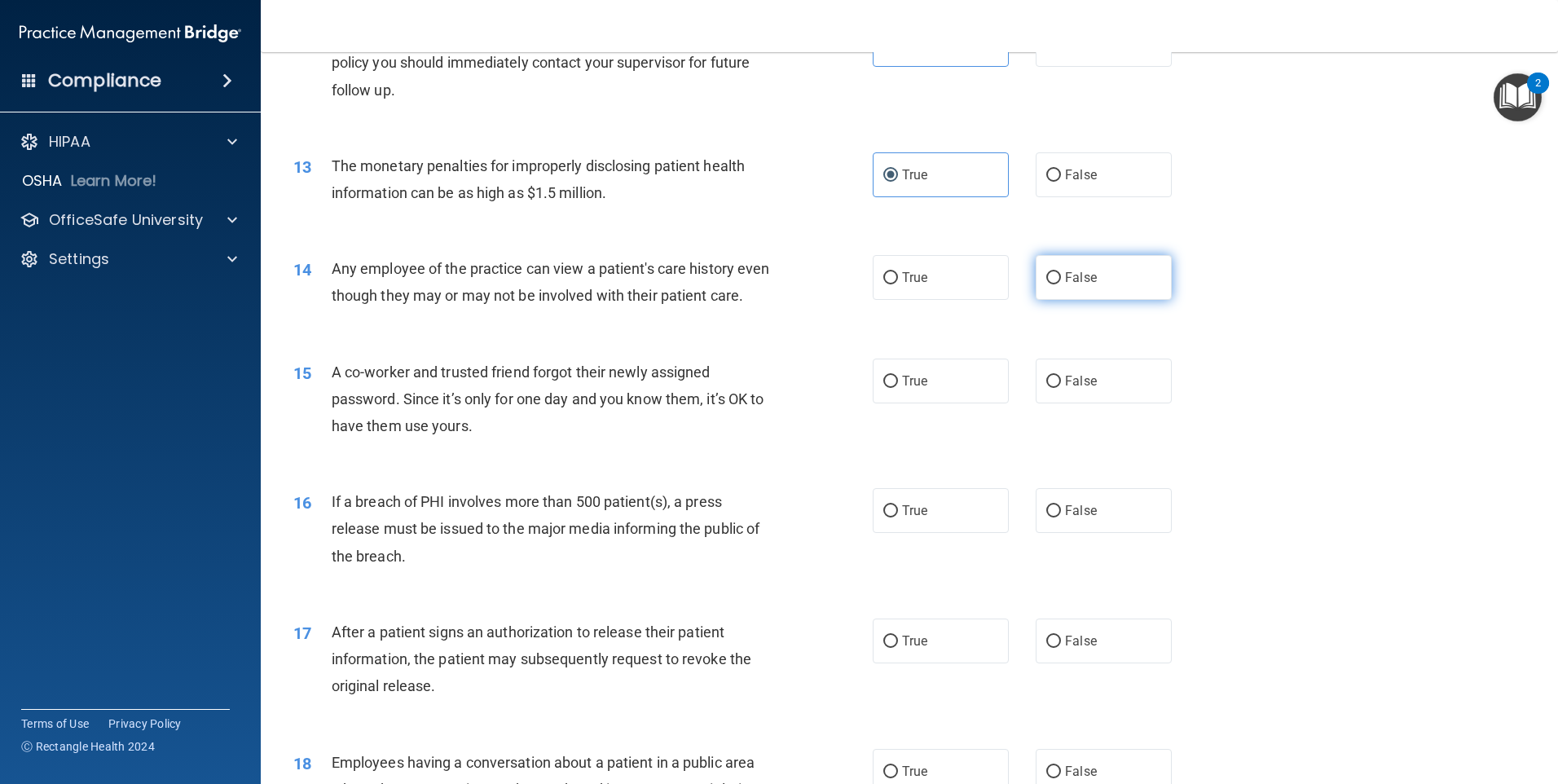
click at [1068, 282] on span "False" at bounding box center [1081, 277] width 31 height 16
click at [1061, 282] on input "False" at bounding box center [1054, 278] width 15 height 12
radio input "true"
click at [1081, 389] on span "False" at bounding box center [1081, 380] width 31 height 16
click at [1061, 388] on input "False" at bounding box center [1054, 381] width 15 height 12
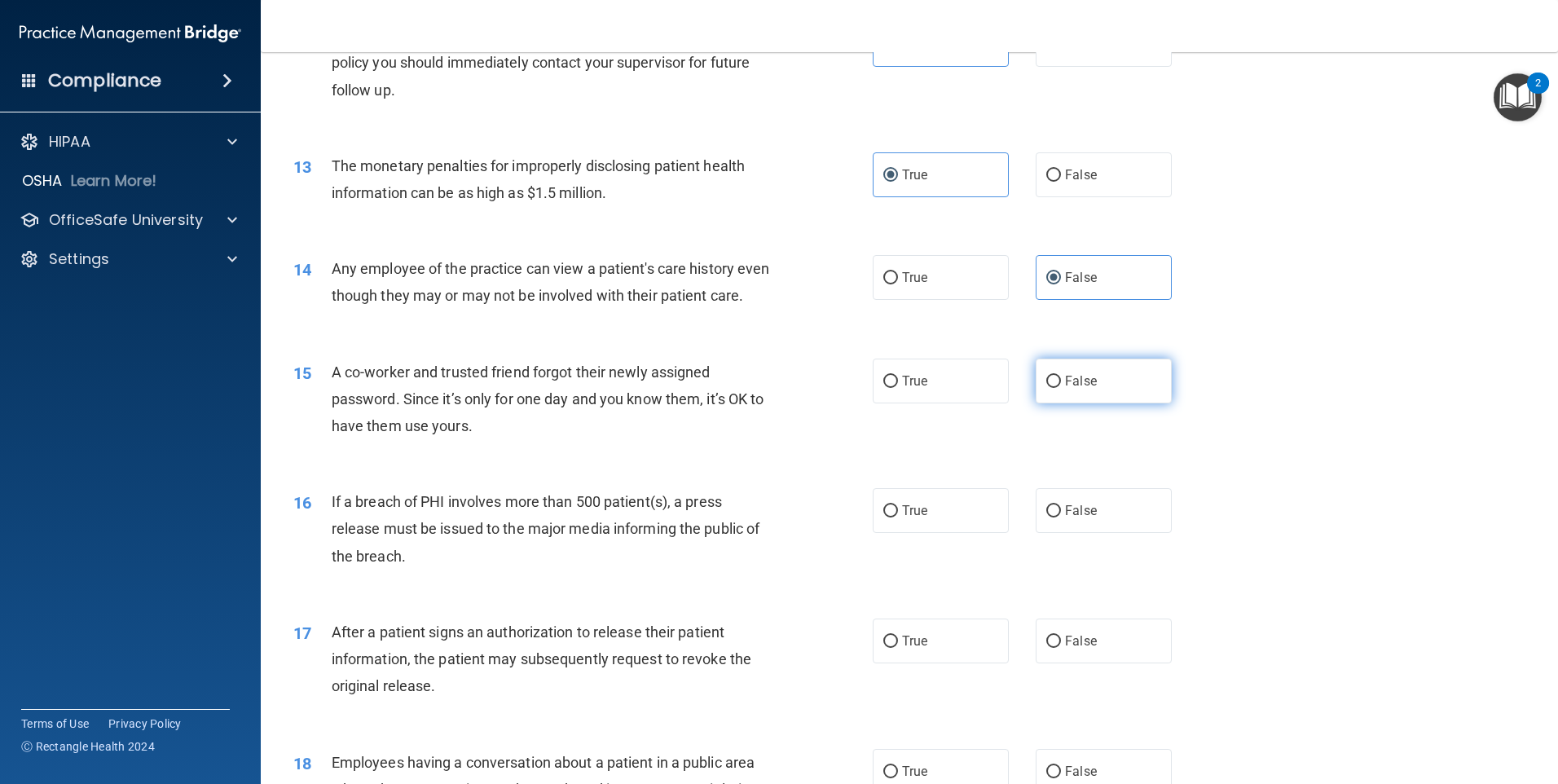
radio input "true"
click at [912, 527] on label "True" at bounding box center [940, 511] width 136 height 45
click at [899, 517] on input "True" at bounding box center [891, 511] width 15 height 12
radio input "true"
click at [917, 663] on label "True" at bounding box center [940, 641] width 136 height 45
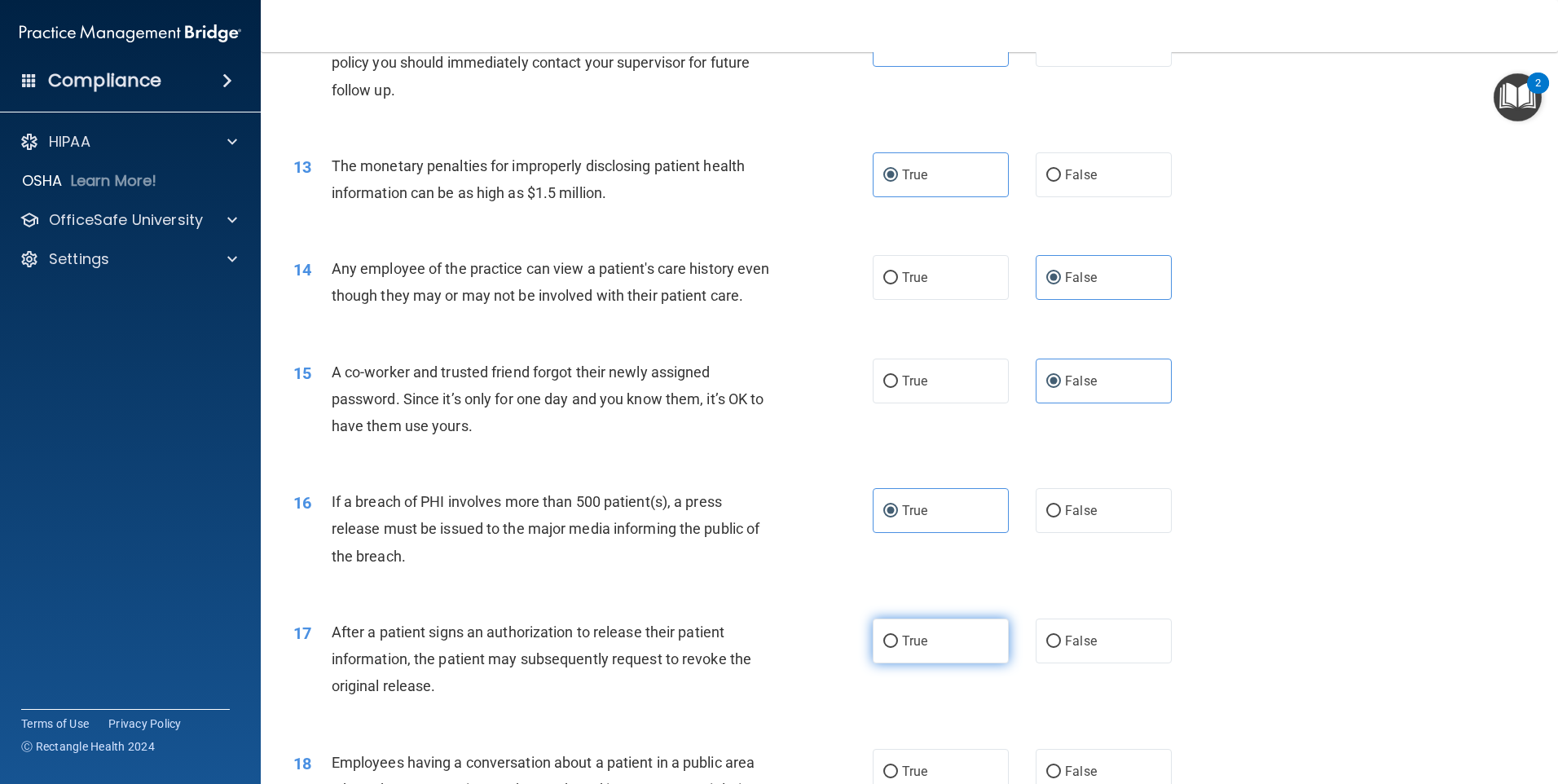
click at [899, 648] on input "True" at bounding box center [891, 641] width 15 height 12
radio input "true"
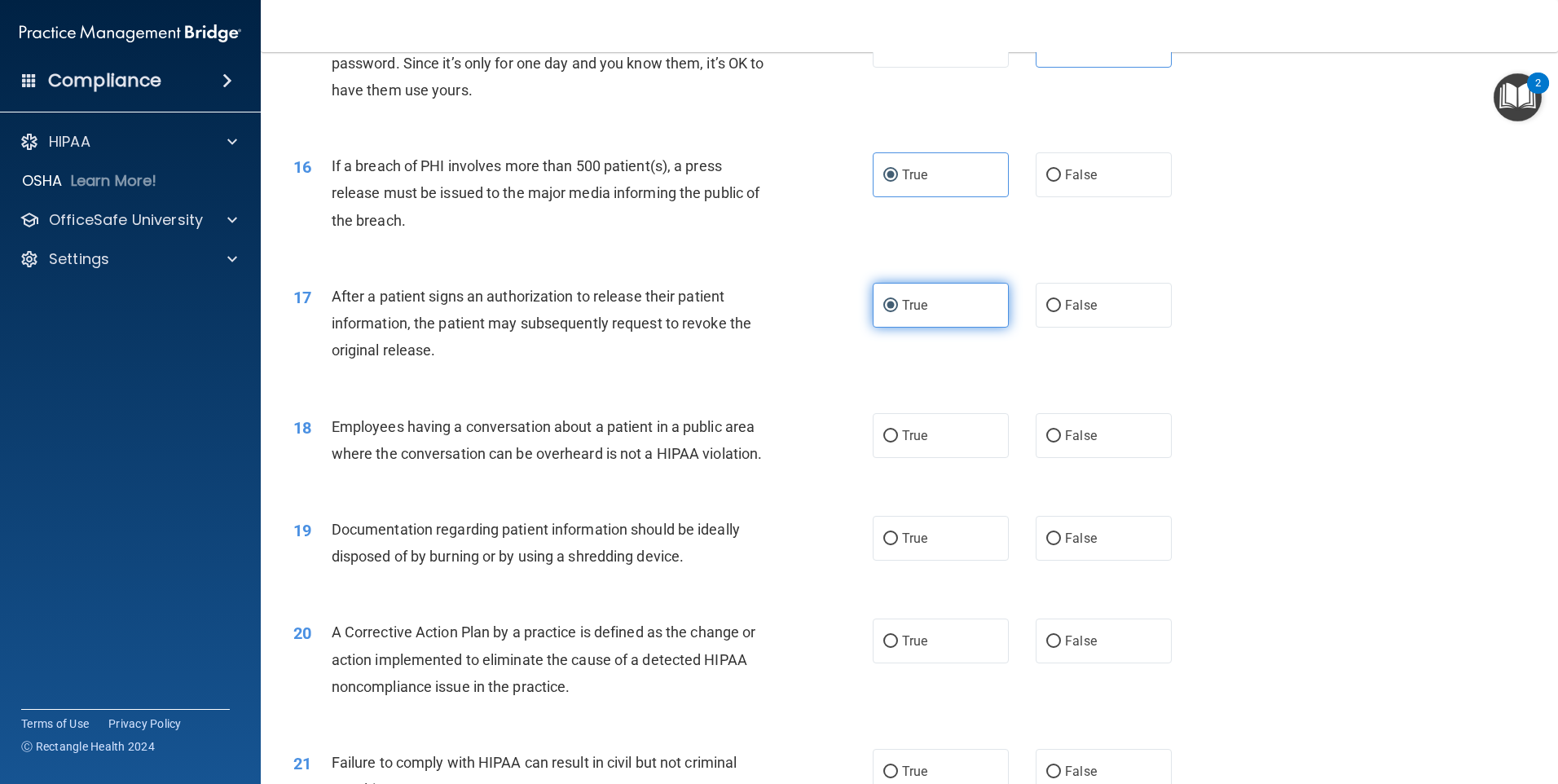
scroll to position [1875, 0]
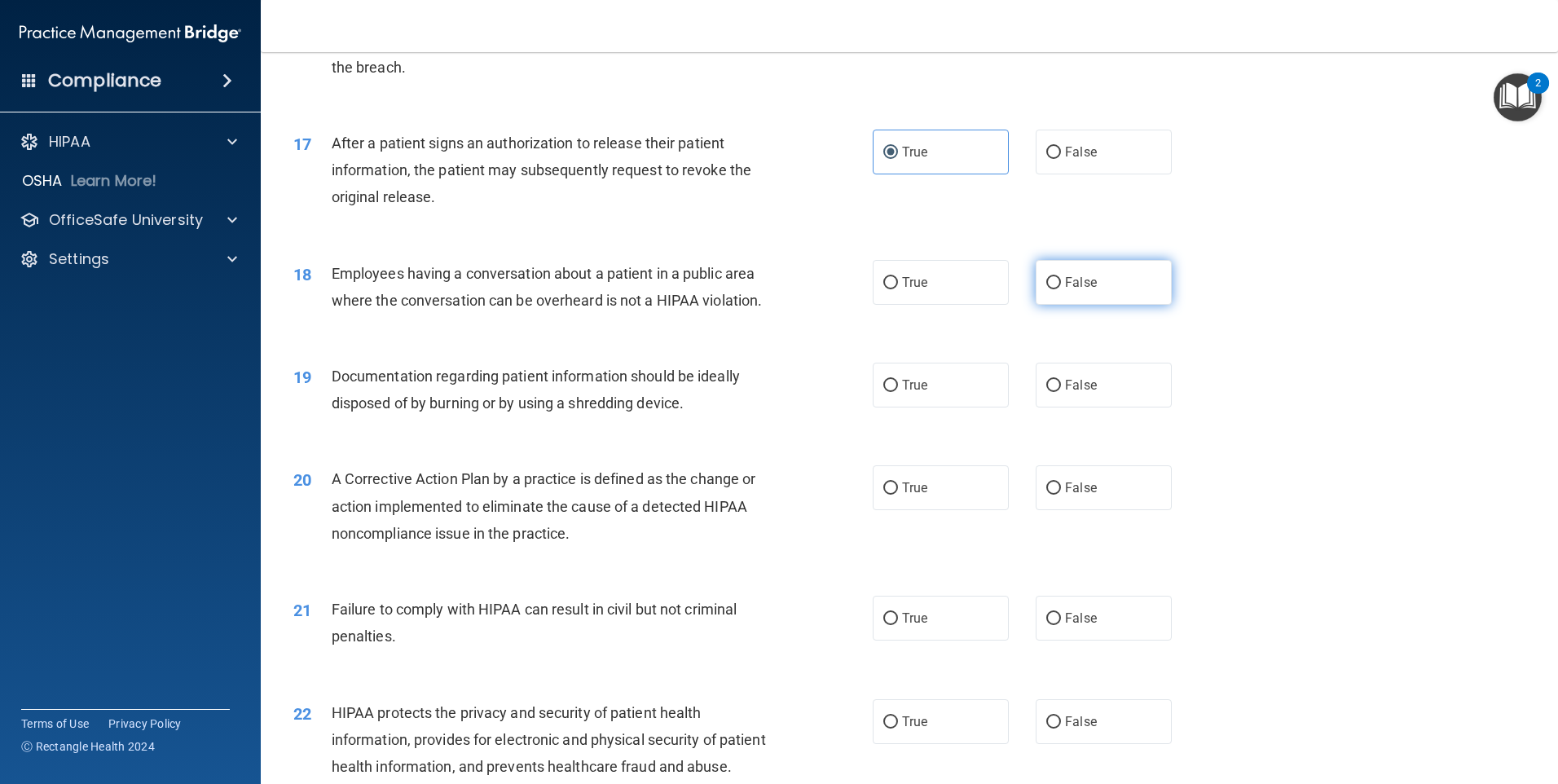
click at [1073, 290] on span "False" at bounding box center [1081, 282] width 31 height 16
click at [1061, 289] on input "False" at bounding box center [1054, 283] width 15 height 12
radio input "true"
click at [928, 405] on label "True" at bounding box center [940, 385] width 136 height 45
click at [899, 392] on input "True" at bounding box center [891, 385] width 15 height 12
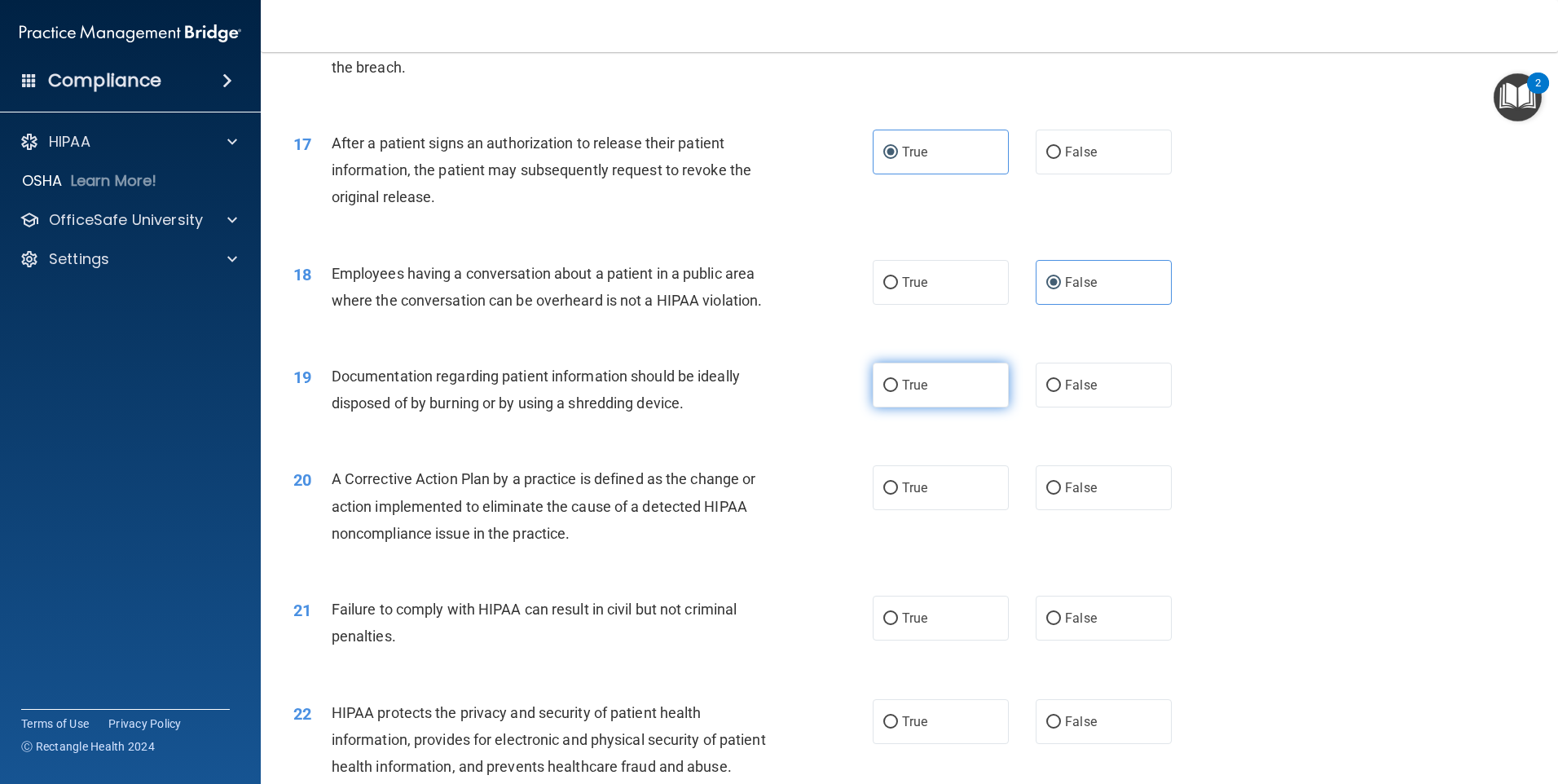
radio input "true"
click at [926, 510] on label "True" at bounding box center [940, 488] width 136 height 45
click at [899, 495] on input "True" at bounding box center [891, 488] width 15 height 12
radio input "true"
click at [1126, 510] on label "False" at bounding box center [1104, 488] width 136 height 45
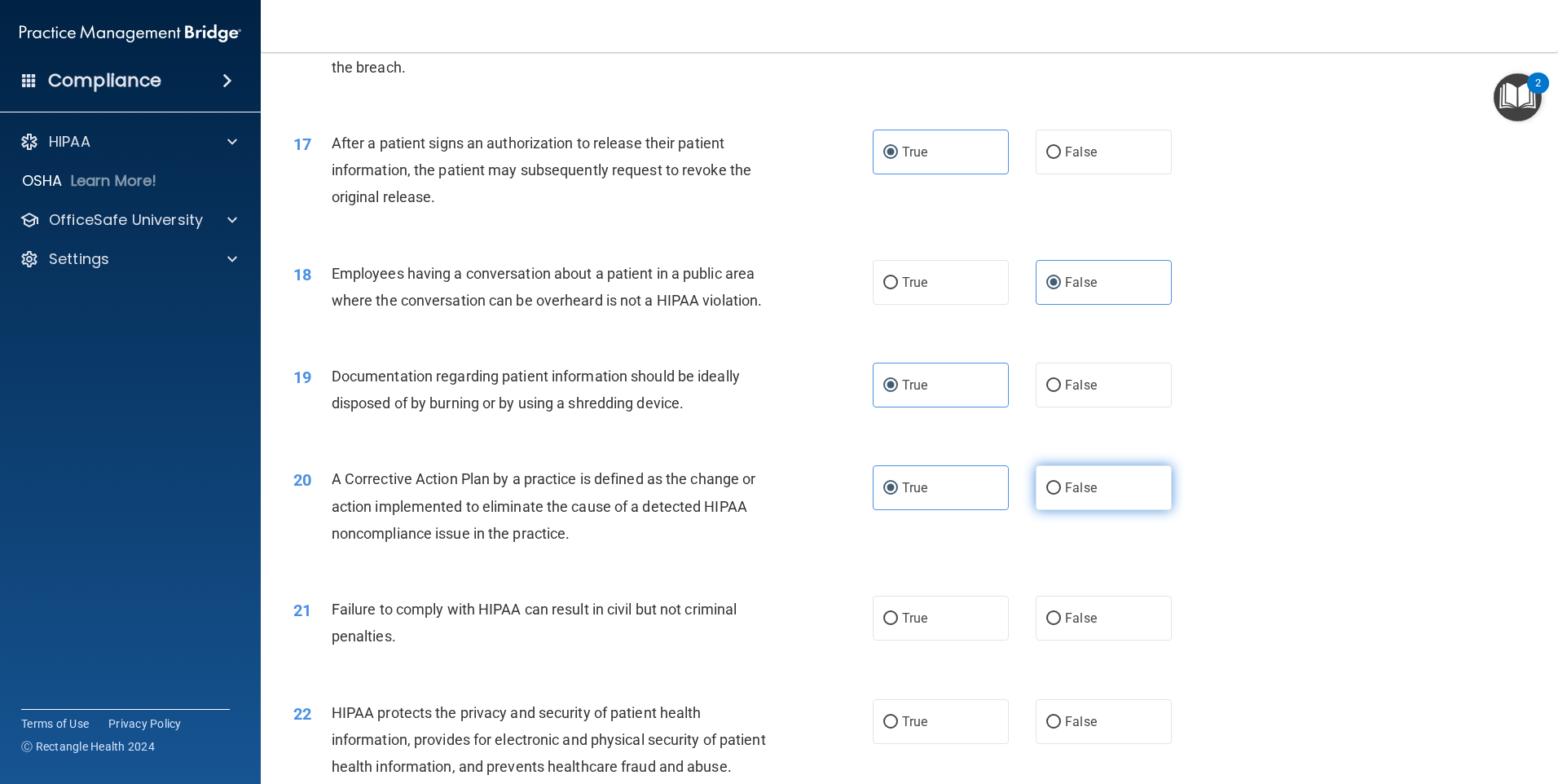
click at [1061, 495] on input "False" at bounding box center [1054, 488] width 15 height 12
radio input "true"
click at [1003, 510] on div "True False" at bounding box center [1036, 488] width 327 height 45
click at [987, 510] on label "True" at bounding box center [940, 488] width 136 height 45
click at [899, 495] on input "True" at bounding box center [891, 488] width 15 height 12
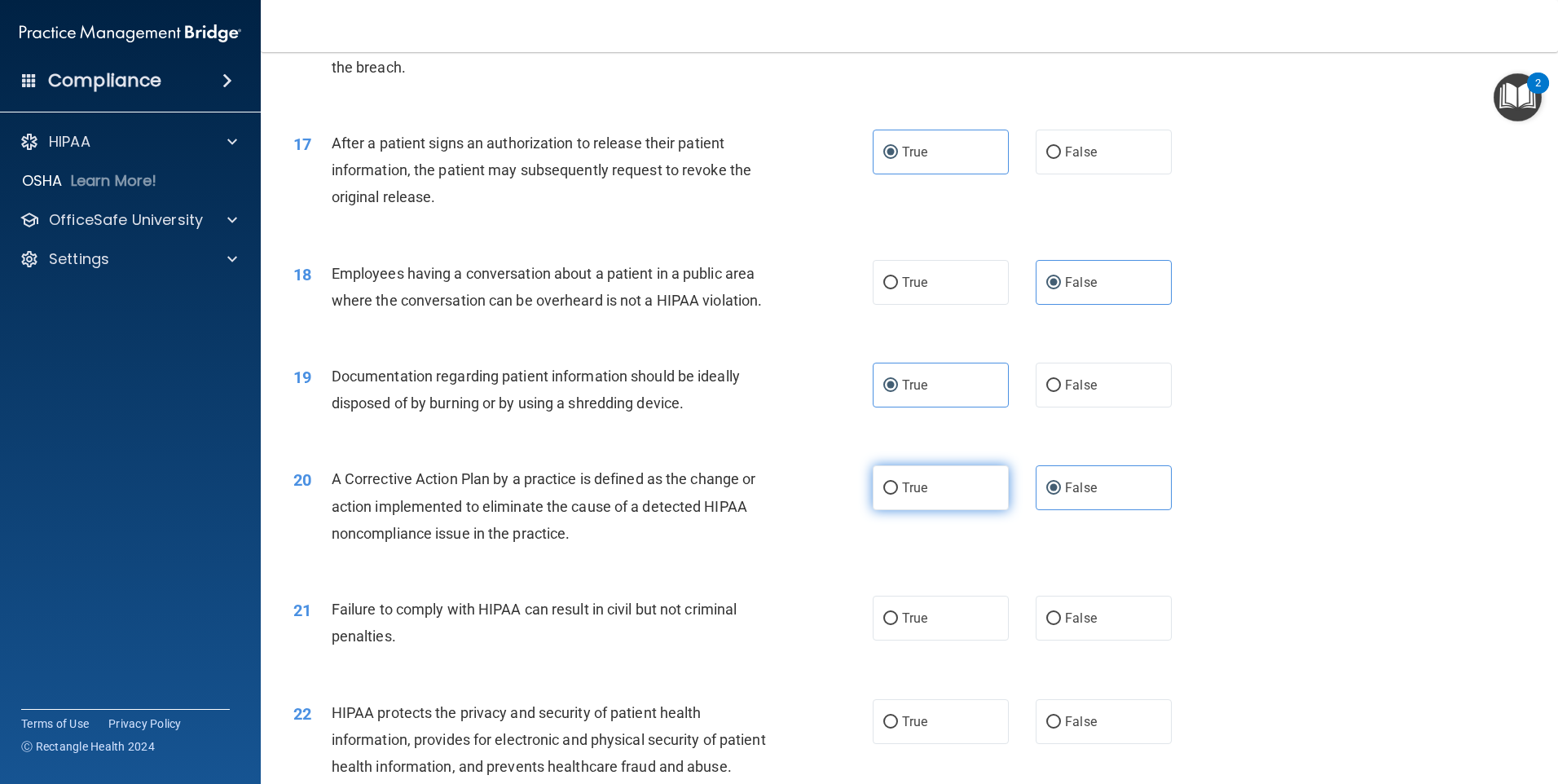
radio input "true"
radio input "false"
click at [1078, 631] on label "False" at bounding box center [1104, 618] width 136 height 45
click at [1061, 625] on input "False" at bounding box center [1054, 619] width 15 height 12
radio input "true"
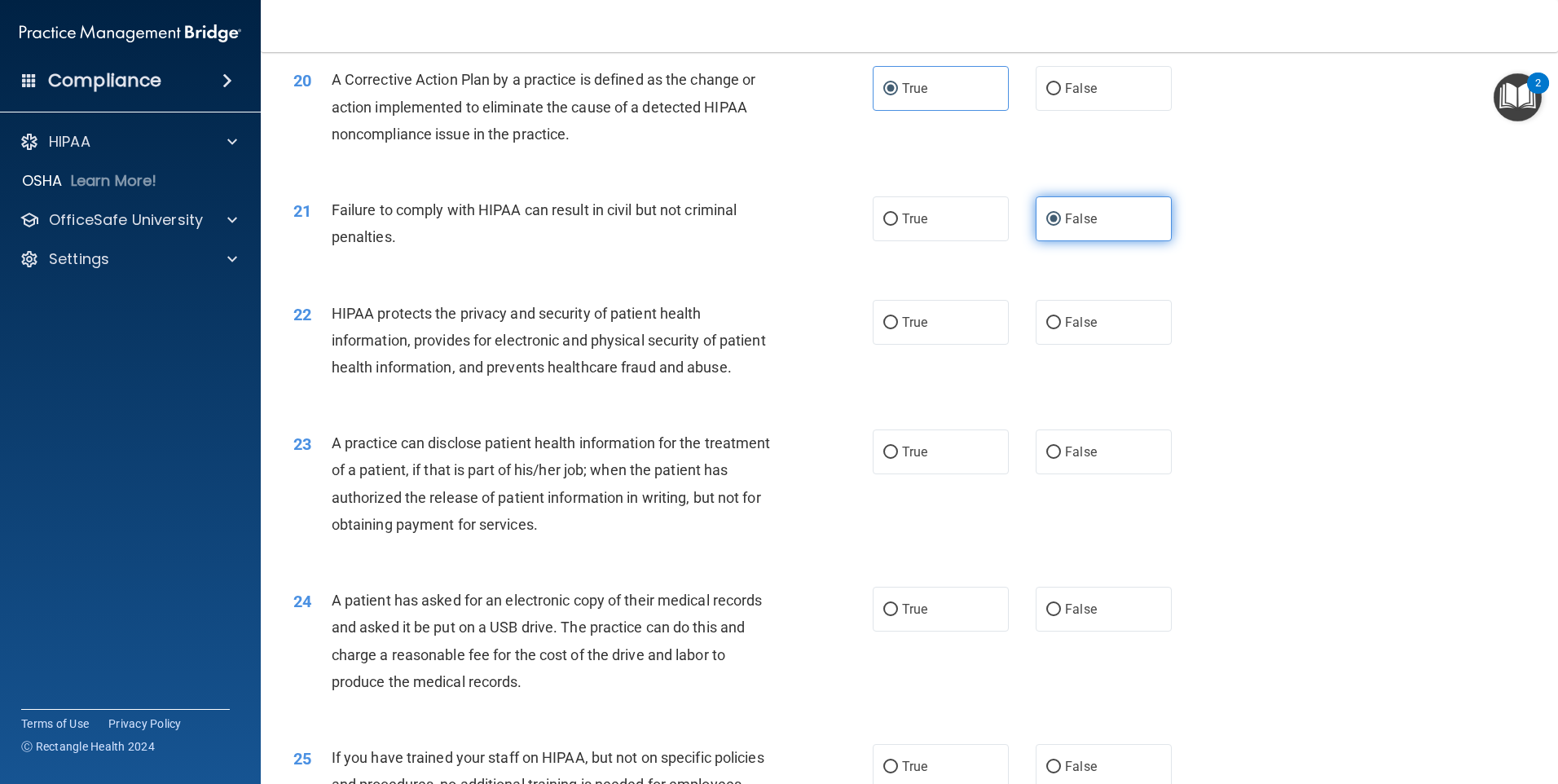
scroll to position [2282, 0]
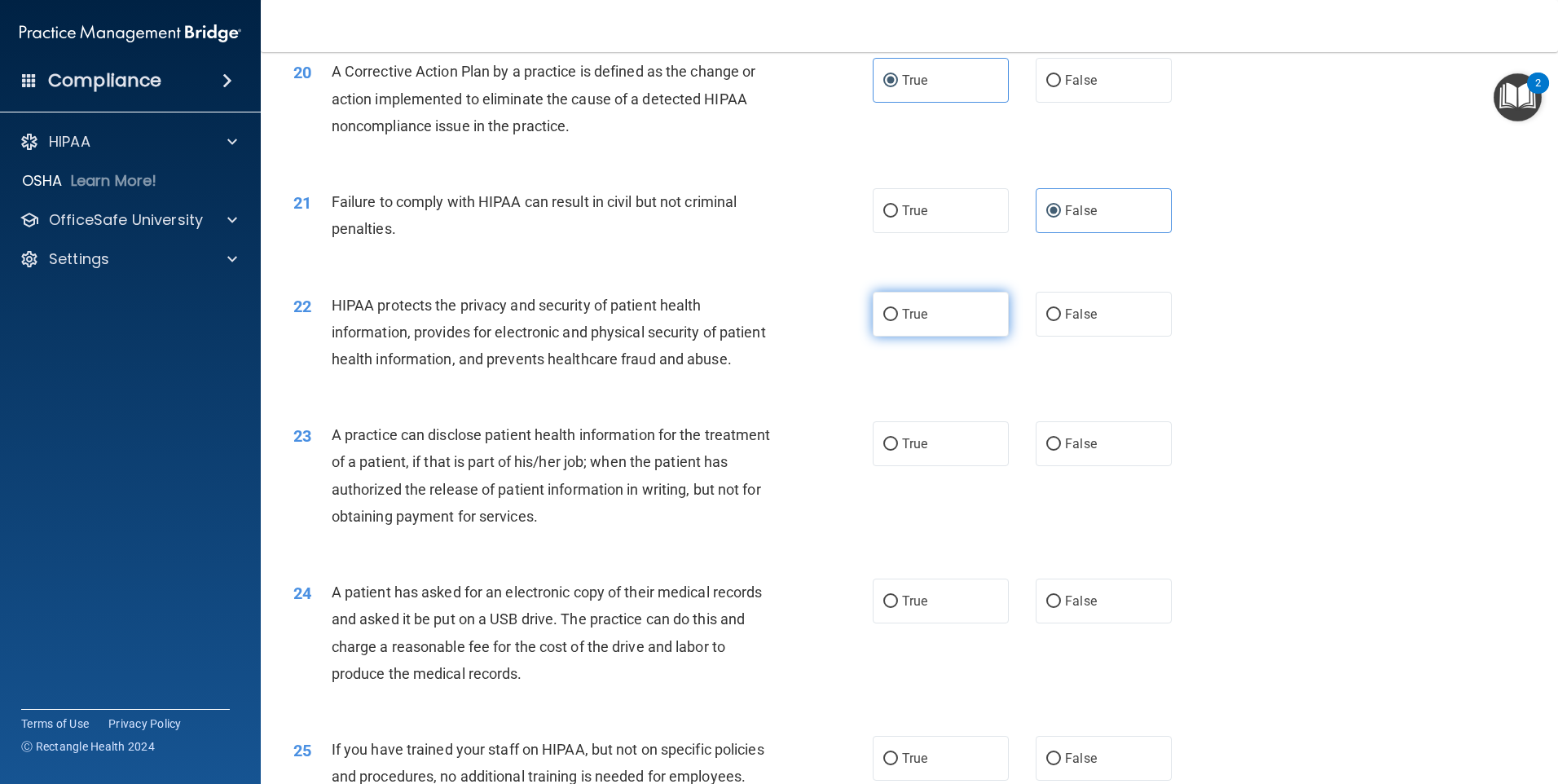
click at [971, 336] on label "True" at bounding box center [940, 314] width 136 height 45
click at [899, 321] on input "True" at bounding box center [891, 314] width 15 height 12
radio input "true"
click at [1074, 466] on label "False" at bounding box center [1104, 443] width 136 height 45
click at [1061, 451] on input "False" at bounding box center [1054, 444] width 15 height 12
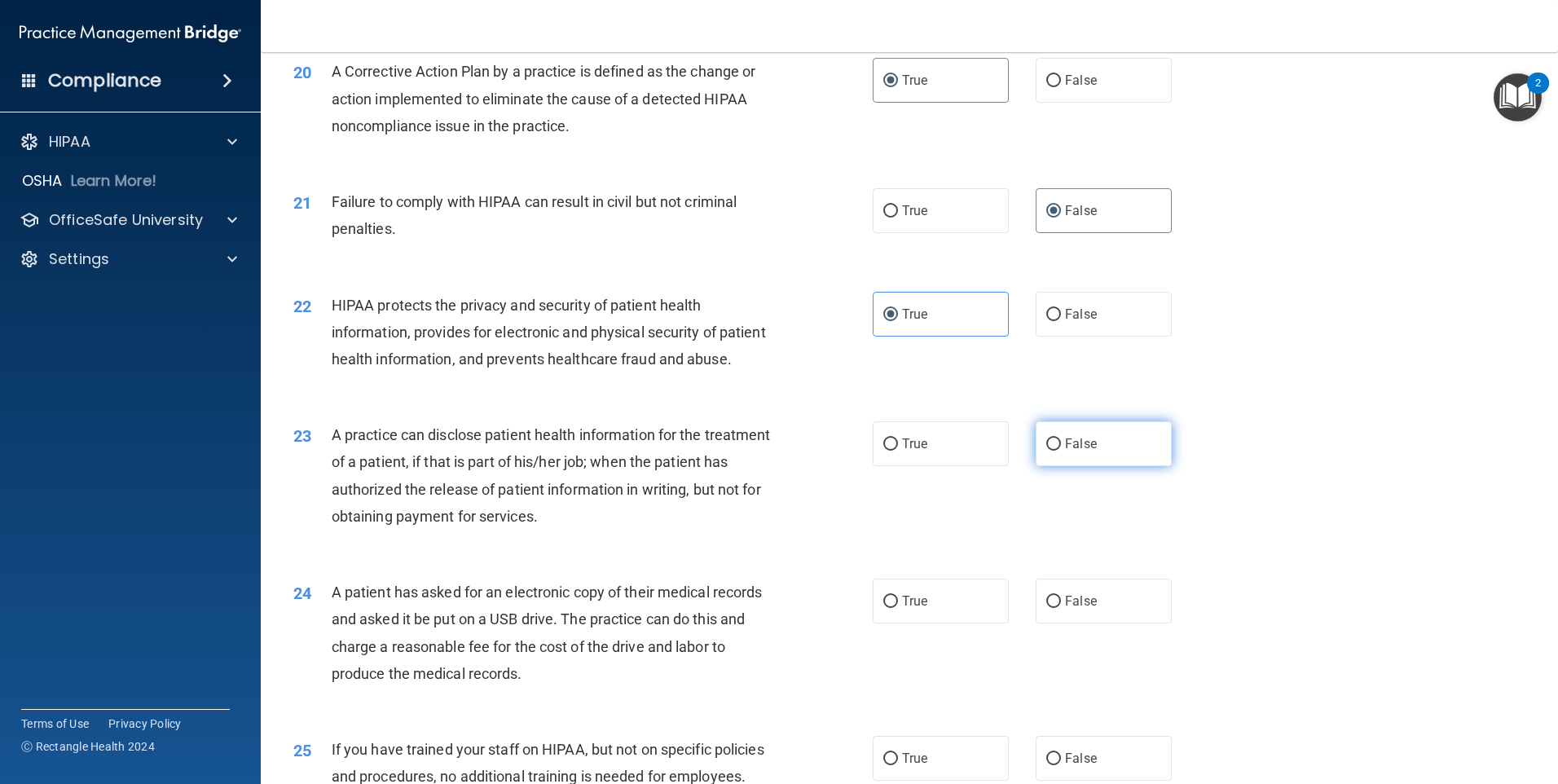
radio input "true"
click at [952, 623] on label "True" at bounding box center [940, 601] width 136 height 45
click at [899, 608] on input "True" at bounding box center [891, 601] width 15 height 12
radio input "true"
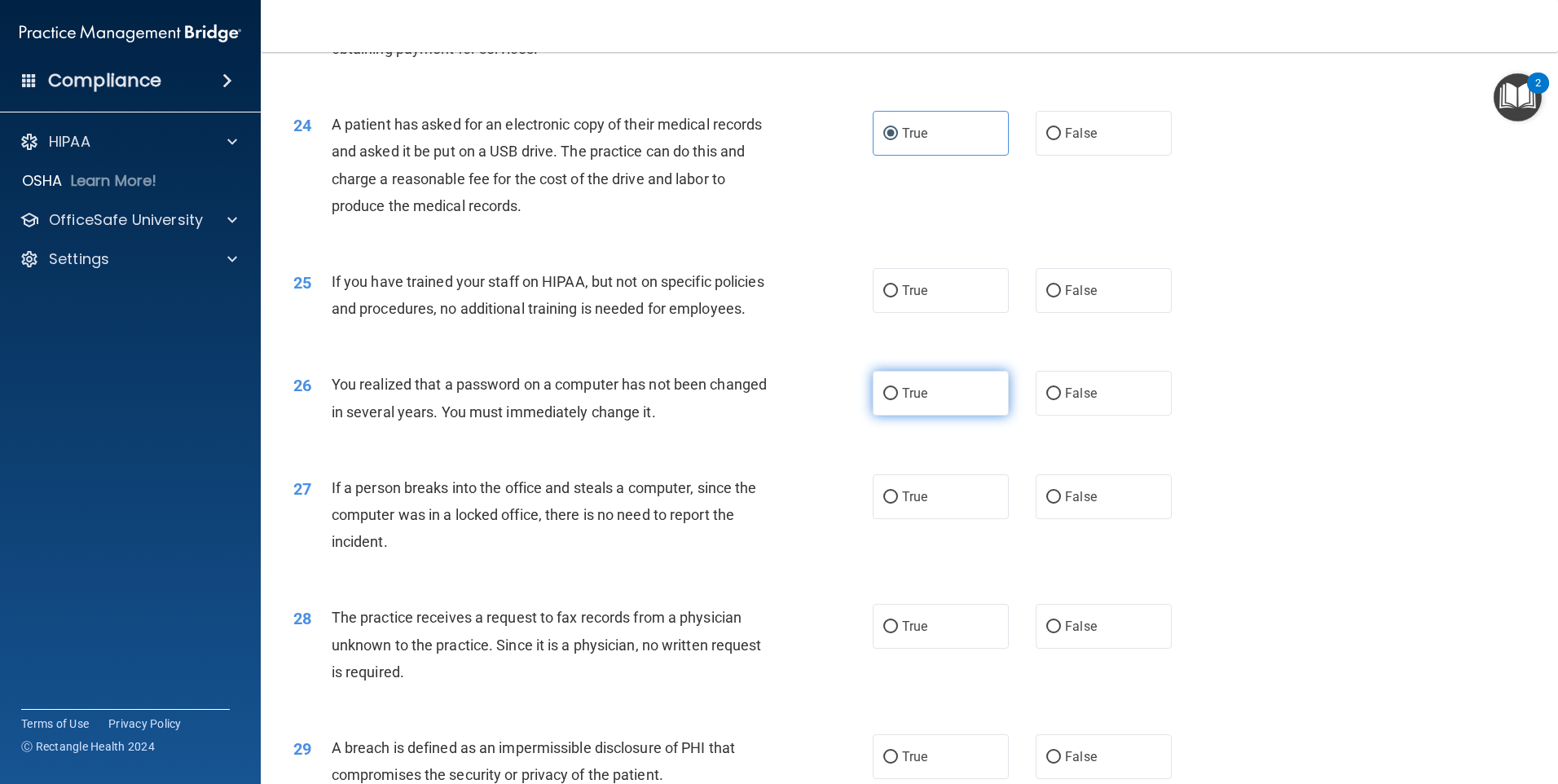
scroll to position [2771, 0]
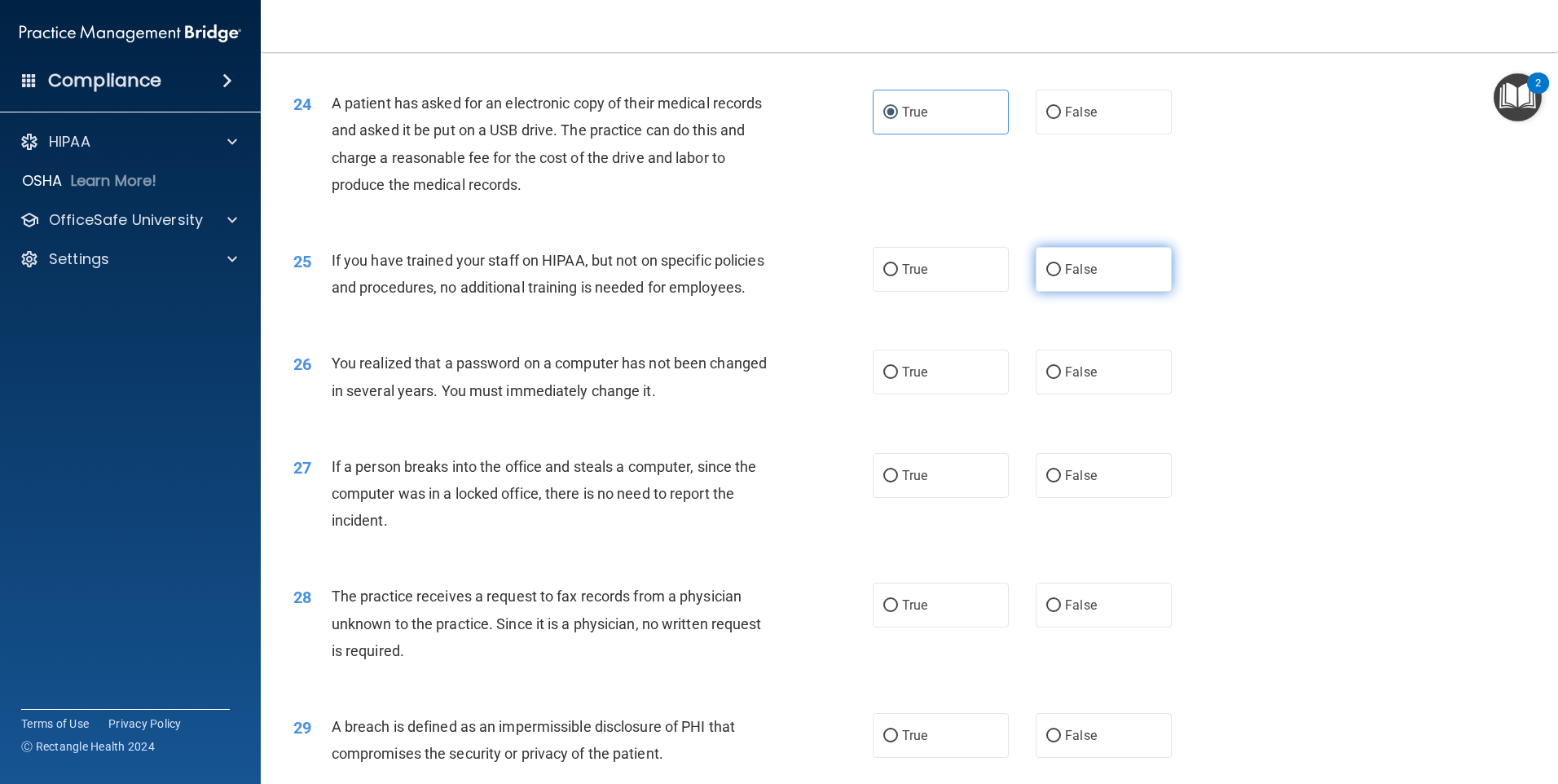
click at [1087, 277] on span "False" at bounding box center [1081, 269] width 31 height 16
click at [1061, 276] on input "False" at bounding box center [1054, 270] width 15 height 12
radio input "true"
click at [955, 394] on label "True" at bounding box center [940, 372] width 136 height 45
click at [899, 379] on input "True" at bounding box center [891, 372] width 15 height 12
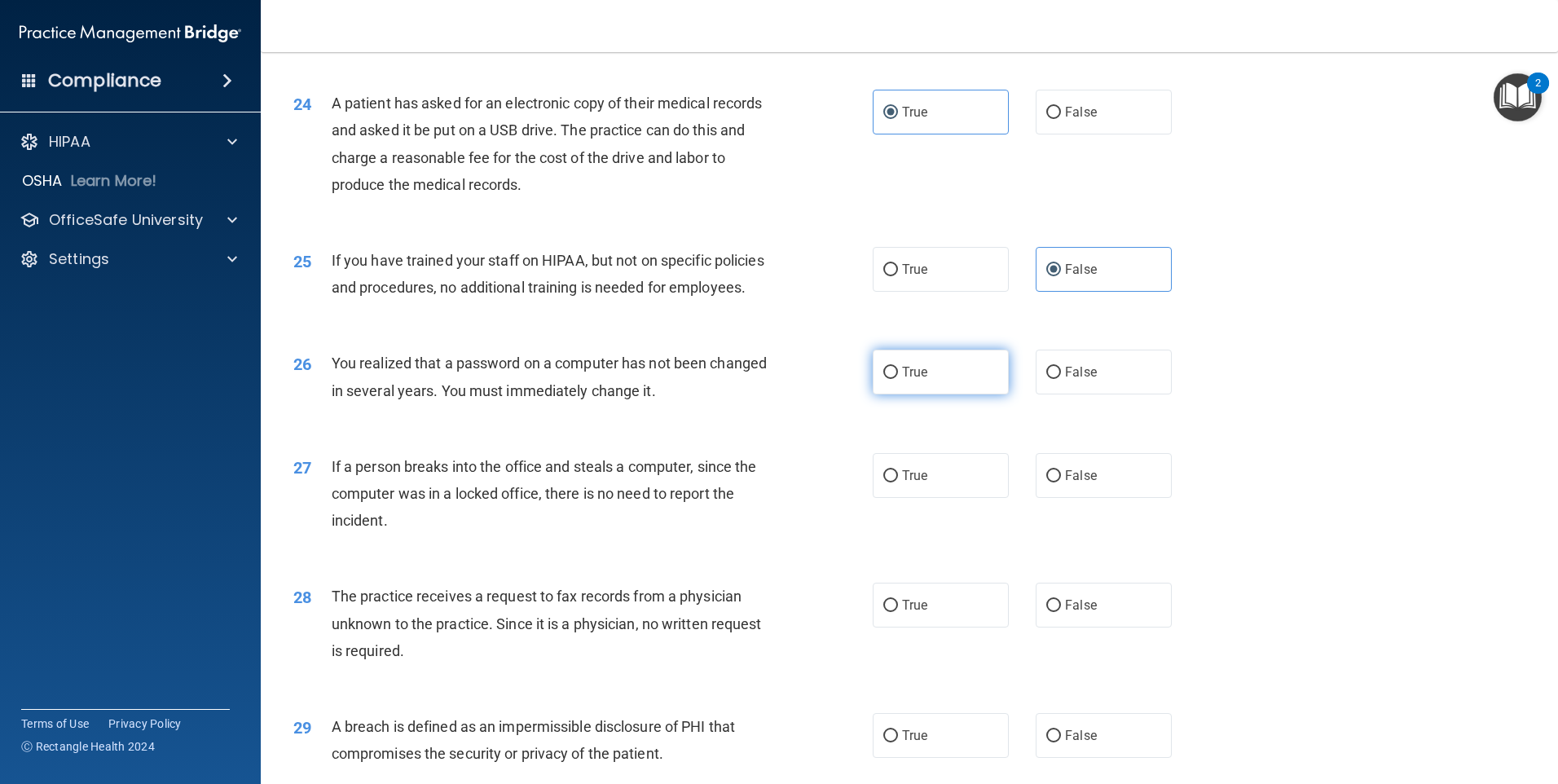
radio input "true"
click at [1049, 482] on input "False" at bounding box center [1054, 476] width 15 height 12
radio input "true"
click at [1068, 613] on span "False" at bounding box center [1081, 605] width 31 height 16
click at [1061, 612] on input "False" at bounding box center [1054, 606] width 15 height 12
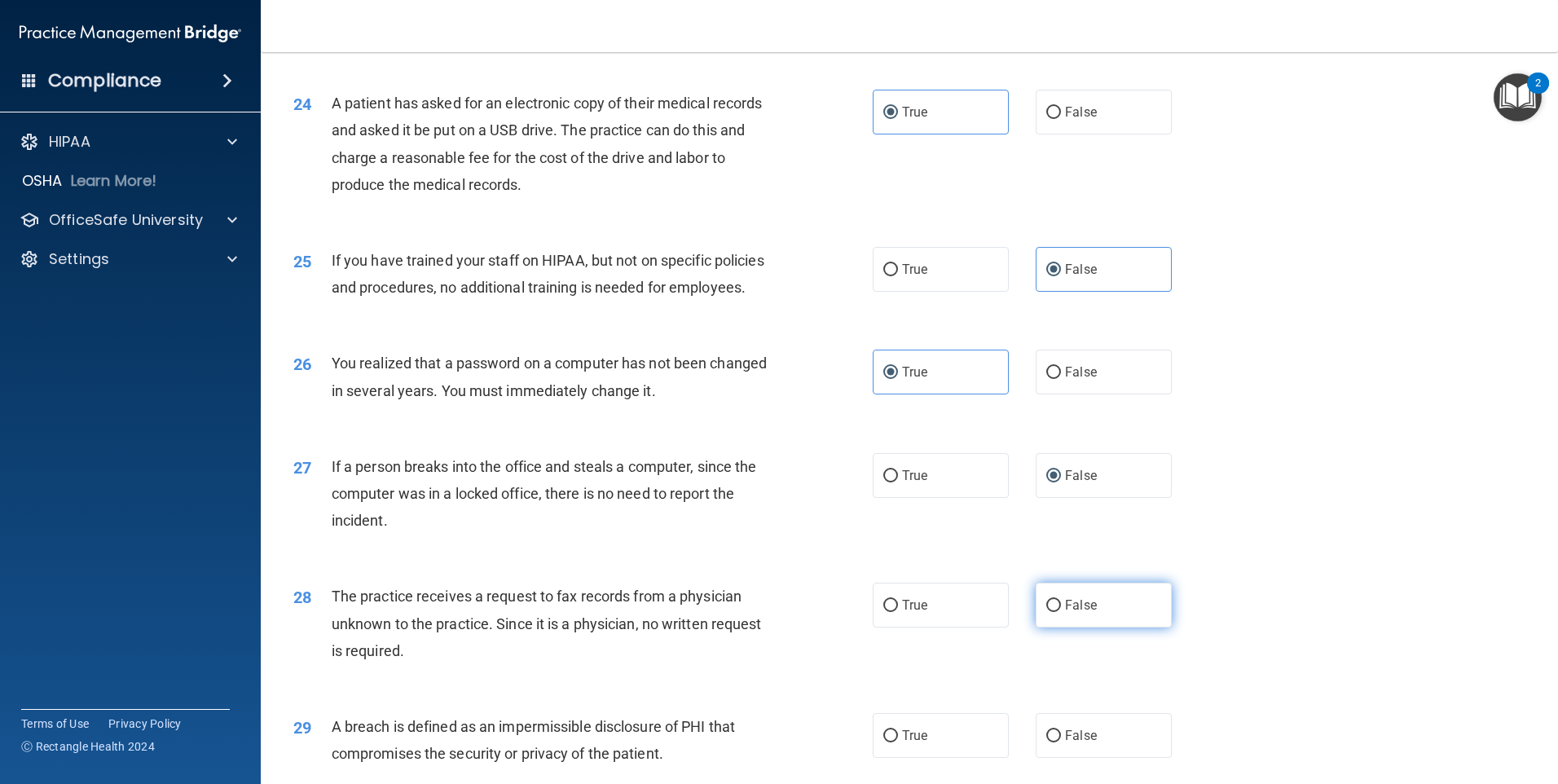
radio input "true"
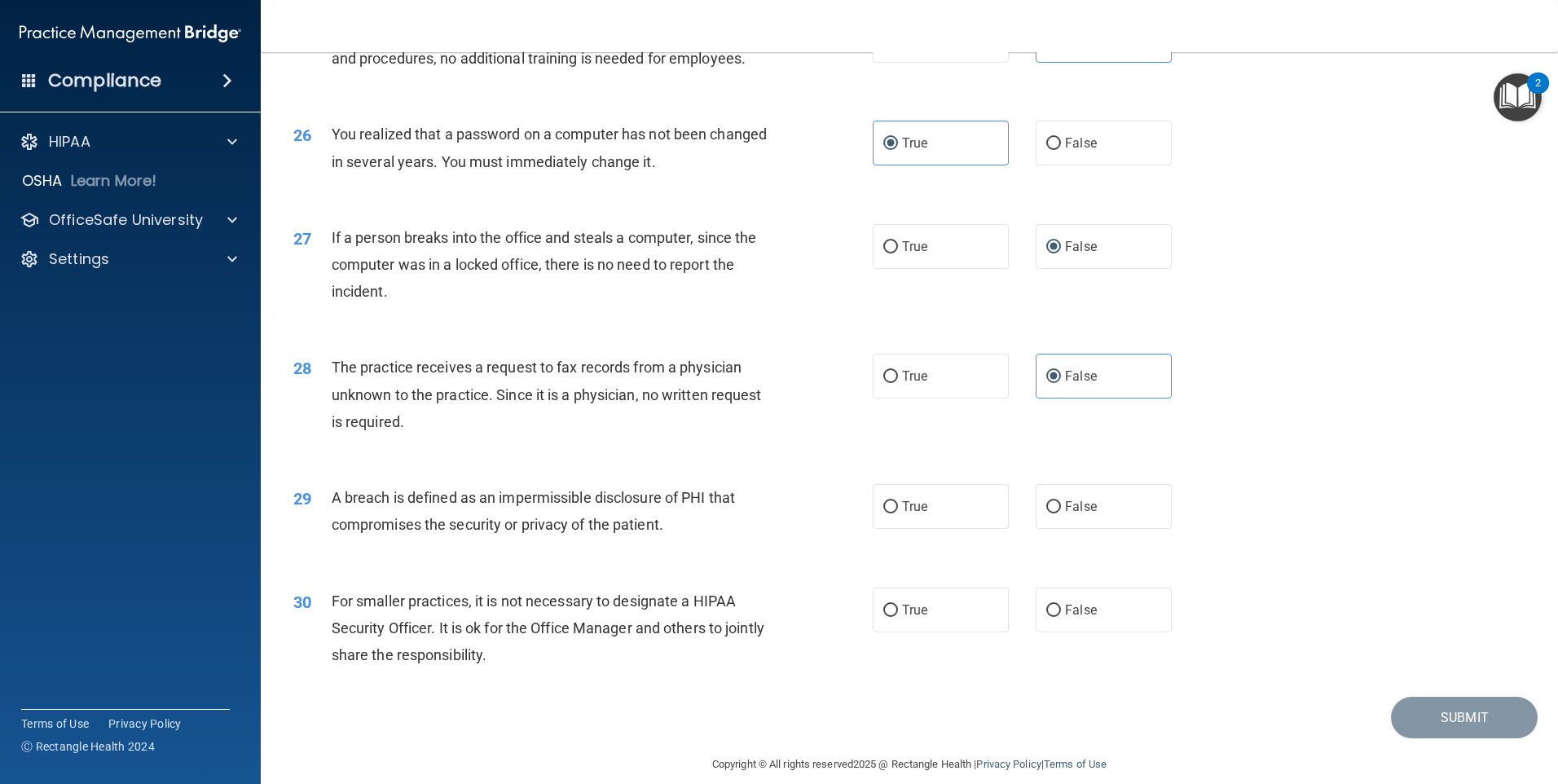
scroll to position [3100, 0]
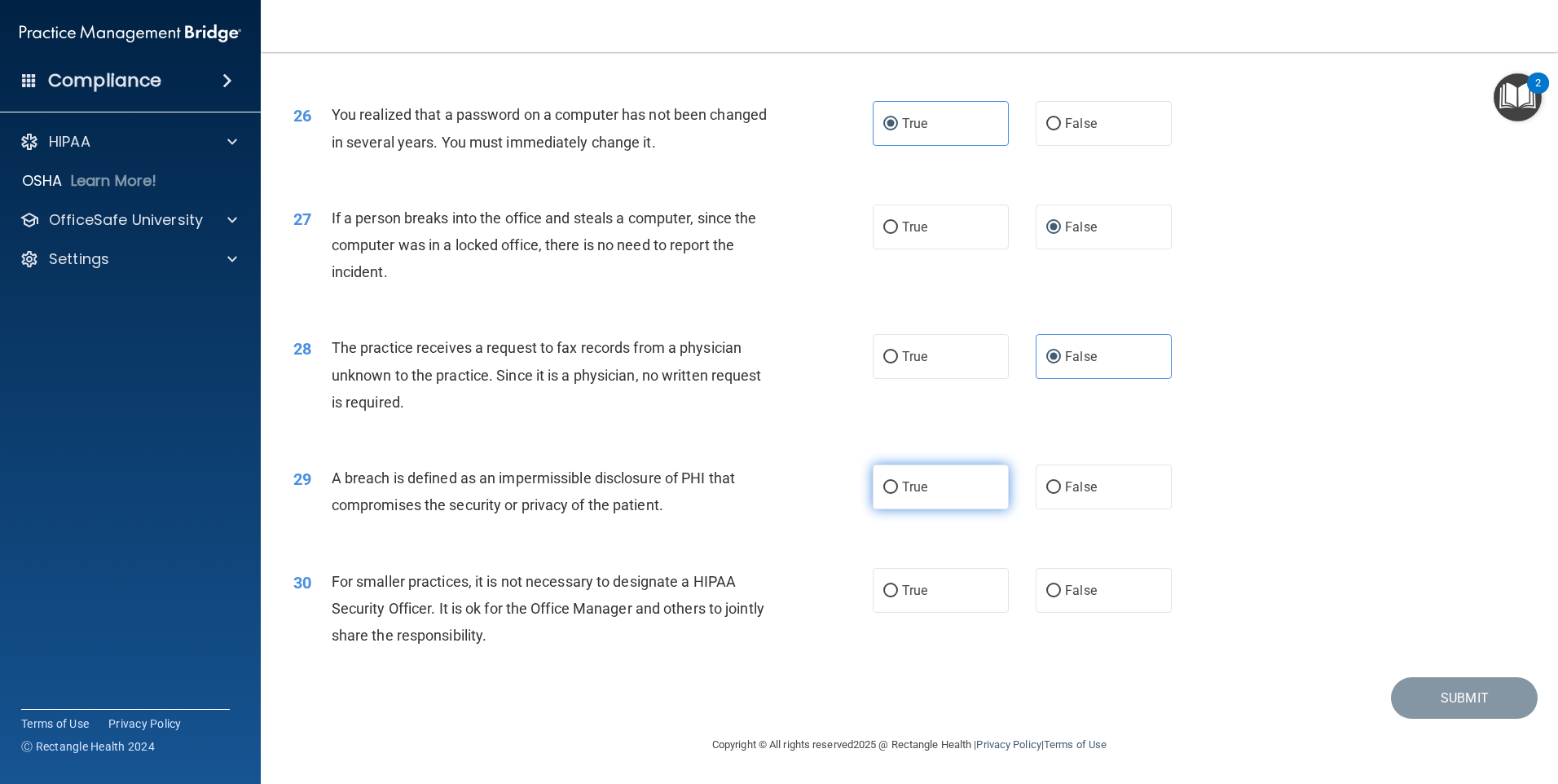
click at [959, 493] on label "True" at bounding box center [940, 487] width 136 height 45
click at [899, 493] on input "True" at bounding box center [891, 488] width 15 height 12
radio input "true"
click at [1082, 627] on div "30 For smaller practices, it is not necessary to designate a HIPAA Security Off…" at bounding box center [909, 612] width 1257 height 130
click at [1078, 604] on label "False" at bounding box center [1104, 590] width 136 height 45
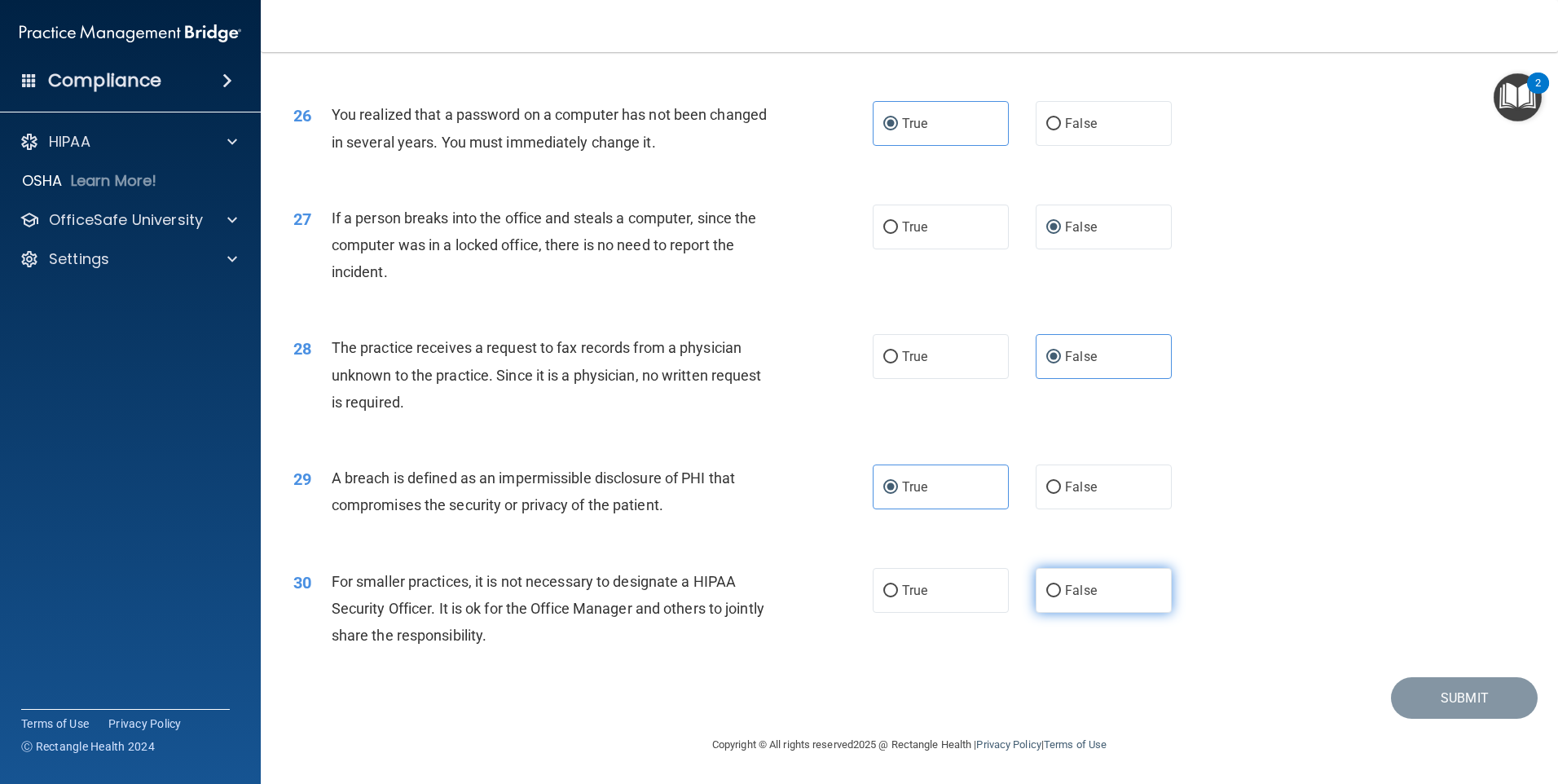
click at [1061, 597] on input "False" at bounding box center [1054, 591] width 15 height 12
radio input "true"
click at [1448, 694] on button "Submit" at bounding box center [1465, 697] width 147 height 42
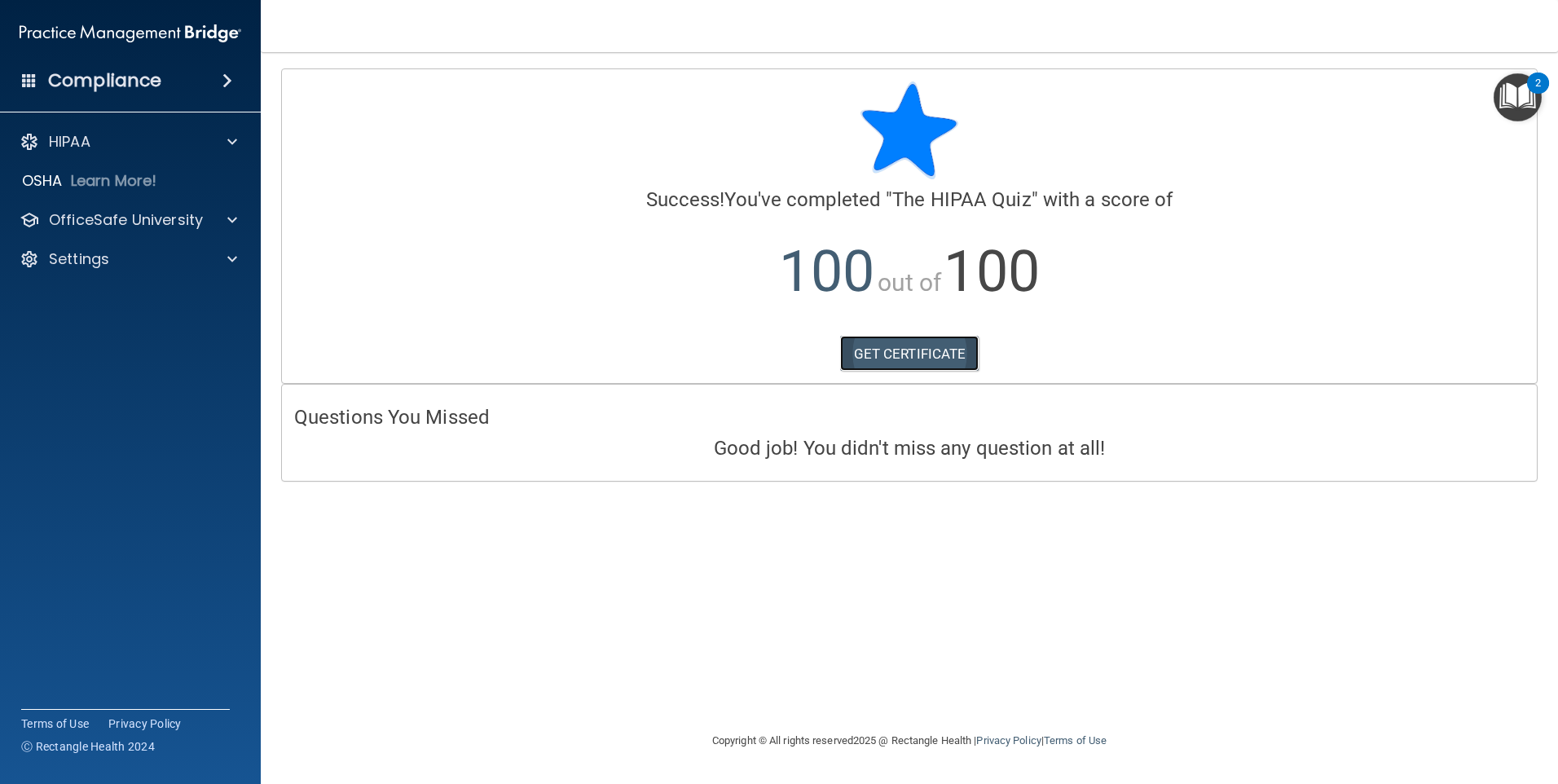
click at [960, 349] on link "GET CERTIFICATE" at bounding box center [910, 354] width 139 height 36
click at [126, 223] on p "OfficeSafe University" at bounding box center [126, 220] width 154 height 19
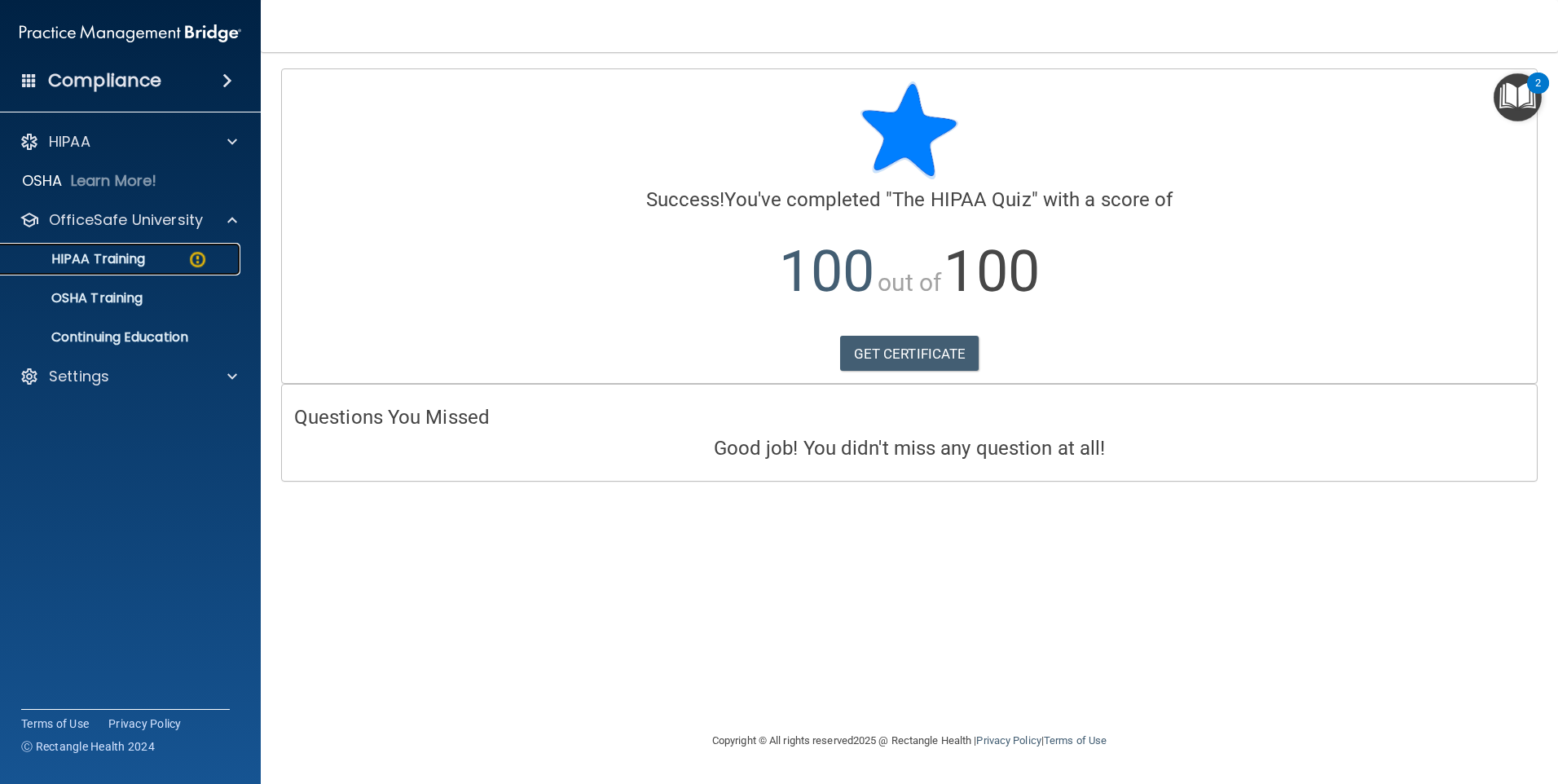
click at [199, 257] on img at bounding box center [198, 259] width 20 height 20
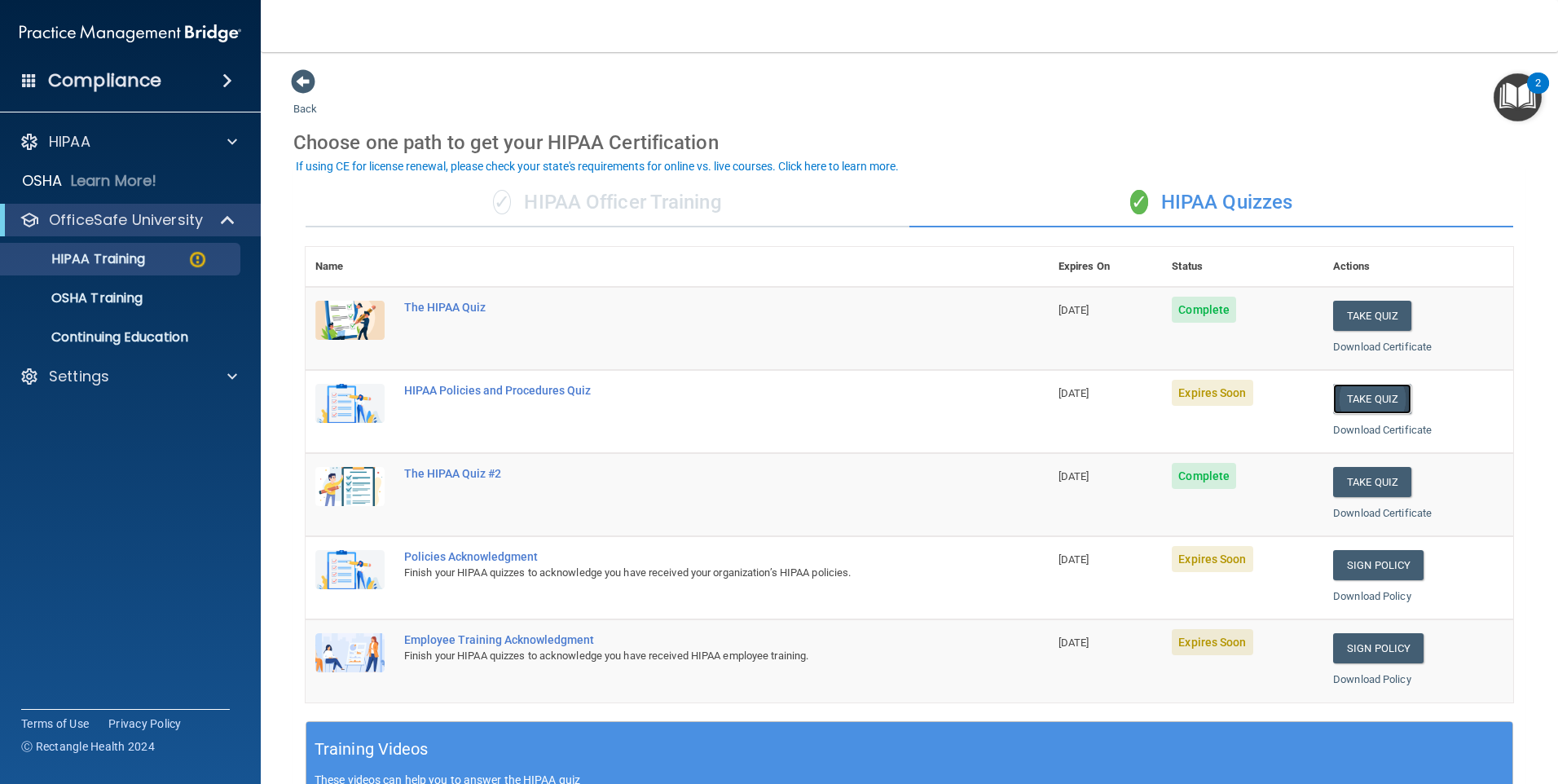
click at [1371, 396] on button "Take Quiz" at bounding box center [1372, 399] width 79 height 30
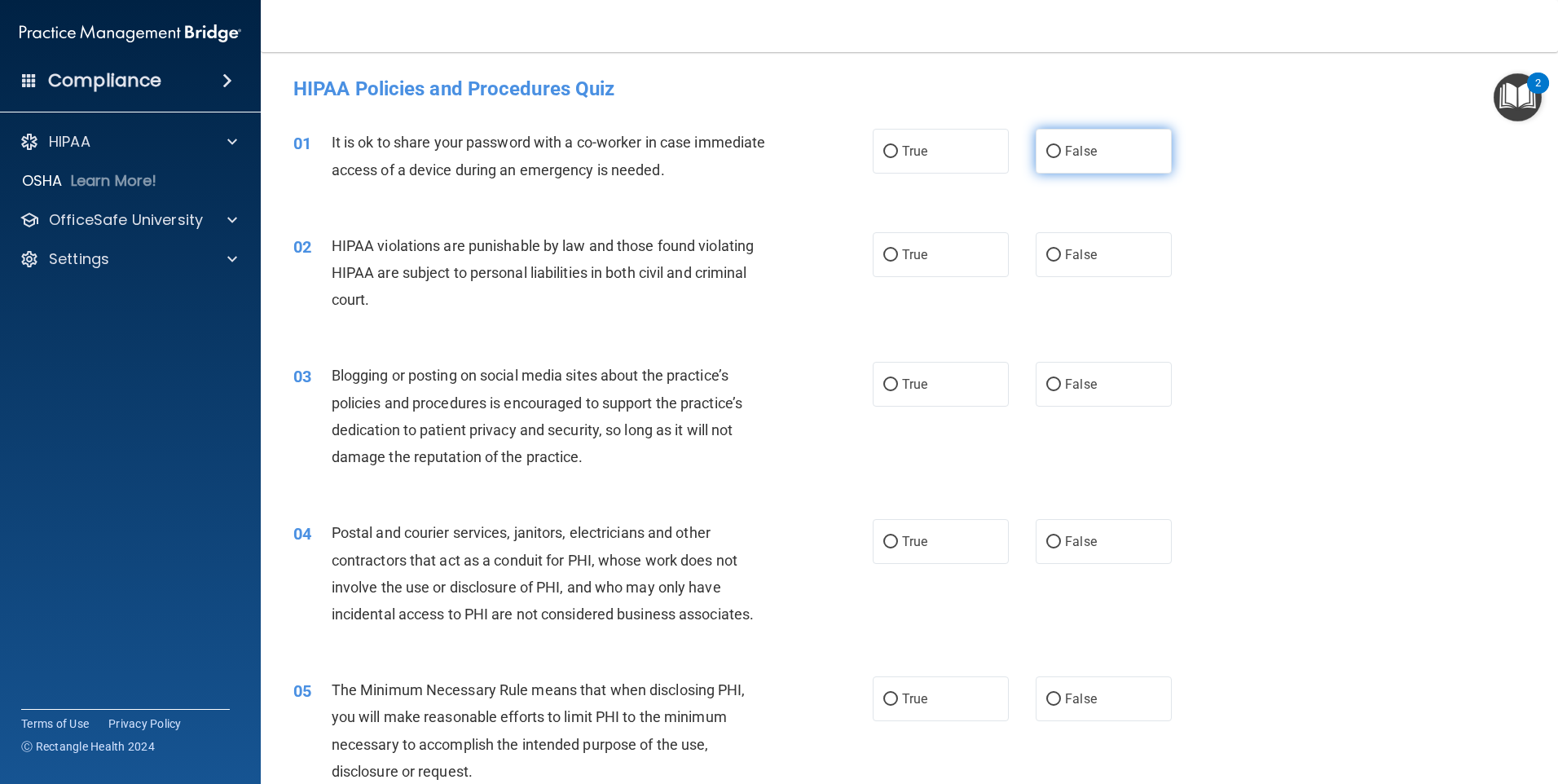
click at [1150, 155] on label "False" at bounding box center [1104, 151] width 136 height 45
click at [1061, 155] on input "False" at bounding box center [1054, 151] width 15 height 12
radio input "true"
click at [917, 259] on span "True" at bounding box center [914, 254] width 25 height 16
click at [899, 259] on input "True" at bounding box center [891, 255] width 15 height 12
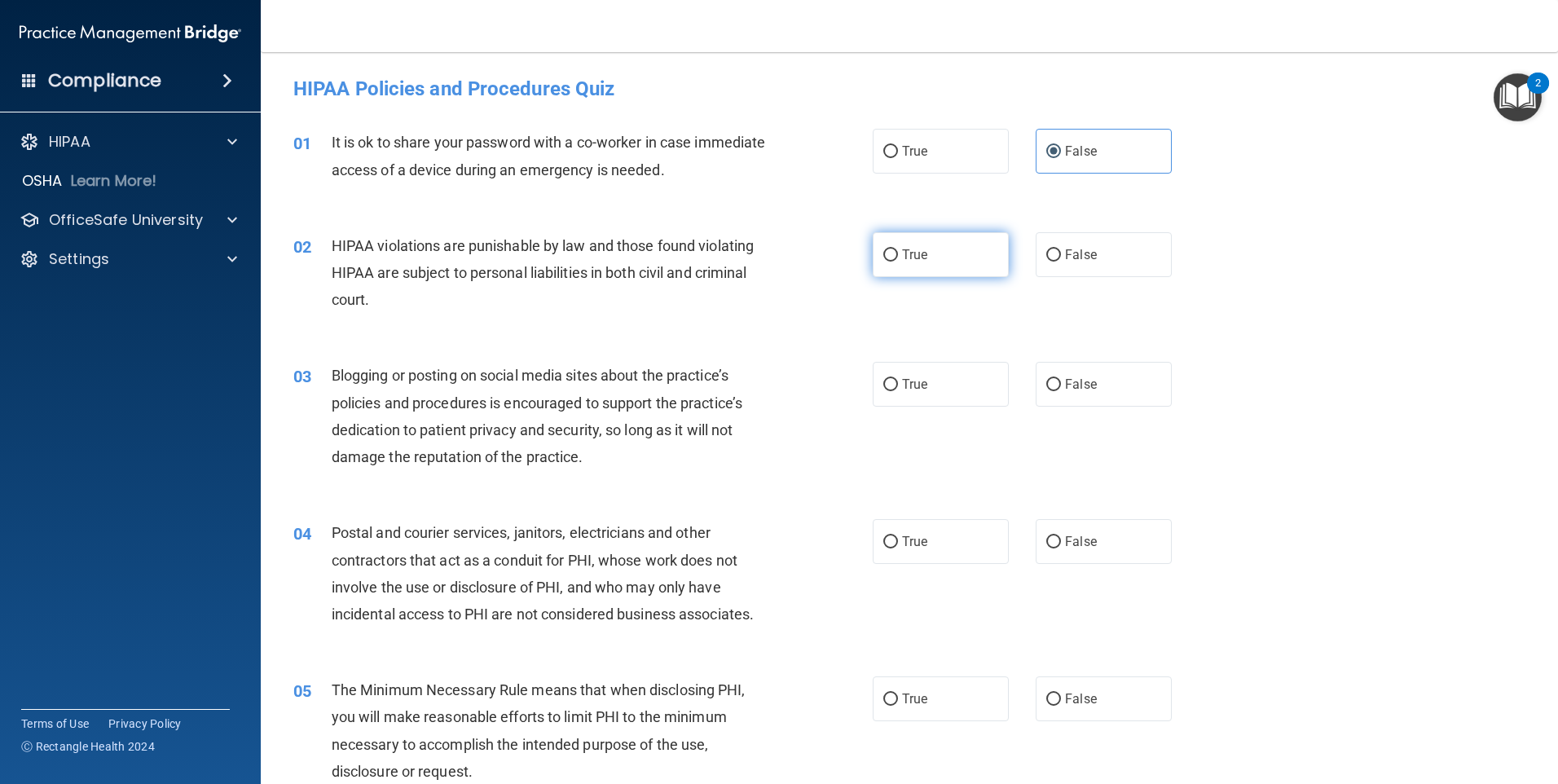
radio input "true"
click at [1078, 387] on span "False" at bounding box center [1081, 384] width 31 height 16
click at [1061, 387] on input "False" at bounding box center [1054, 384] width 15 height 12
radio input "true"
click at [890, 557] on label "True" at bounding box center [940, 541] width 136 height 45
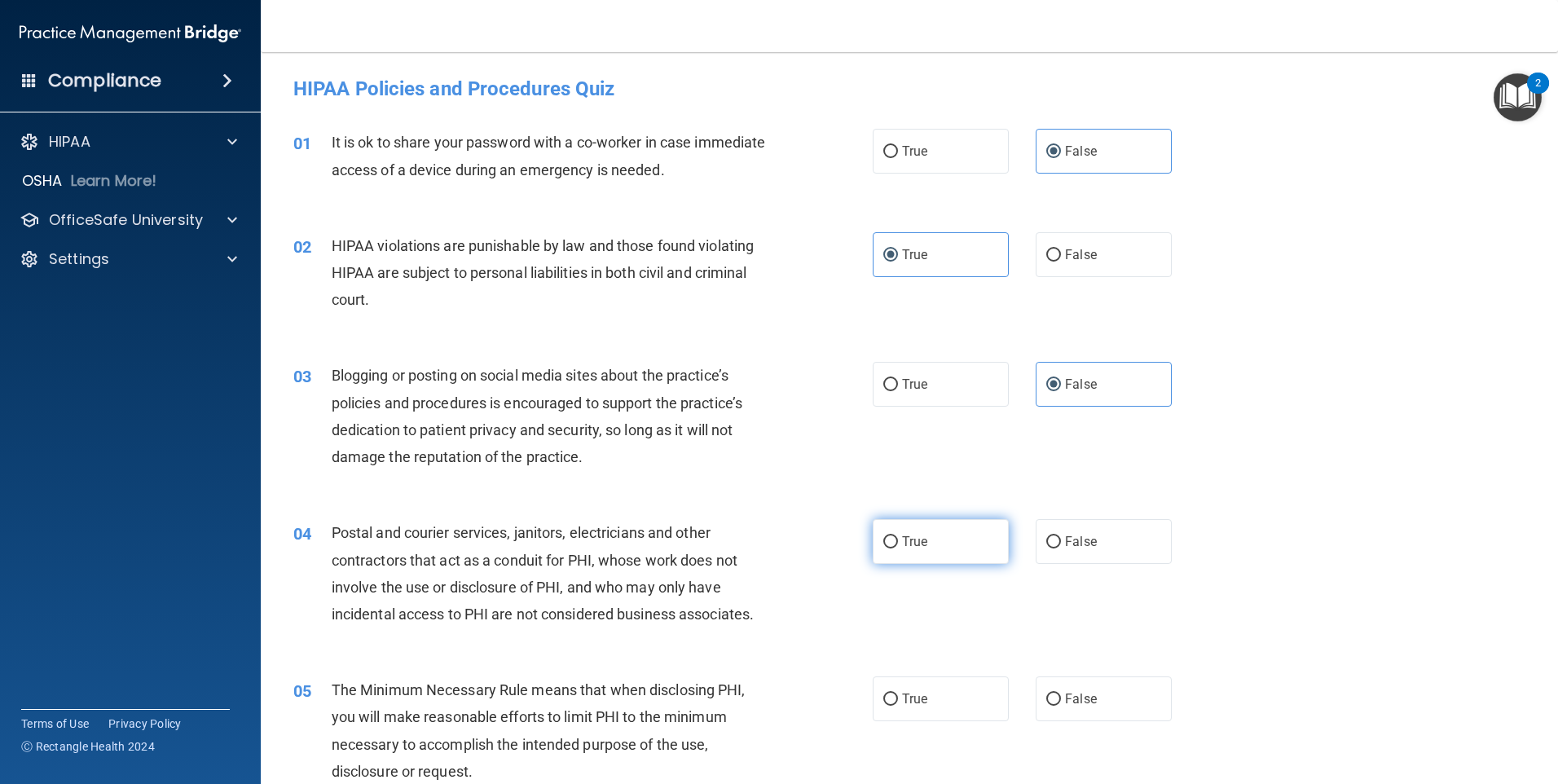
click at [890, 549] on input "True" at bounding box center [891, 542] width 15 height 12
radio input "true"
click at [912, 707] on label "True" at bounding box center [940, 699] width 136 height 45
click at [899, 706] on input "True" at bounding box center [891, 699] width 15 height 12
radio input "true"
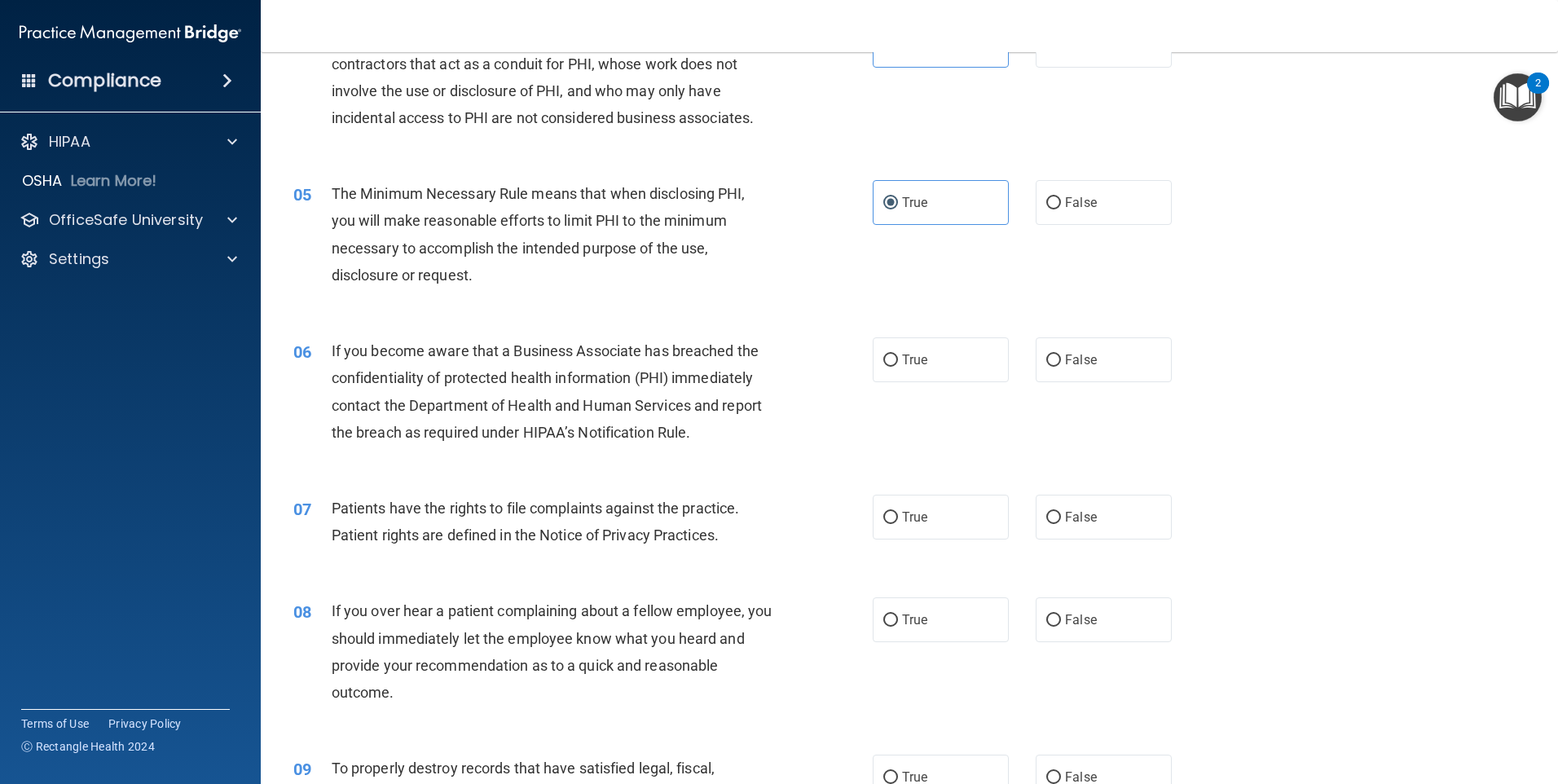
scroll to position [571, 0]
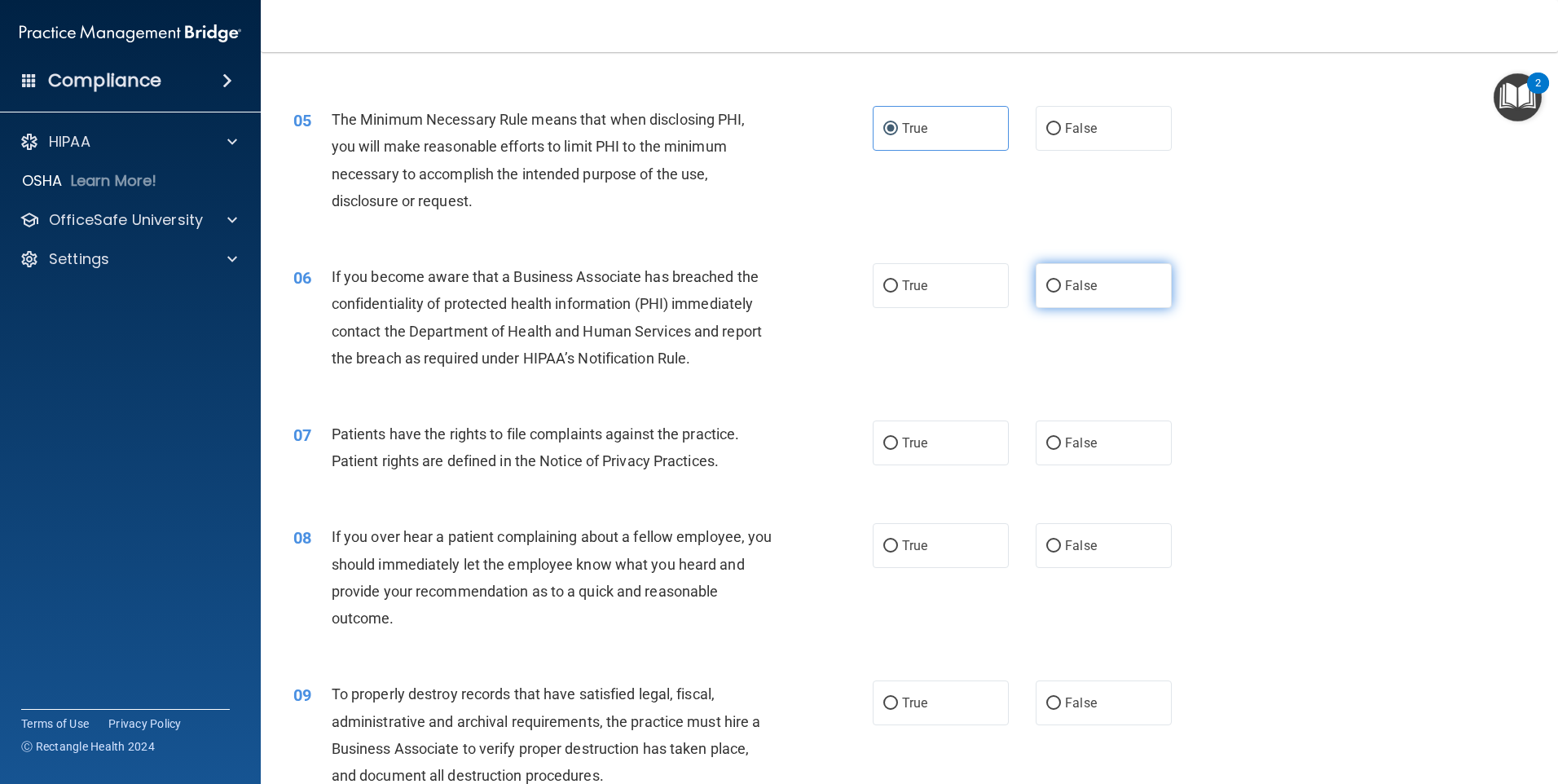
click at [1069, 308] on label "False" at bounding box center [1104, 285] width 136 height 45
click at [1061, 293] on input "False" at bounding box center [1054, 286] width 15 height 12
radio input "true"
click at [929, 440] on label "True" at bounding box center [940, 442] width 136 height 45
click at [899, 440] on input "True" at bounding box center [891, 443] width 15 height 12
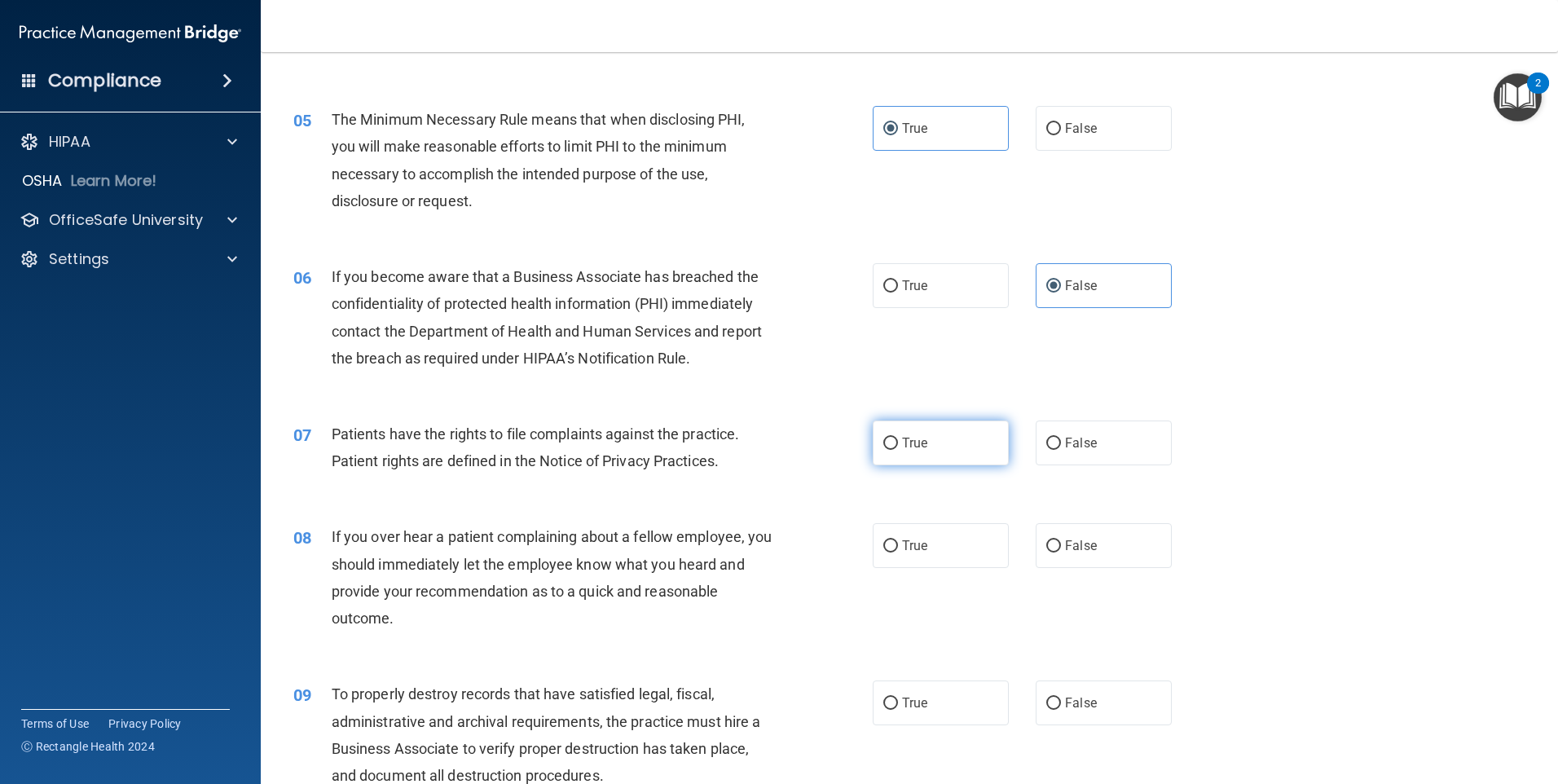
radio input "true"
click at [1101, 466] on div "07 Patients have the rights to file complaints against the practice. Patient ri…" at bounding box center [909, 451] width 1257 height 103
click at [1095, 544] on label "False" at bounding box center [1104, 546] width 136 height 45
click at [1061, 544] on input "False" at bounding box center [1054, 546] width 15 height 12
radio input "true"
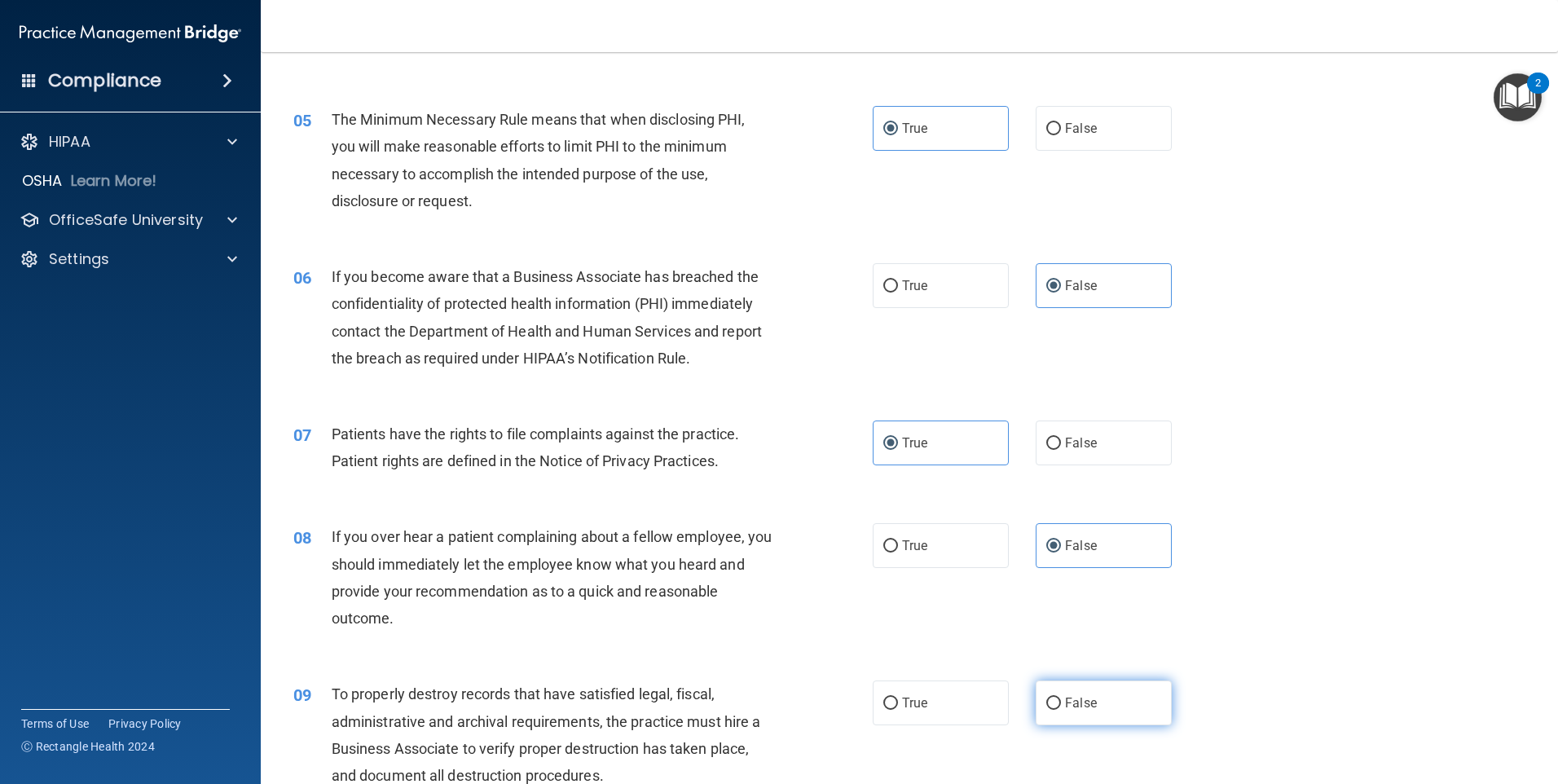
click at [1093, 691] on label "False" at bounding box center [1104, 703] width 136 height 45
click at [1061, 697] on input "False" at bounding box center [1054, 703] width 15 height 12
radio input "true"
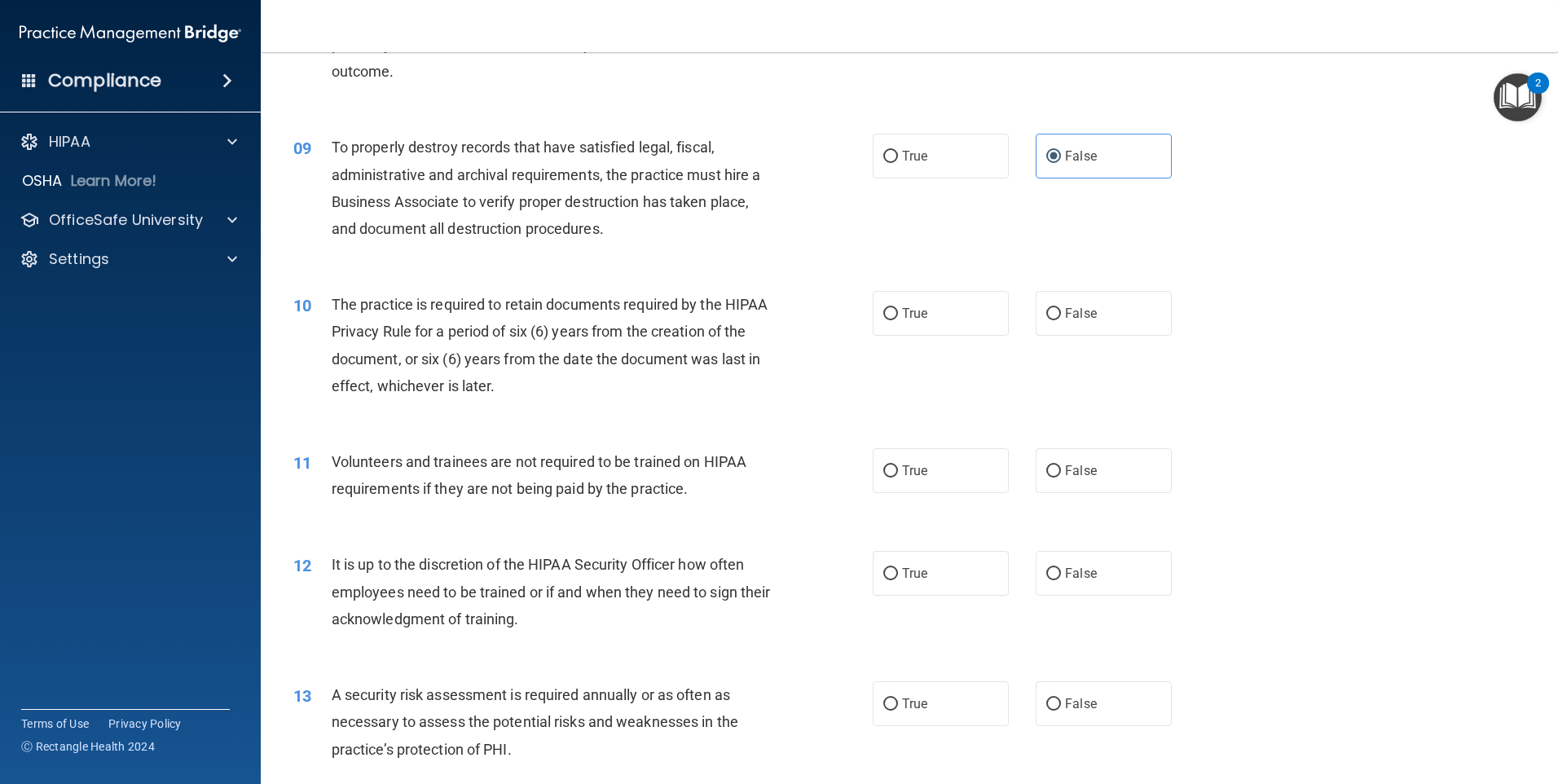
scroll to position [1141, 0]
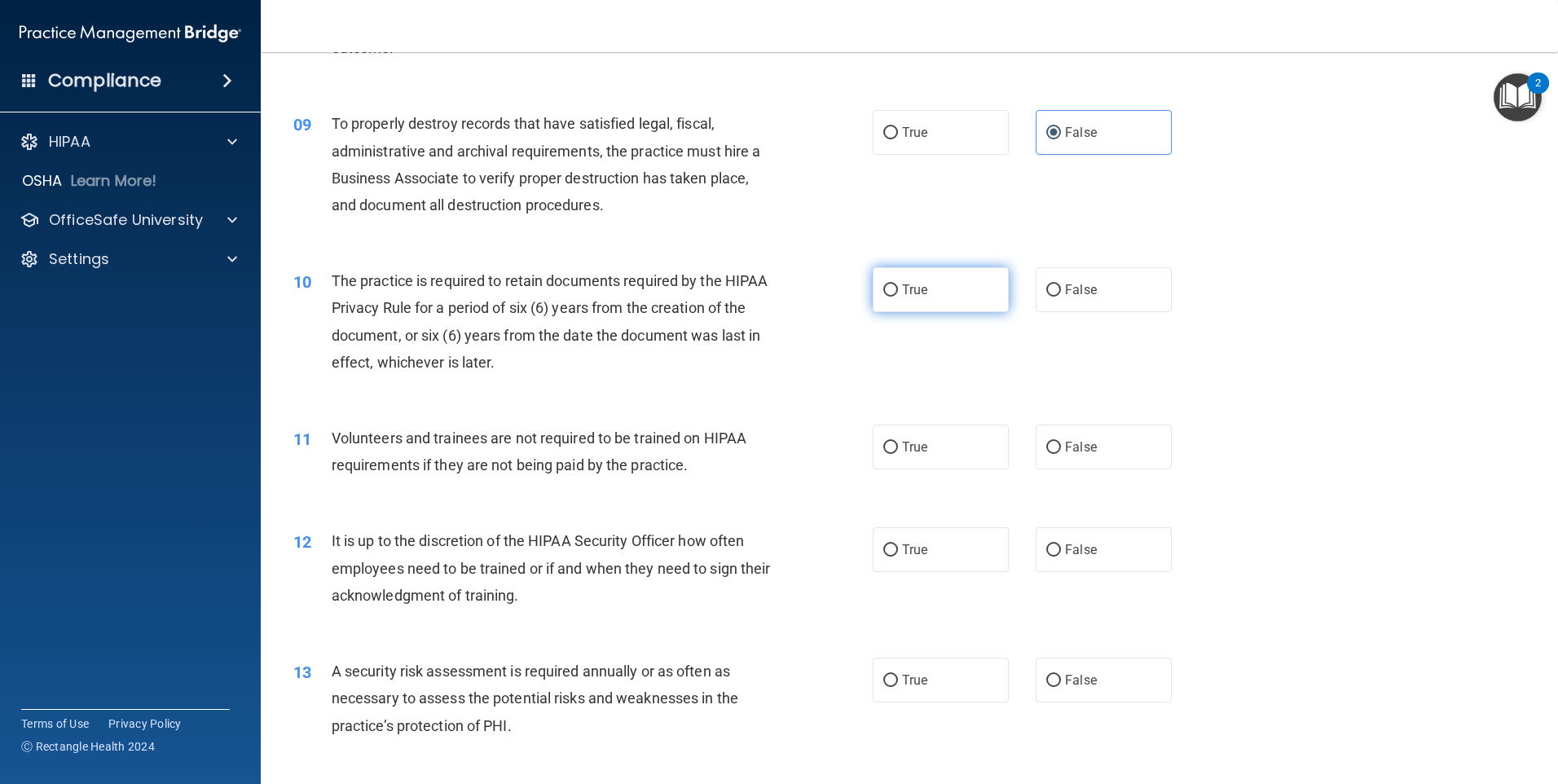
click at [968, 295] on label "True" at bounding box center [940, 289] width 136 height 45
click at [899, 295] on input "True" at bounding box center [891, 290] width 15 height 12
radio input "true"
click at [1135, 447] on label "False" at bounding box center [1104, 447] width 136 height 45
click at [1061, 447] on input "False" at bounding box center [1054, 447] width 15 height 12
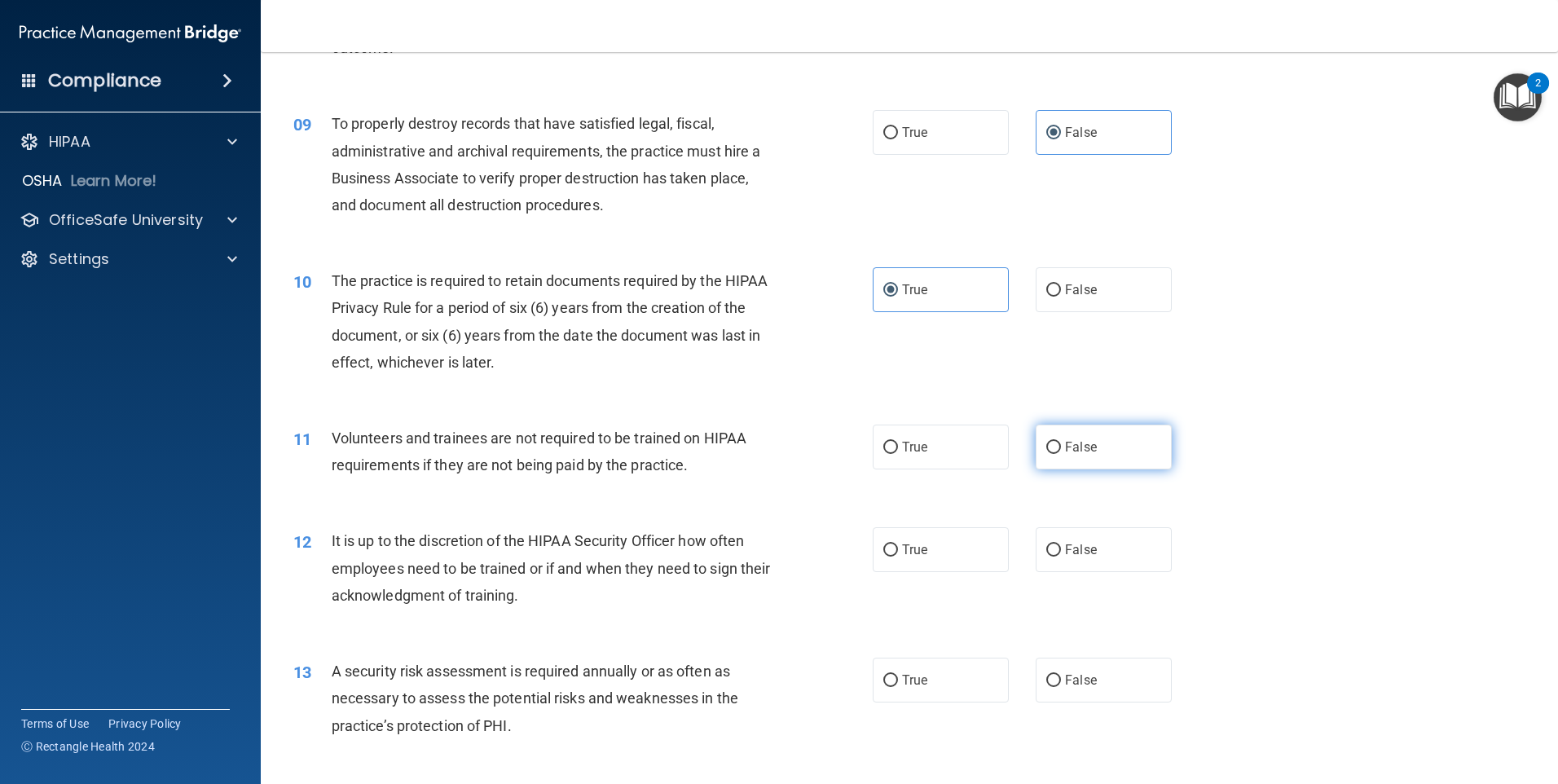
radio input "true"
click at [1093, 557] on label "False" at bounding box center [1104, 549] width 136 height 45
click at [1061, 557] on input "False" at bounding box center [1054, 550] width 15 height 12
radio input "true"
click at [949, 674] on label "True" at bounding box center [940, 680] width 136 height 45
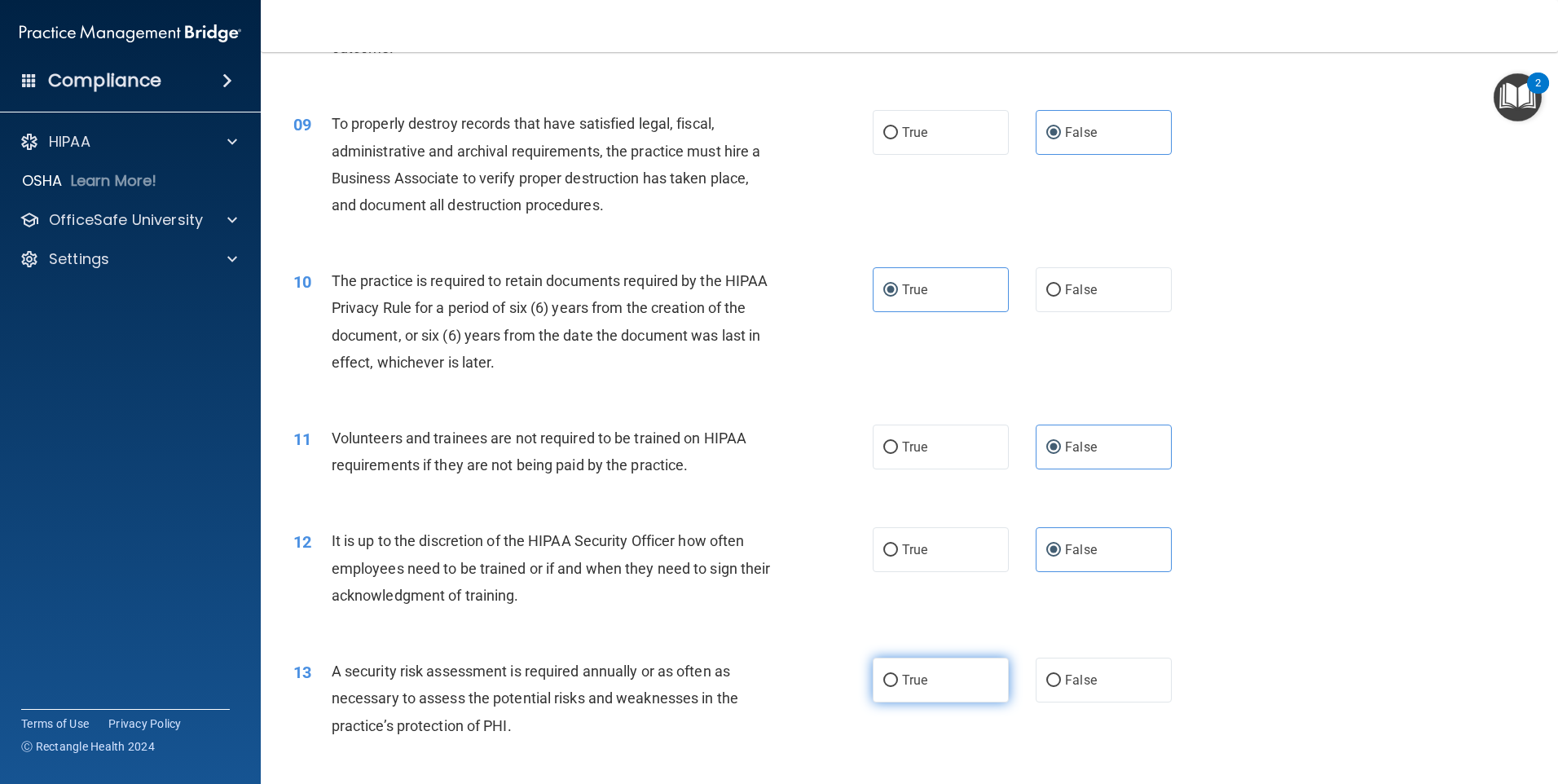
click at [899, 675] on input "True" at bounding box center [891, 681] width 15 height 12
radio input "true"
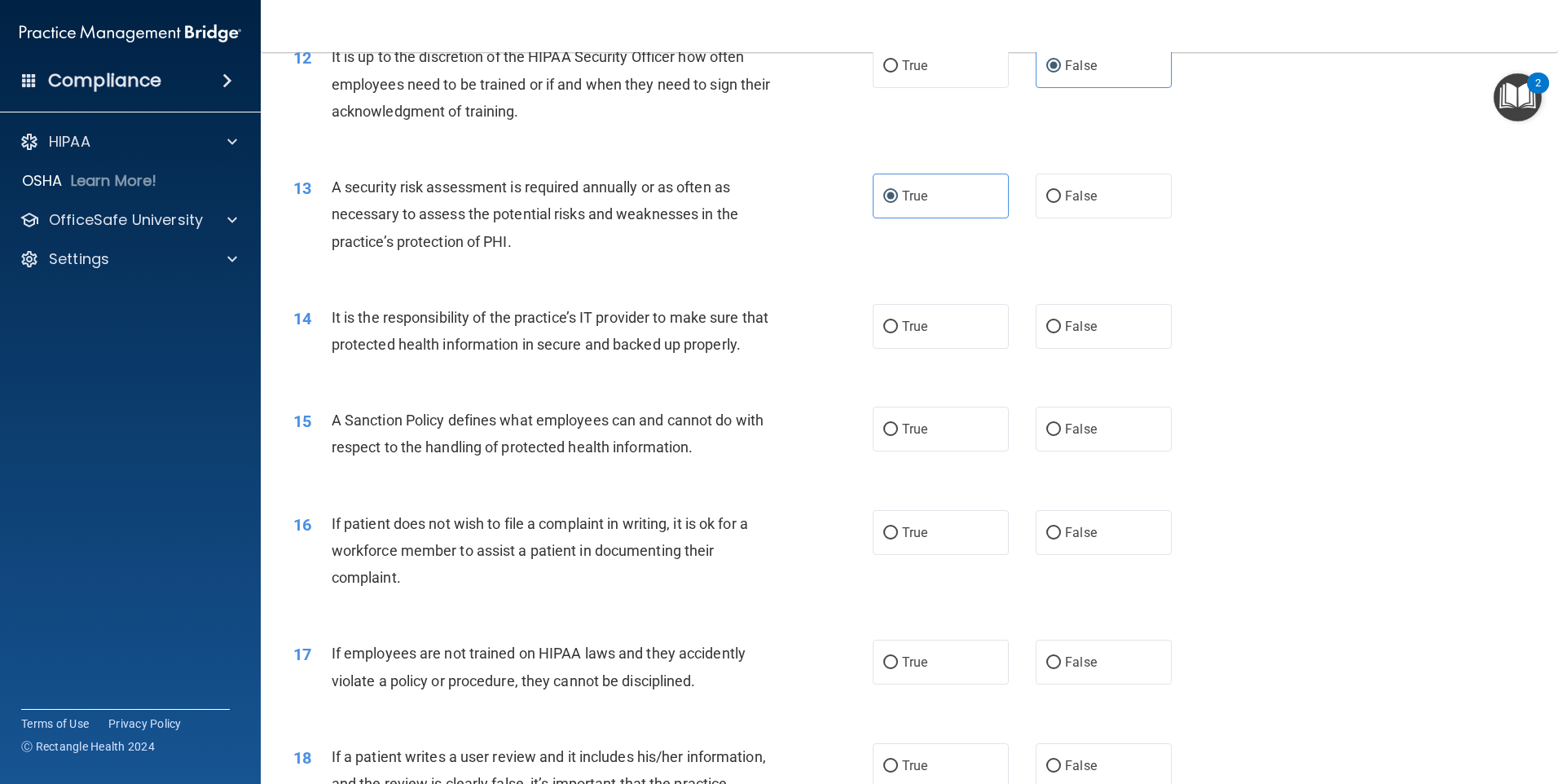
scroll to position [1711, 0]
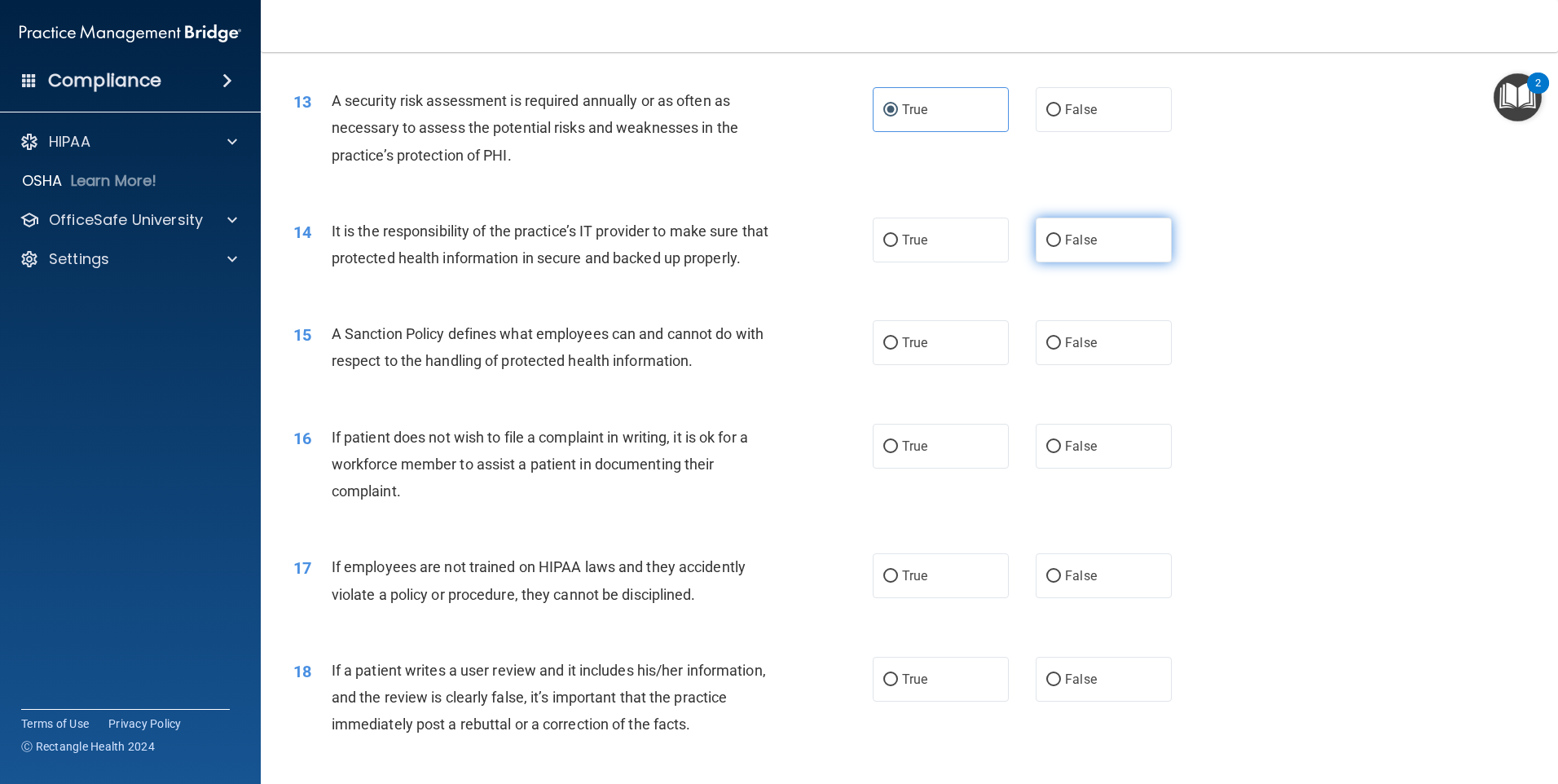
click at [1068, 240] on span "False" at bounding box center [1081, 240] width 31 height 16
click at [1061, 240] on input "False" at bounding box center [1054, 240] width 15 height 12
radio input "true"
click at [1073, 350] on span "False" at bounding box center [1081, 343] width 31 height 16
click at [1061, 350] on input "False" at bounding box center [1054, 343] width 15 height 12
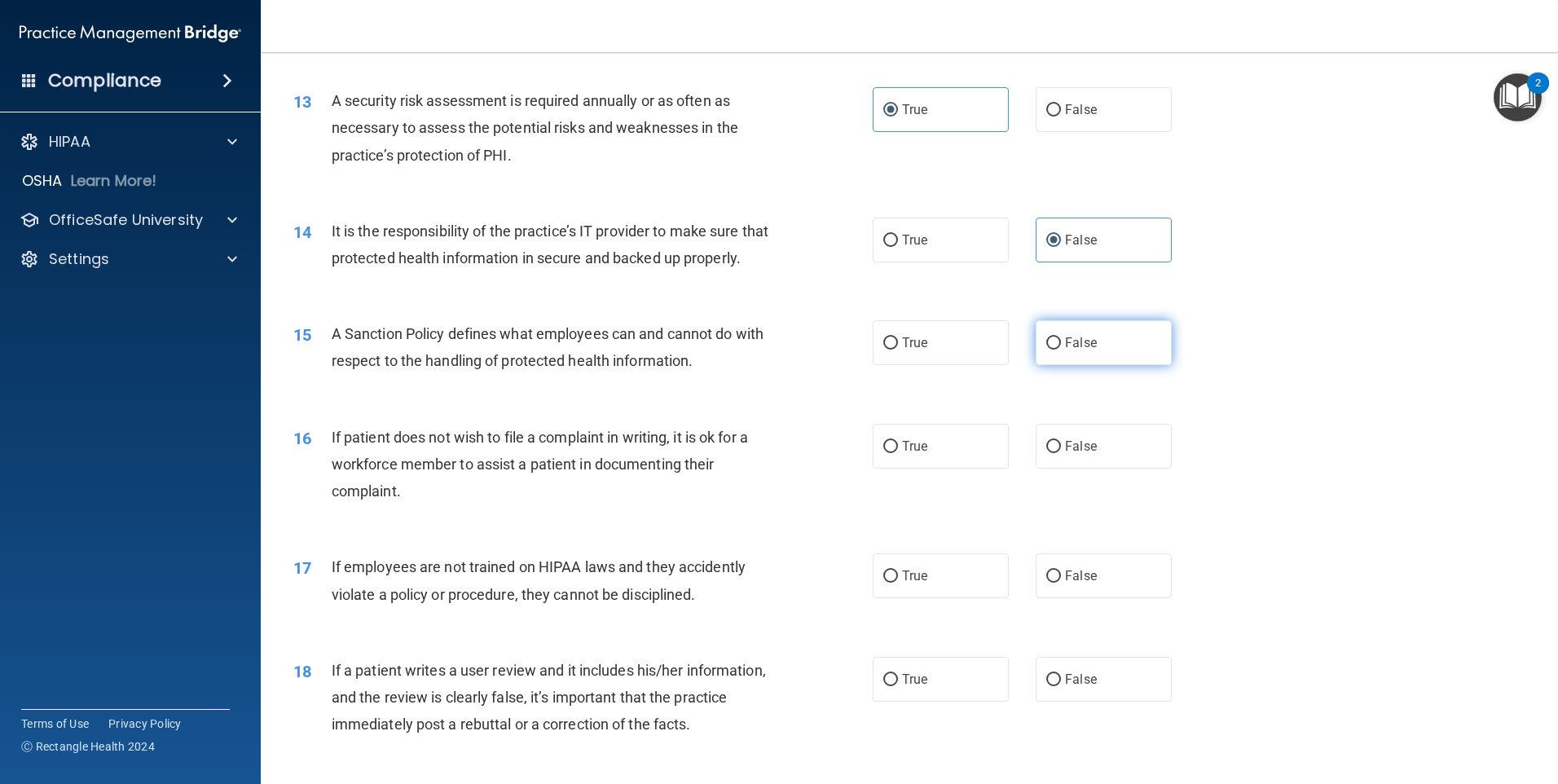
radio input "true"
click at [902, 454] on span "True" at bounding box center [914, 446] width 25 height 16
click at [897, 453] on input "True" at bounding box center [891, 446] width 15 height 12
radio input "true"
click at [1072, 584] on span "False" at bounding box center [1081, 575] width 31 height 16
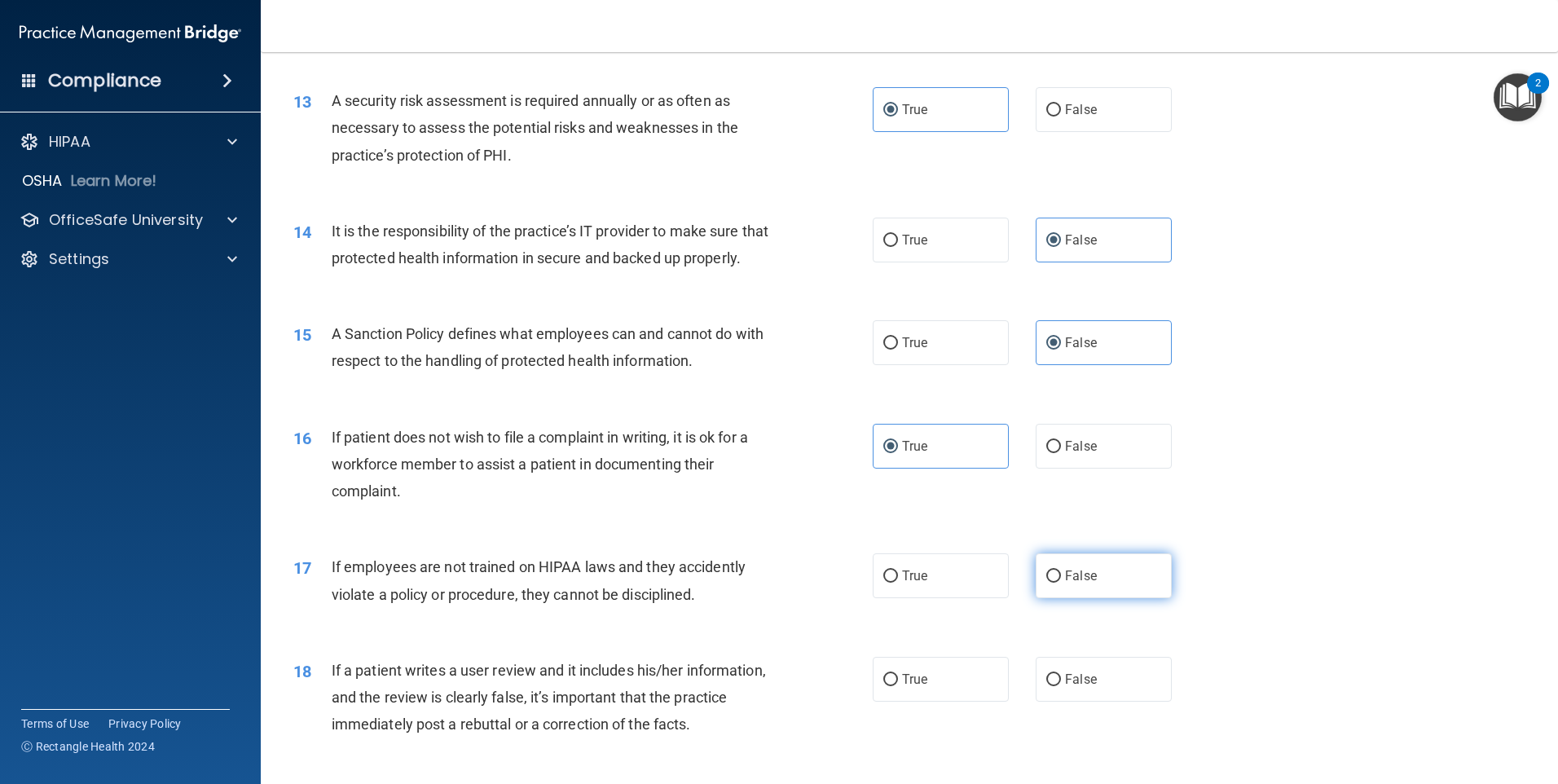
click at [1061, 583] on input "False" at bounding box center [1054, 576] width 15 height 12
radio input "true"
click at [1072, 687] on span "False" at bounding box center [1081, 679] width 31 height 16
click at [1061, 686] on input "False" at bounding box center [1054, 680] width 15 height 12
radio input "true"
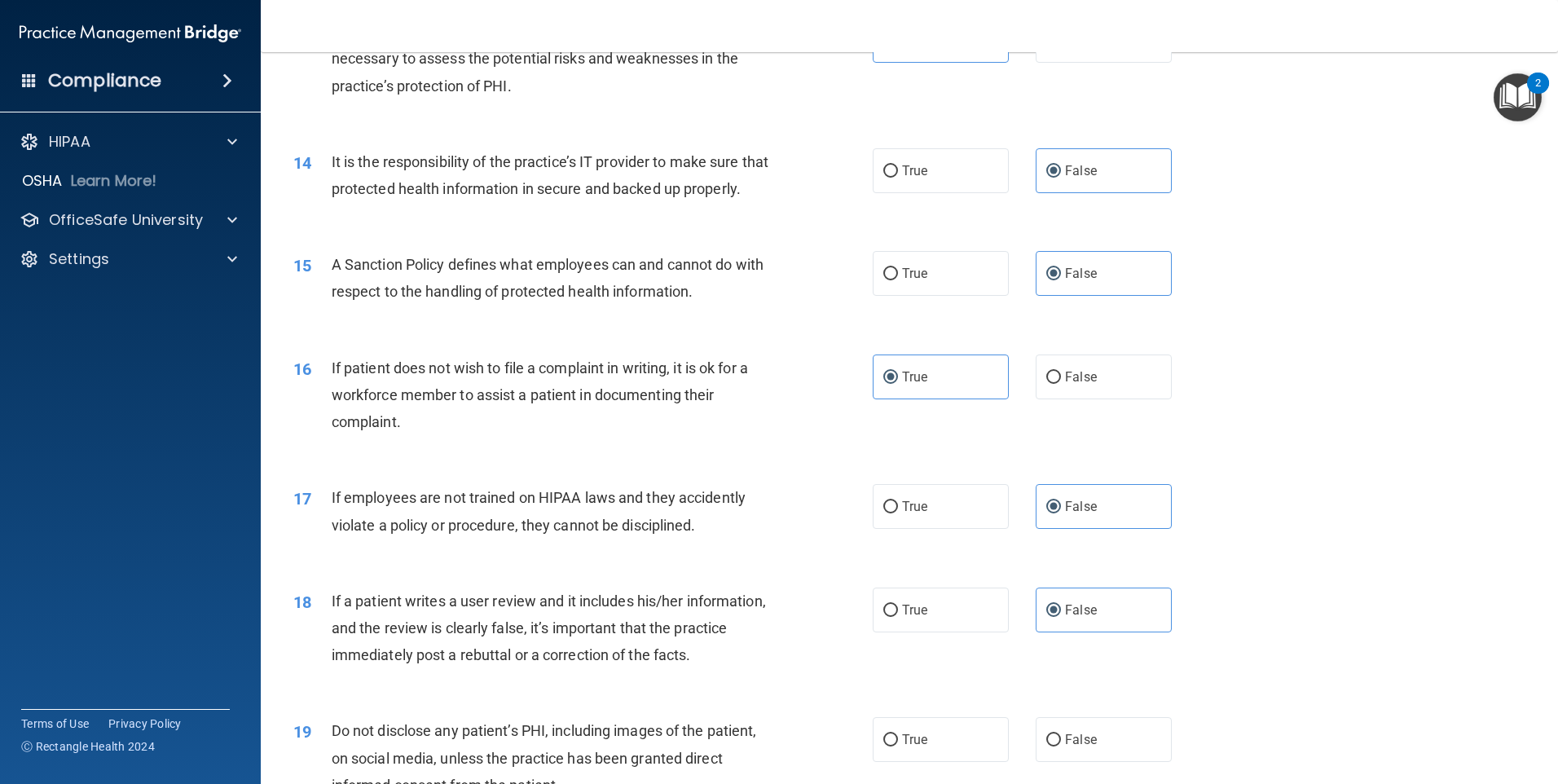
scroll to position [2119, 0]
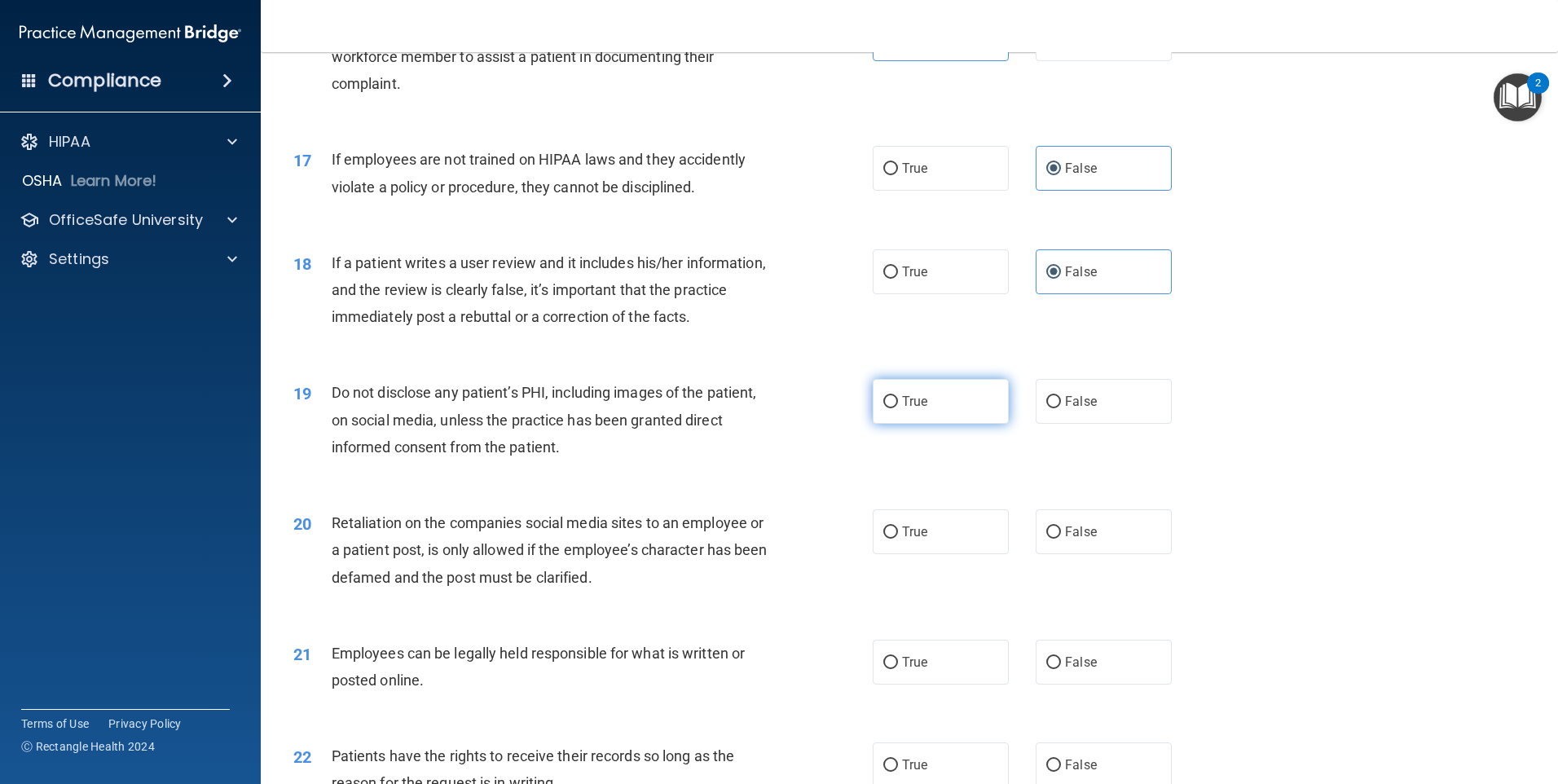
click at [973, 424] on label "True" at bounding box center [940, 401] width 136 height 45
click at [899, 408] on input "True" at bounding box center [891, 402] width 15 height 12
radio input "true"
click at [1105, 554] on label "False" at bounding box center [1104, 532] width 136 height 45
click at [1061, 538] on input "False" at bounding box center [1054, 532] width 15 height 12
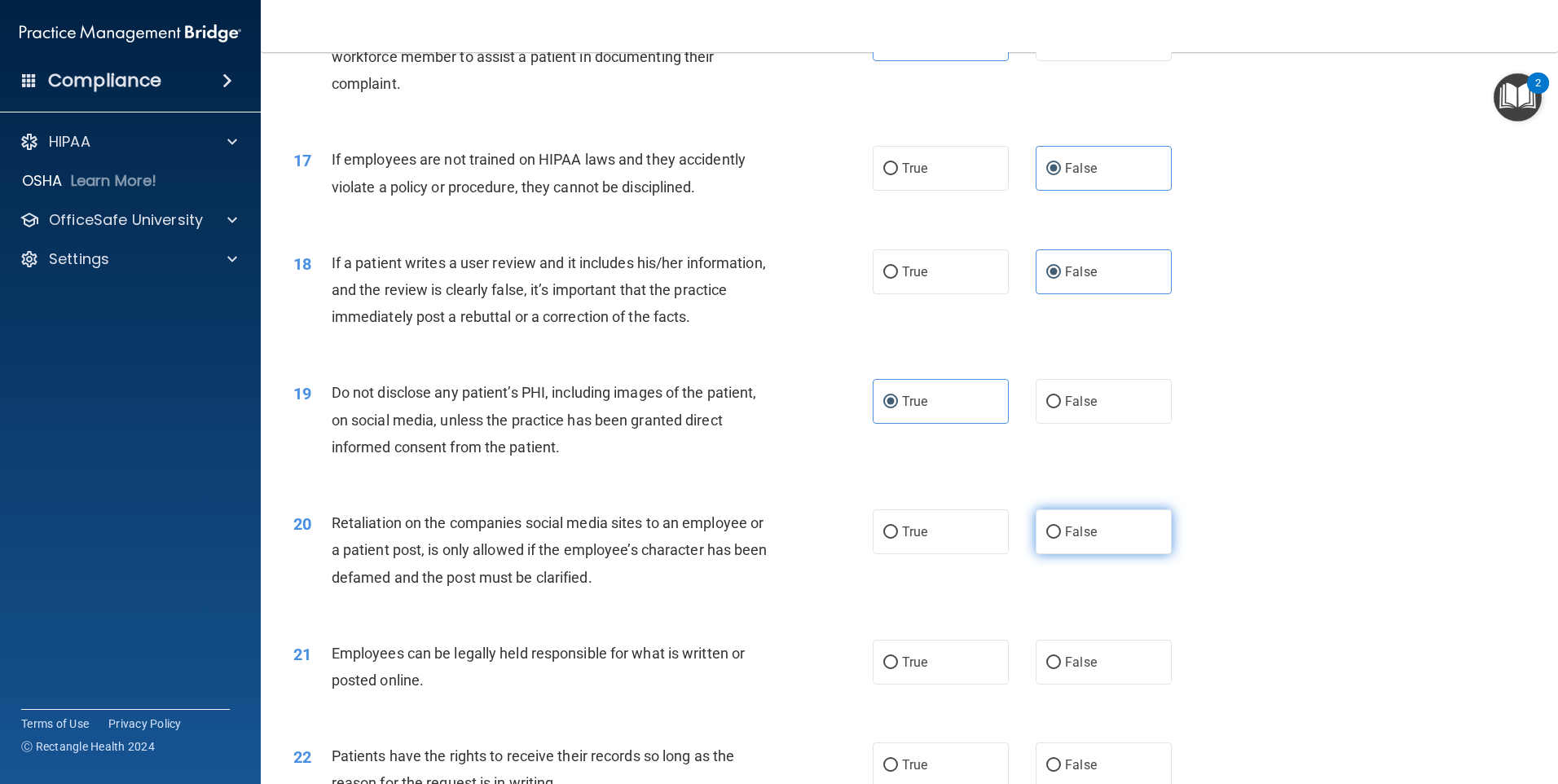
radio input "true"
click at [964, 684] on label "True" at bounding box center [940, 662] width 136 height 45
click at [899, 669] on input "True" at bounding box center [891, 662] width 15 height 12
radio input "true"
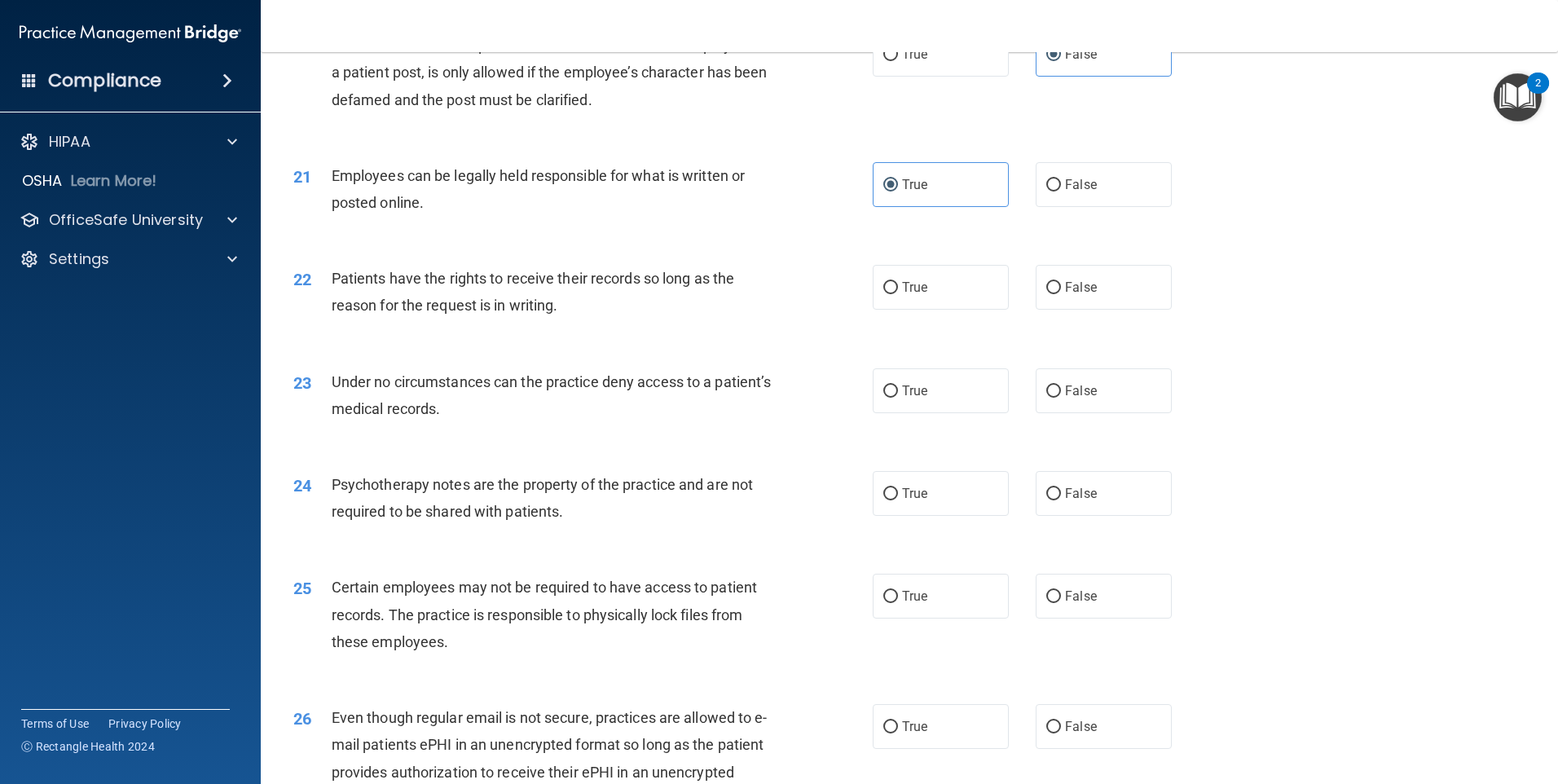
scroll to position [2608, 0]
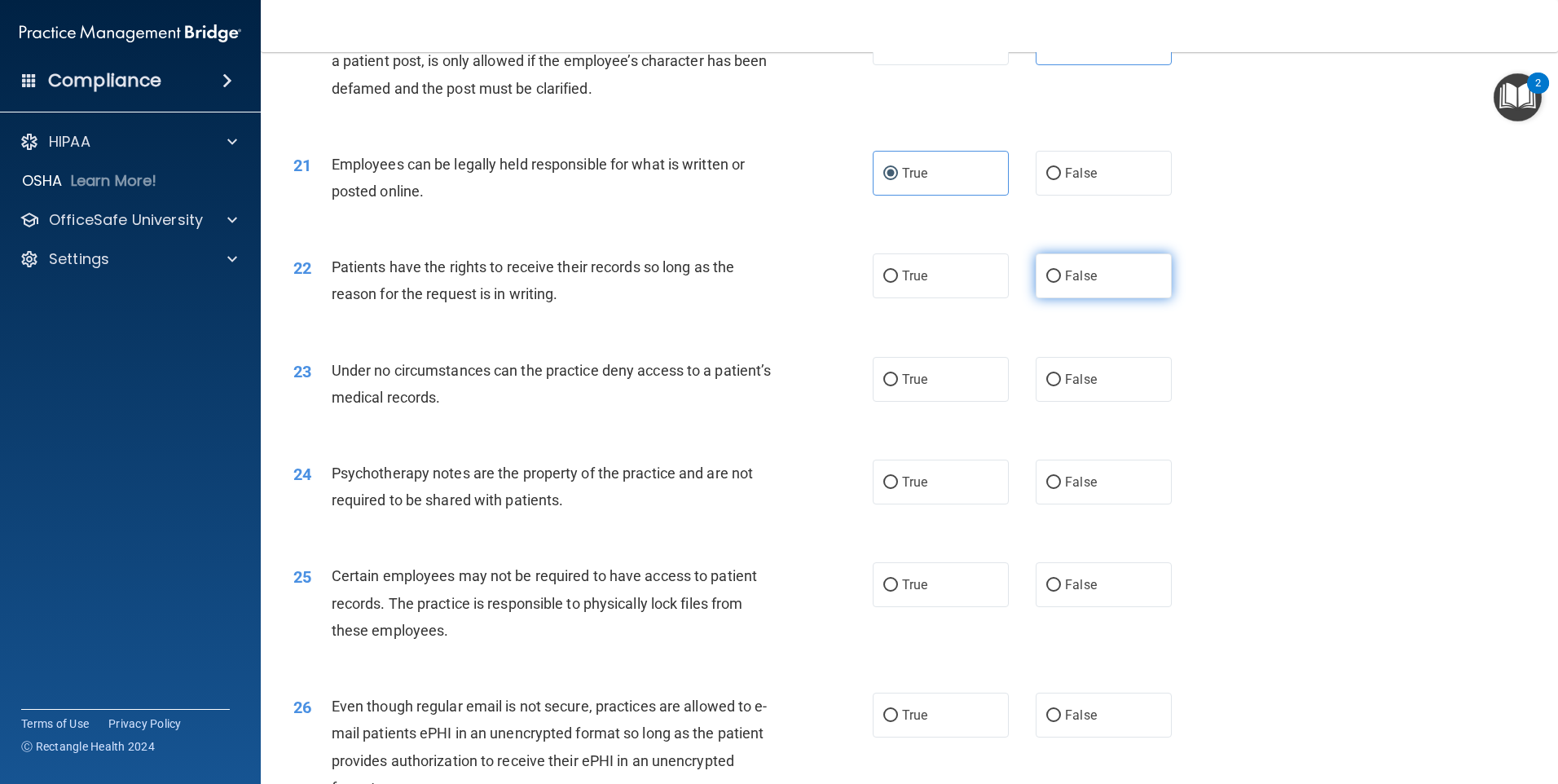
click at [1061, 293] on label "False" at bounding box center [1104, 275] width 136 height 45
click at [1061, 283] on input "False" at bounding box center [1054, 276] width 15 height 12
radio input "true"
click at [1069, 387] on span "False" at bounding box center [1081, 379] width 31 height 16
click at [1061, 386] on input "False" at bounding box center [1054, 380] width 15 height 12
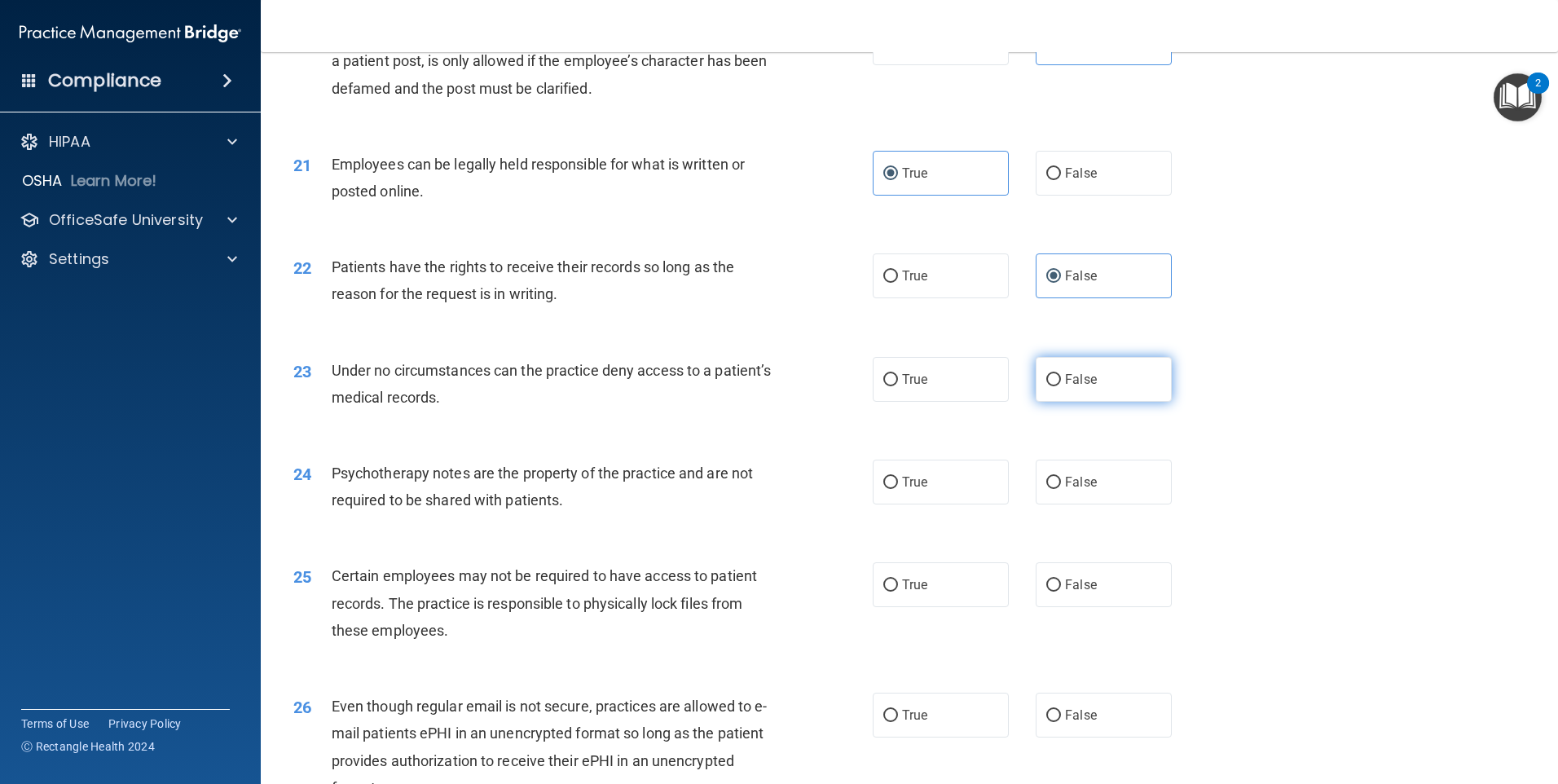
radio input "true"
click at [933, 500] on label "True" at bounding box center [940, 482] width 136 height 45
click at [899, 489] on input "True" at bounding box center [891, 482] width 15 height 12
radio input "true"
click at [933, 607] on label "True" at bounding box center [940, 585] width 136 height 45
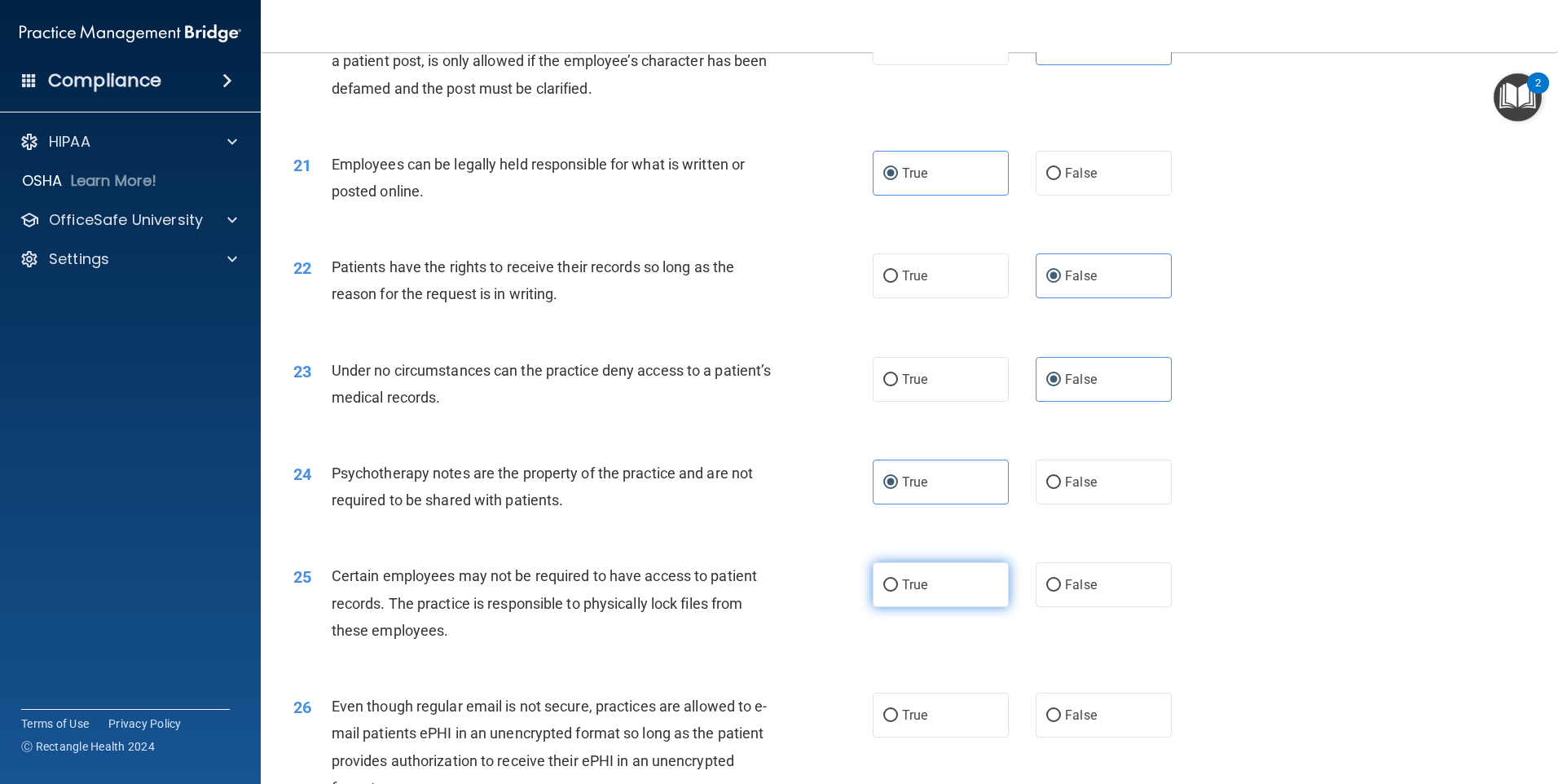
click at [899, 592] on input "True" at bounding box center [891, 585] width 15 height 12
radio input "true"
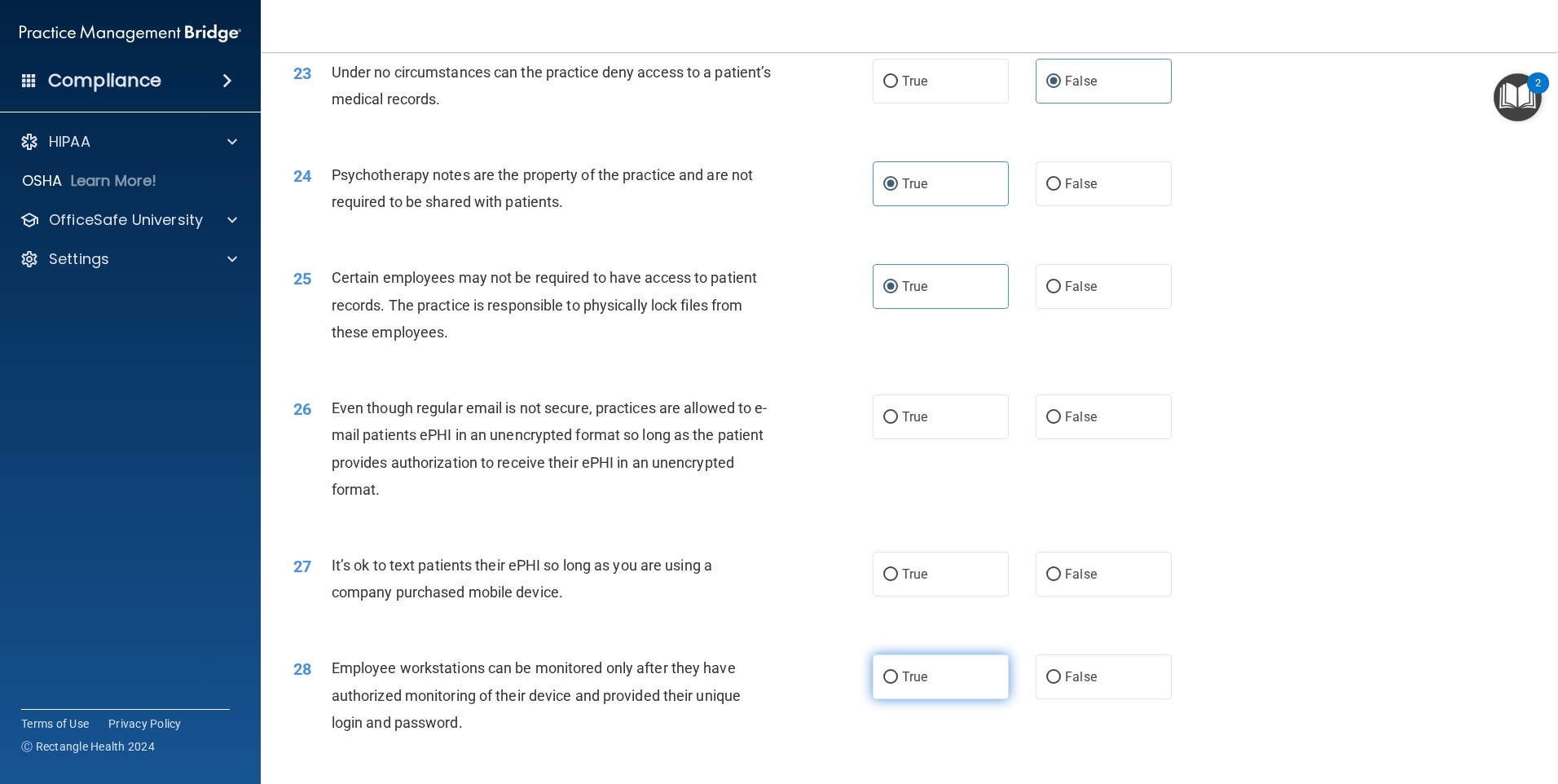
scroll to position [3015, 0]
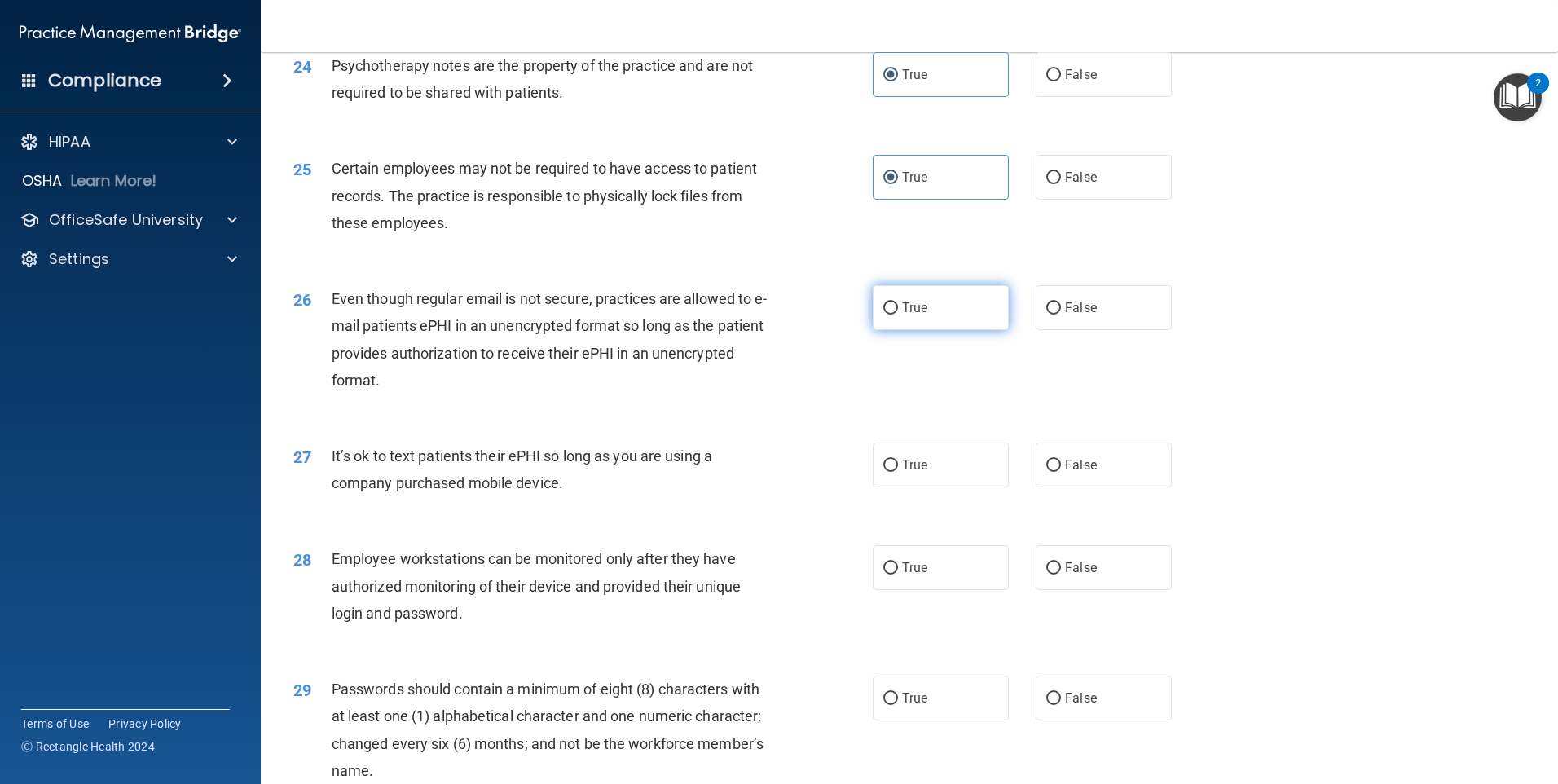
click at [926, 327] on label "True" at bounding box center [940, 308] width 136 height 45
click at [899, 315] on input "True" at bounding box center [891, 308] width 15 height 12
radio input "true"
click at [1102, 488] on label "False" at bounding box center [1104, 464] width 136 height 45
click at [1061, 472] on input "False" at bounding box center [1054, 465] width 15 height 12
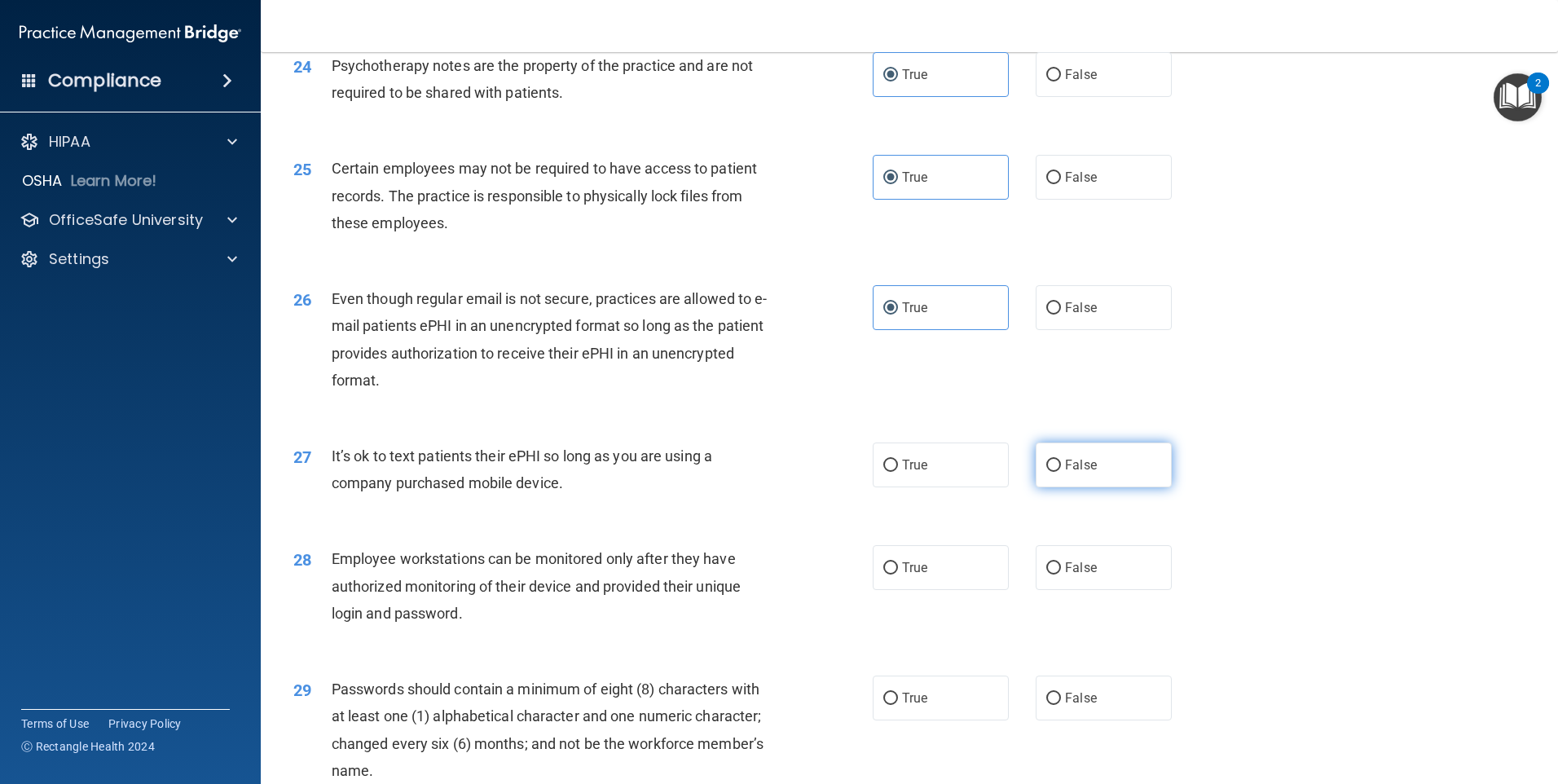
radio input "true"
click at [1066, 575] on span "False" at bounding box center [1081, 567] width 31 height 16
click at [1061, 574] on input "False" at bounding box center [1054, 568] width 15 height 12
radio input "true"
click at [902, 706] on span "True" at bounding box center [914, 698] width 25 height 16
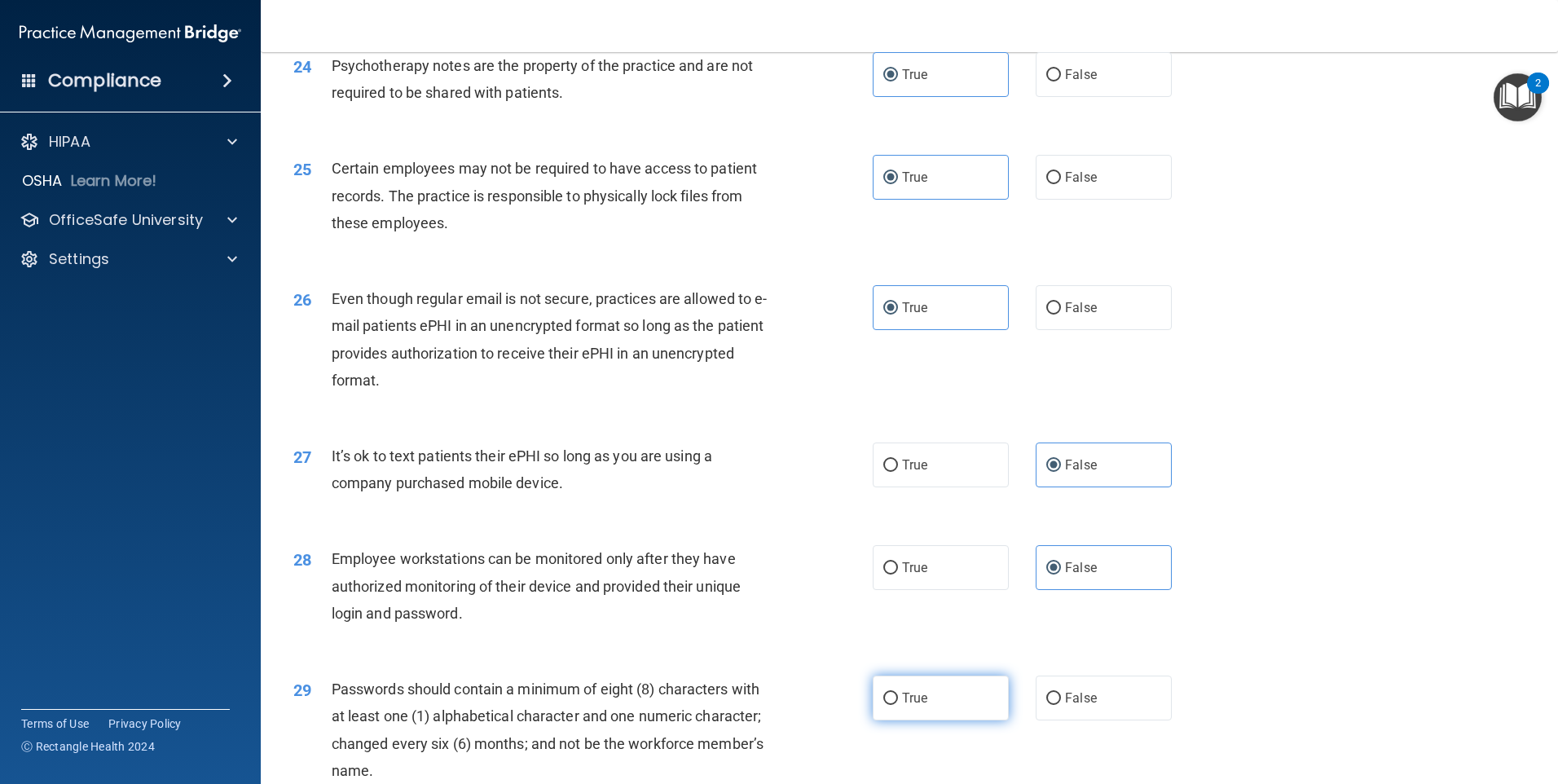
click at [899, 705] on input "True" at bounding box center [891, 698] width 15 height 12
radio input "true"
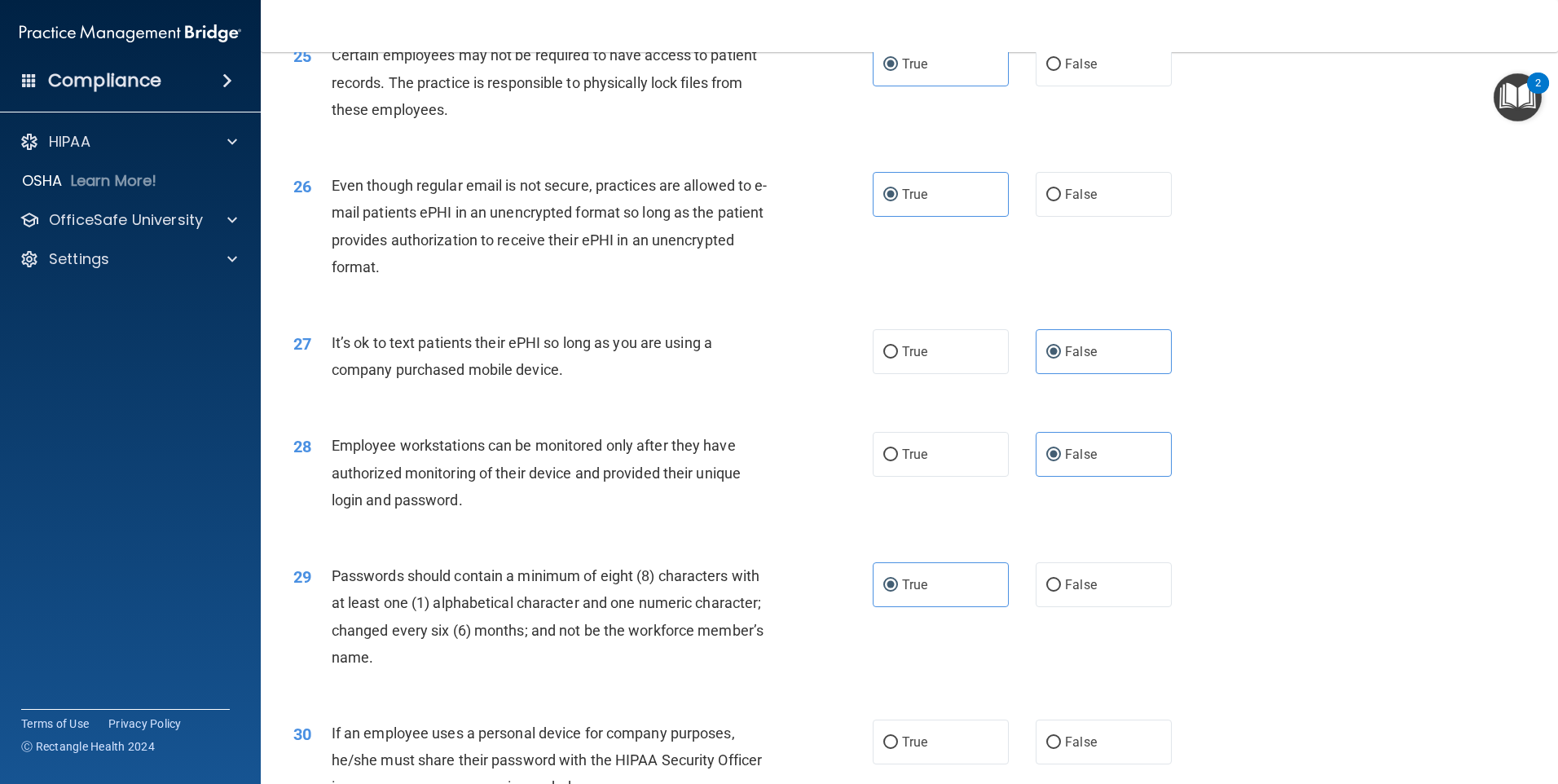
scroll to position [3307, 0]
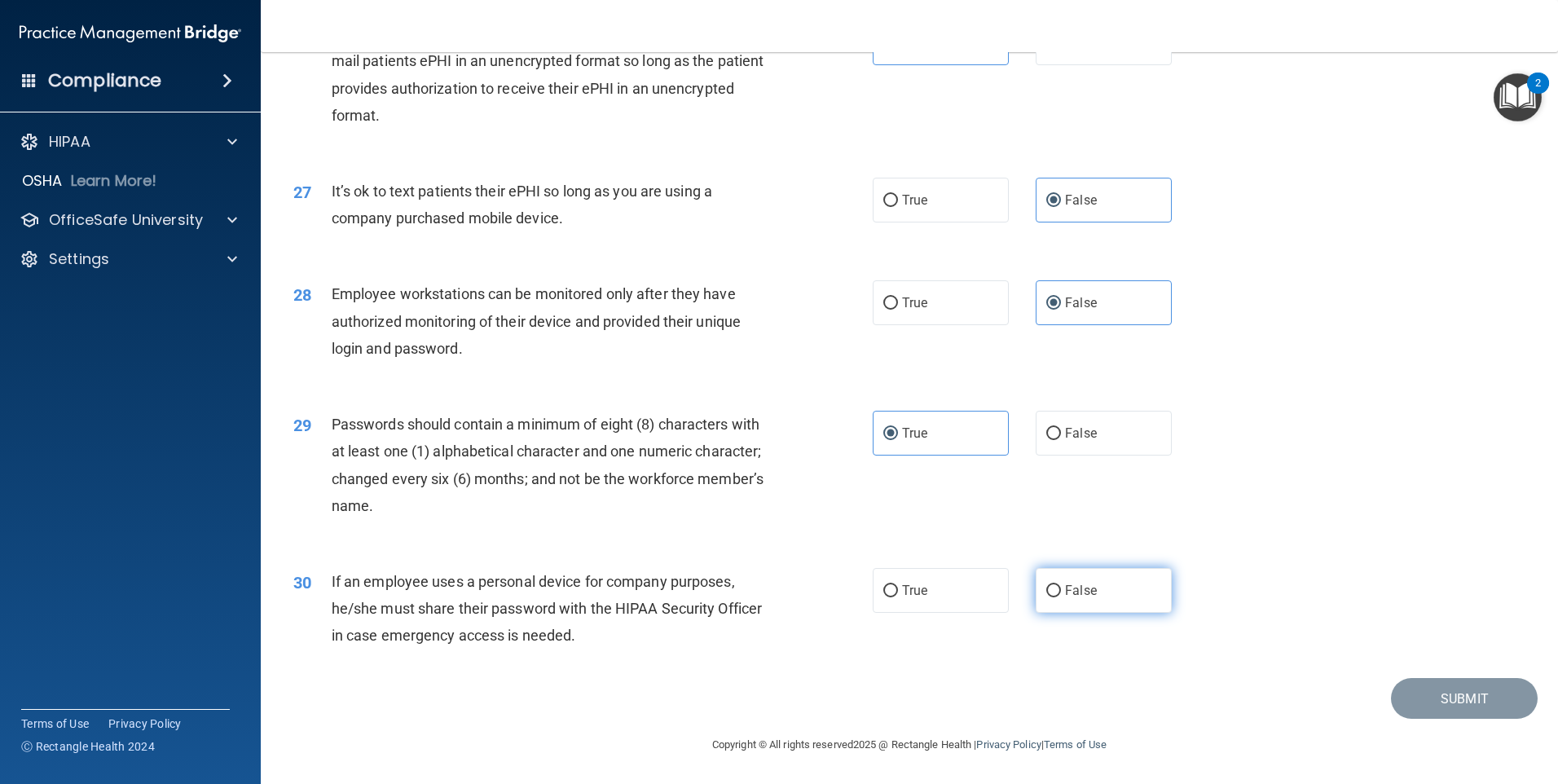
click at [1059, 609] on label "False" at bounding box center [1104, 590] width 136 height 45
click at [1059, 597] on input "False" at bounding box center [1054, 591] width 15 height 12
radio input "true"
click at [1459, 709] on button "Submit" at bounding box center [1465, 698] width 147 height 42
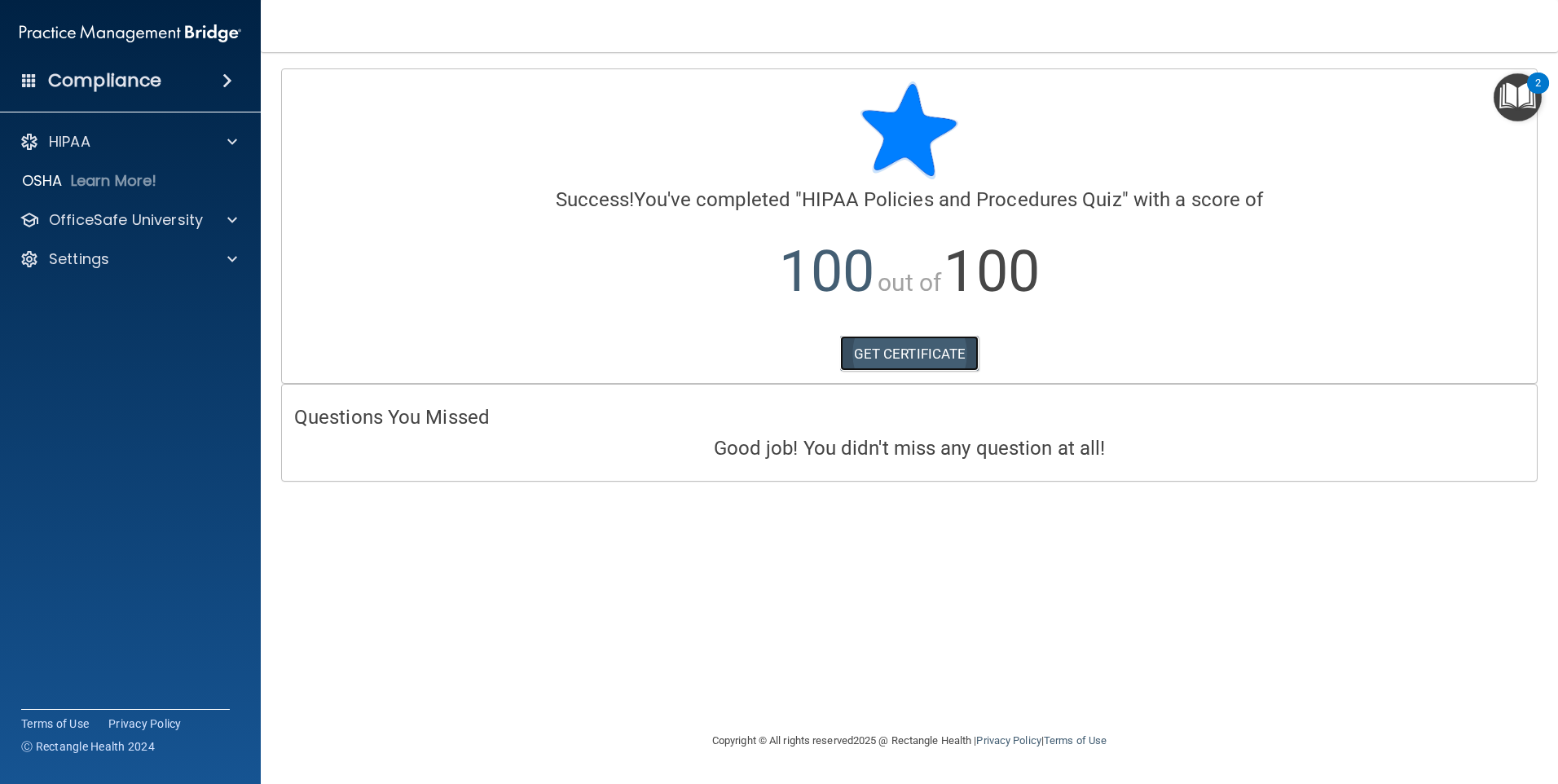
click at [923, 346] on link "GET CERTIFICATE" at bounding box center [910, 354] width 139 height 36
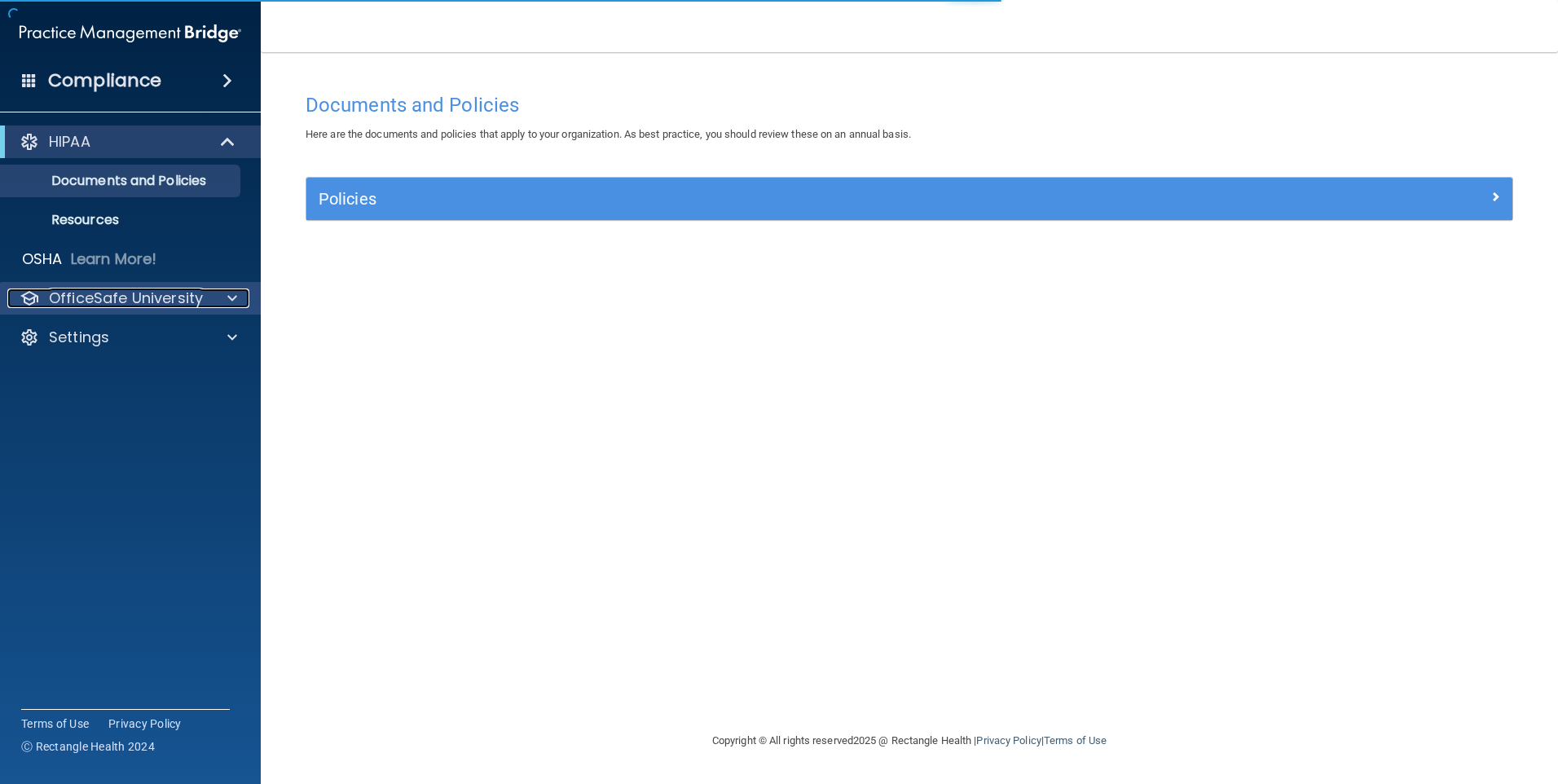
click at [182, 293] on p "OfficeSafe University" at bounding box center [126, 297] width 154 height 19
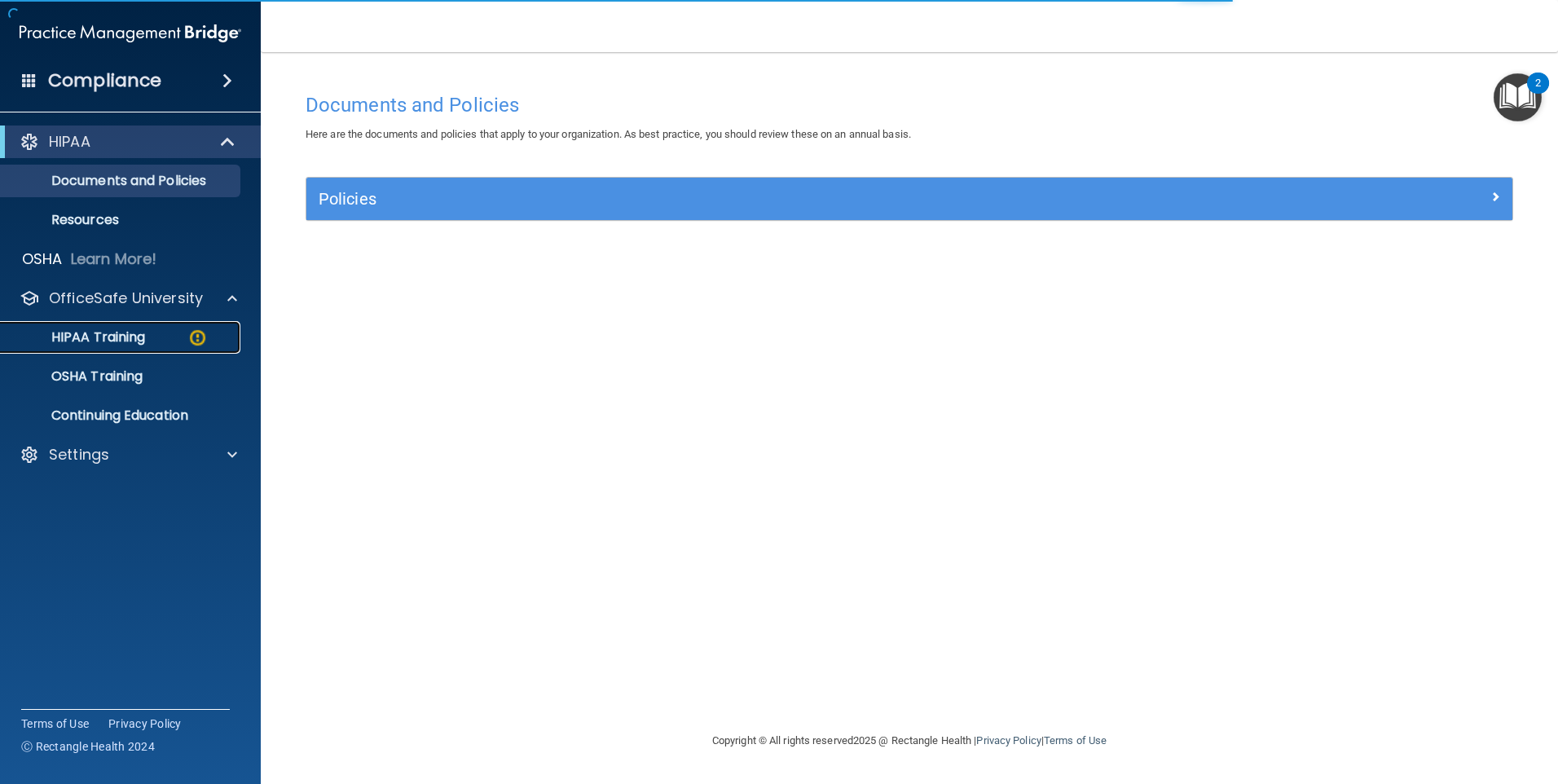
click at [189, 338] on img at bounding box center [198, 338] width 20 height 20
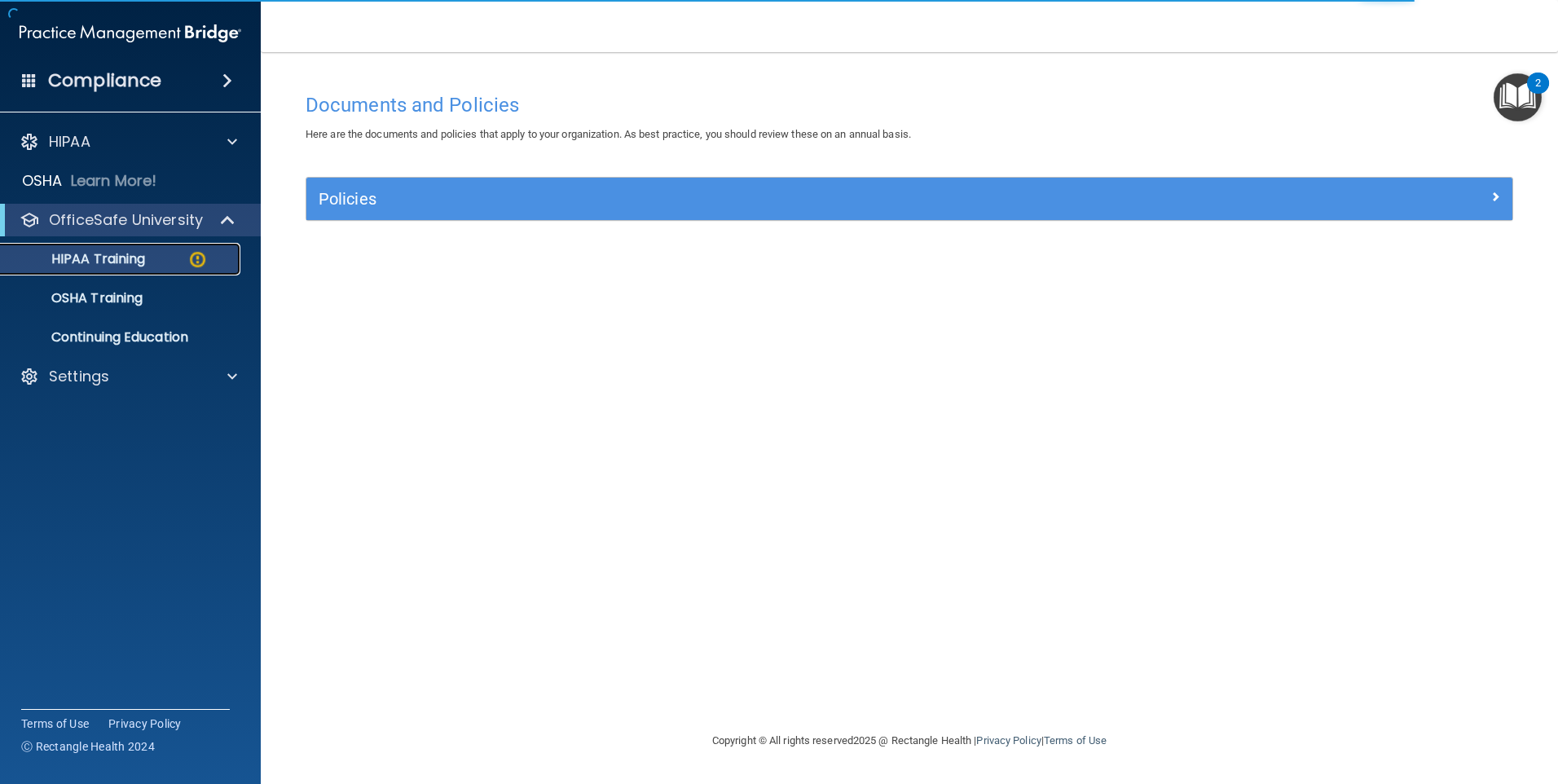
click at [177, 265] on div "HIPAA Training" at bounding box center [121, 259] width 223 height 17
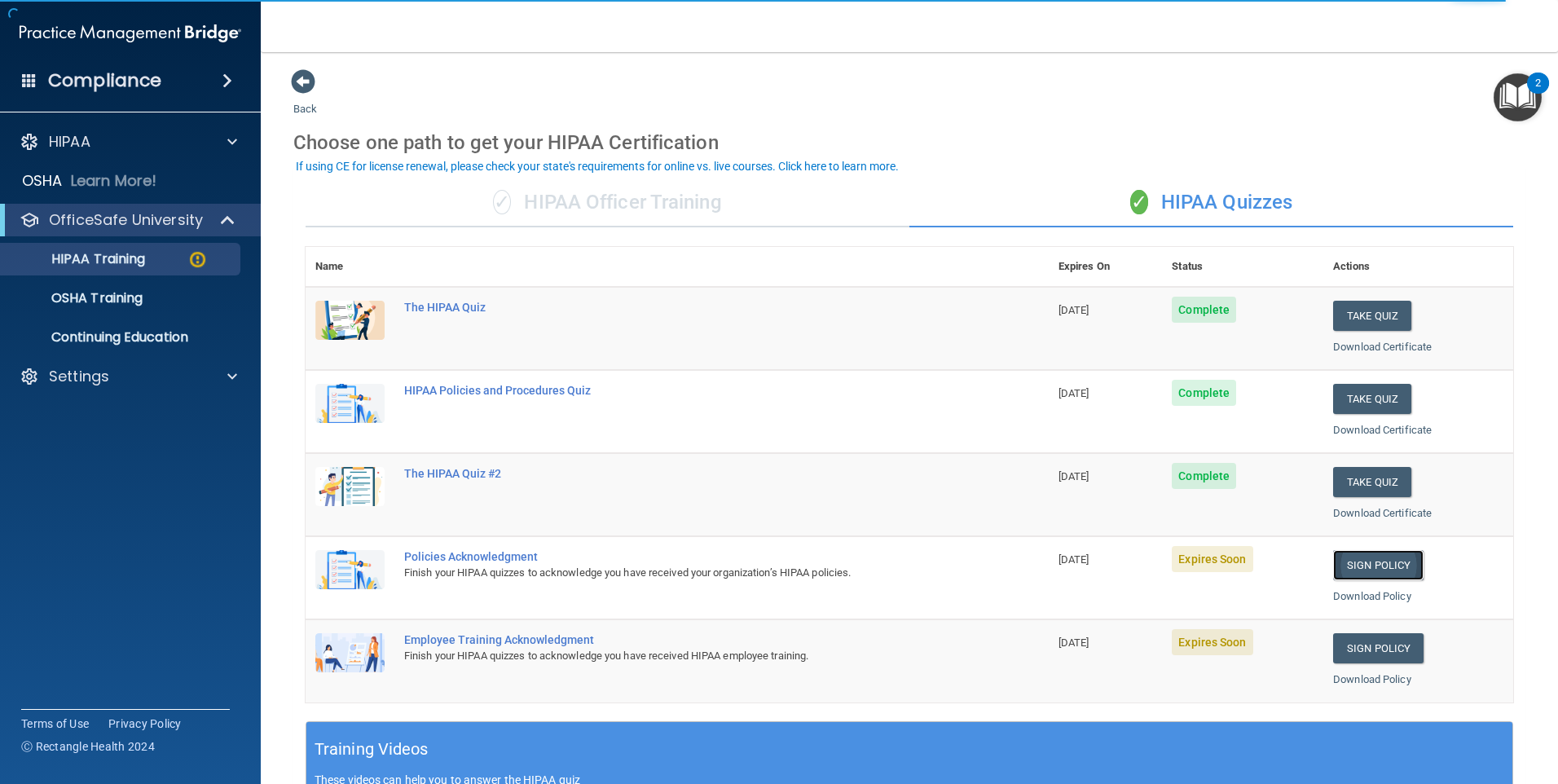
click at [1364, 564] on link "Sign Policy" at bounding box center [1379, 565] width 91 height 30
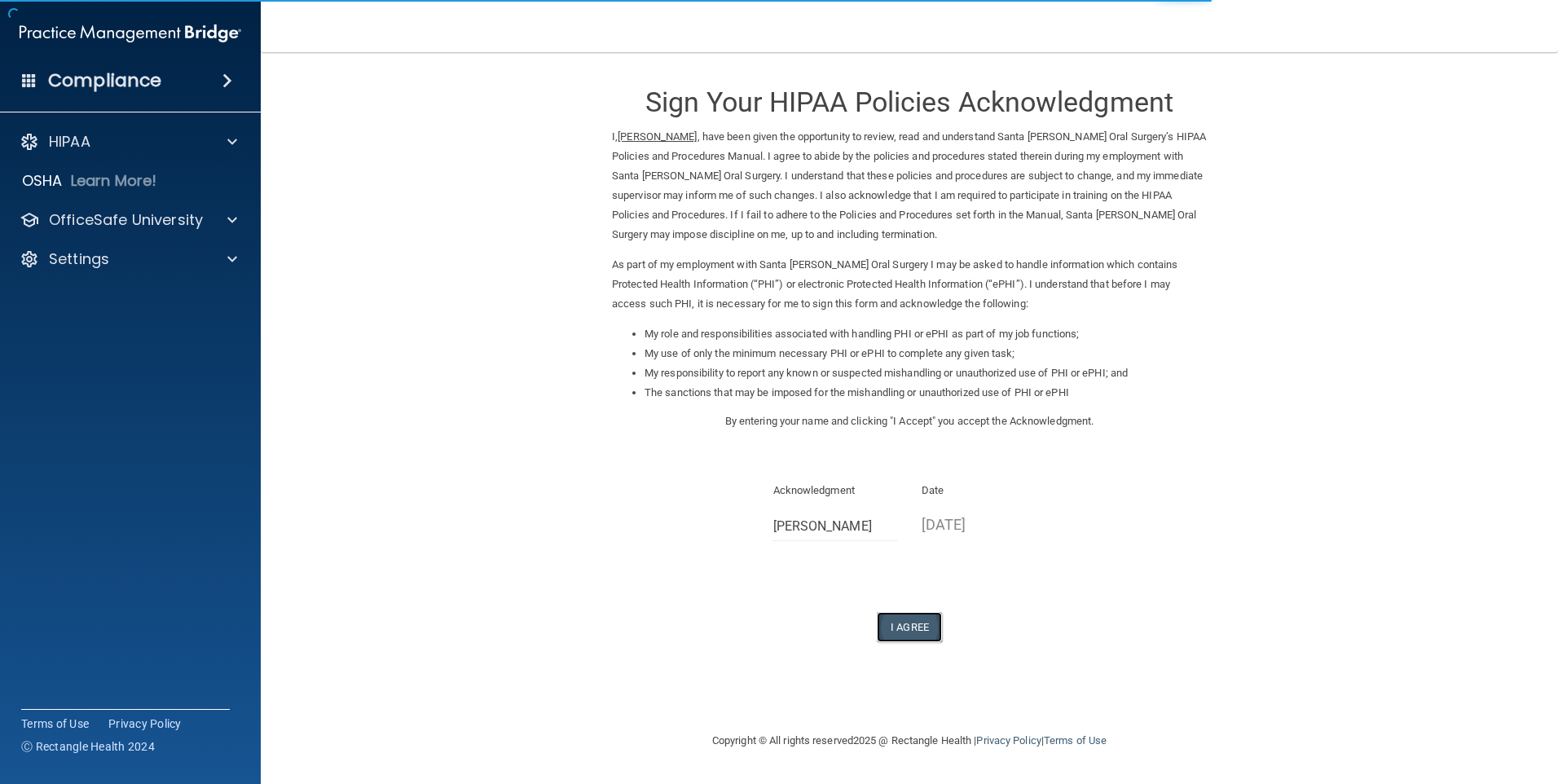
click at [901, 629] on button "I Agree" at bounding box center [910, 627] width 66 height 30
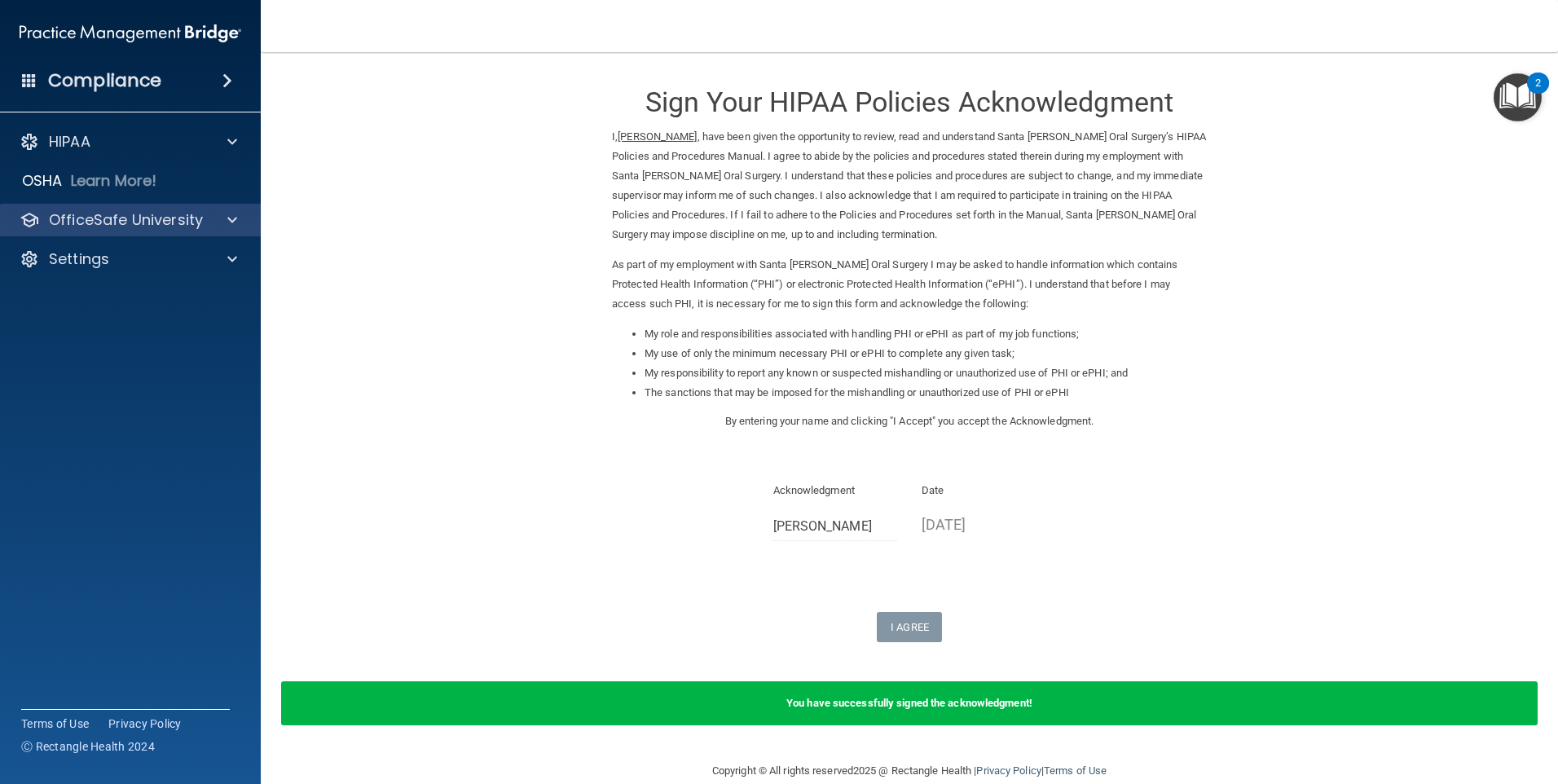
click at [205, 206] on div "OfficeSafe University" at bounding box center [130, 220] width 261 height 32
click at [230, 216] on span at bounding box center [232, 220] width 10 height 19
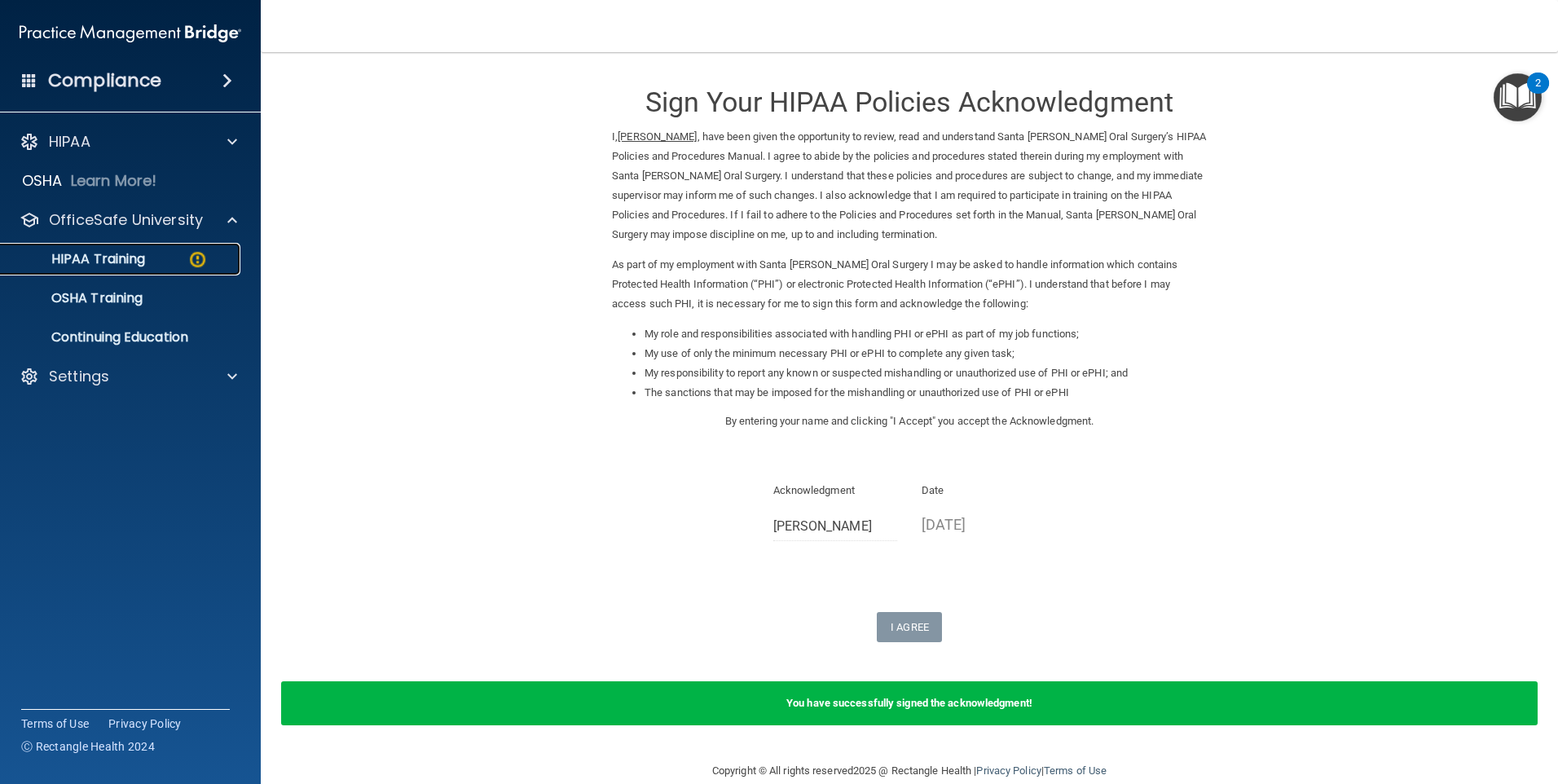
click at [208, 265] on div "HIPAA Training" at bounding box center [121, 259] width 223 height 17
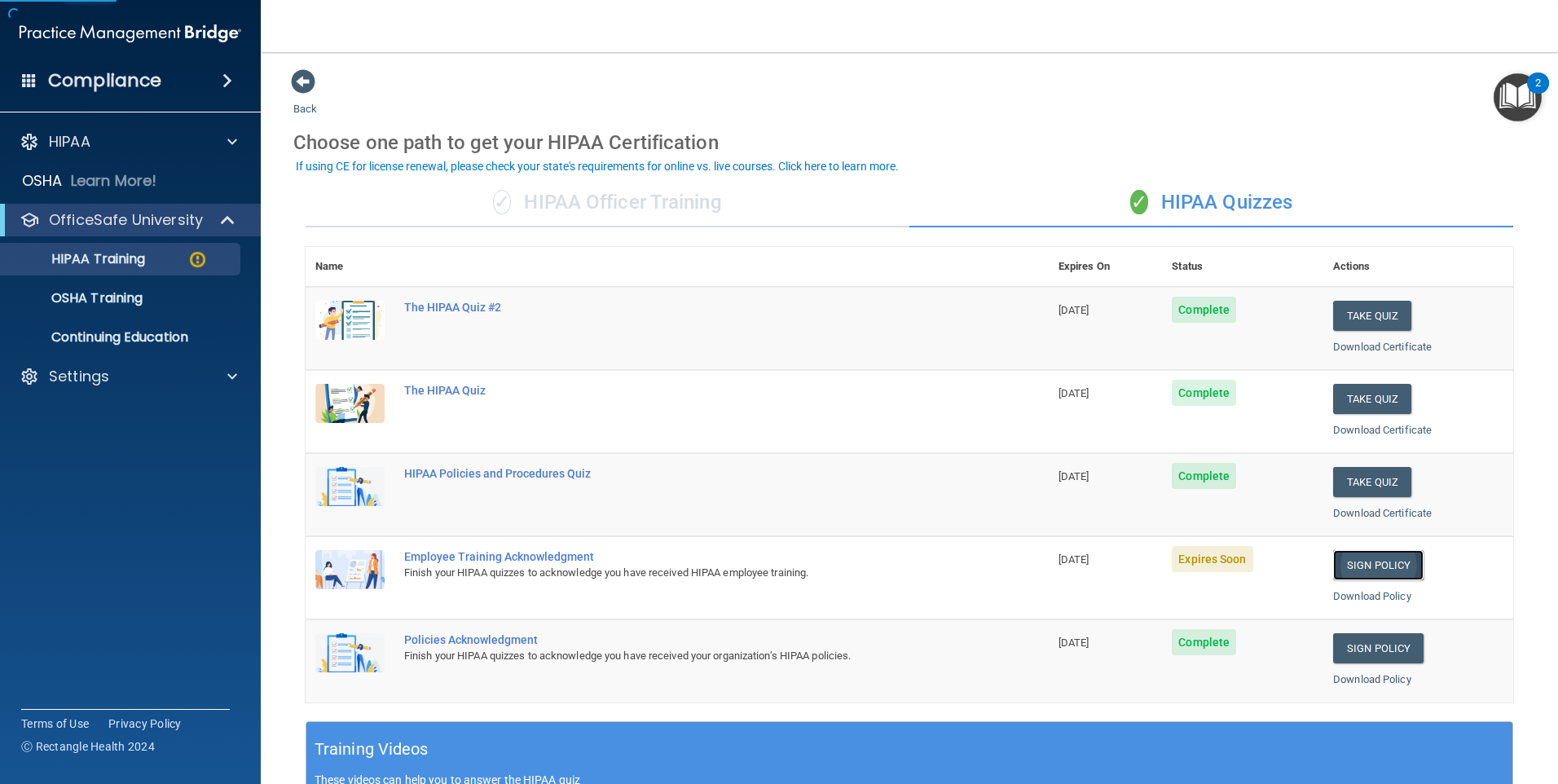
click at [1343, 566] on link "Sign Policy" at bounding box center [1379, 565] width 91 height 30
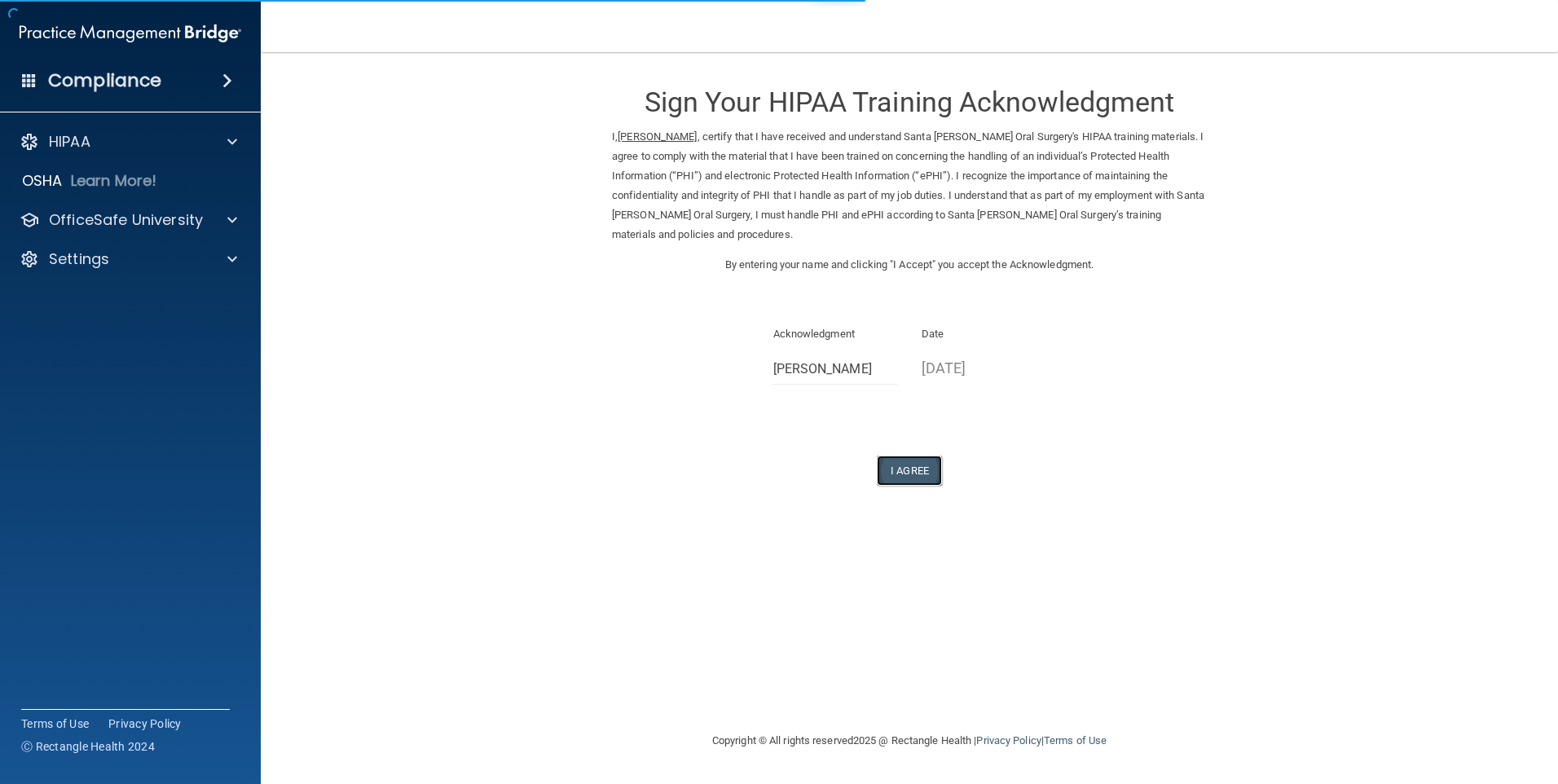
click at [907, 455] on button "I Agree" at bounding box center [910, 470] width 66 height 30
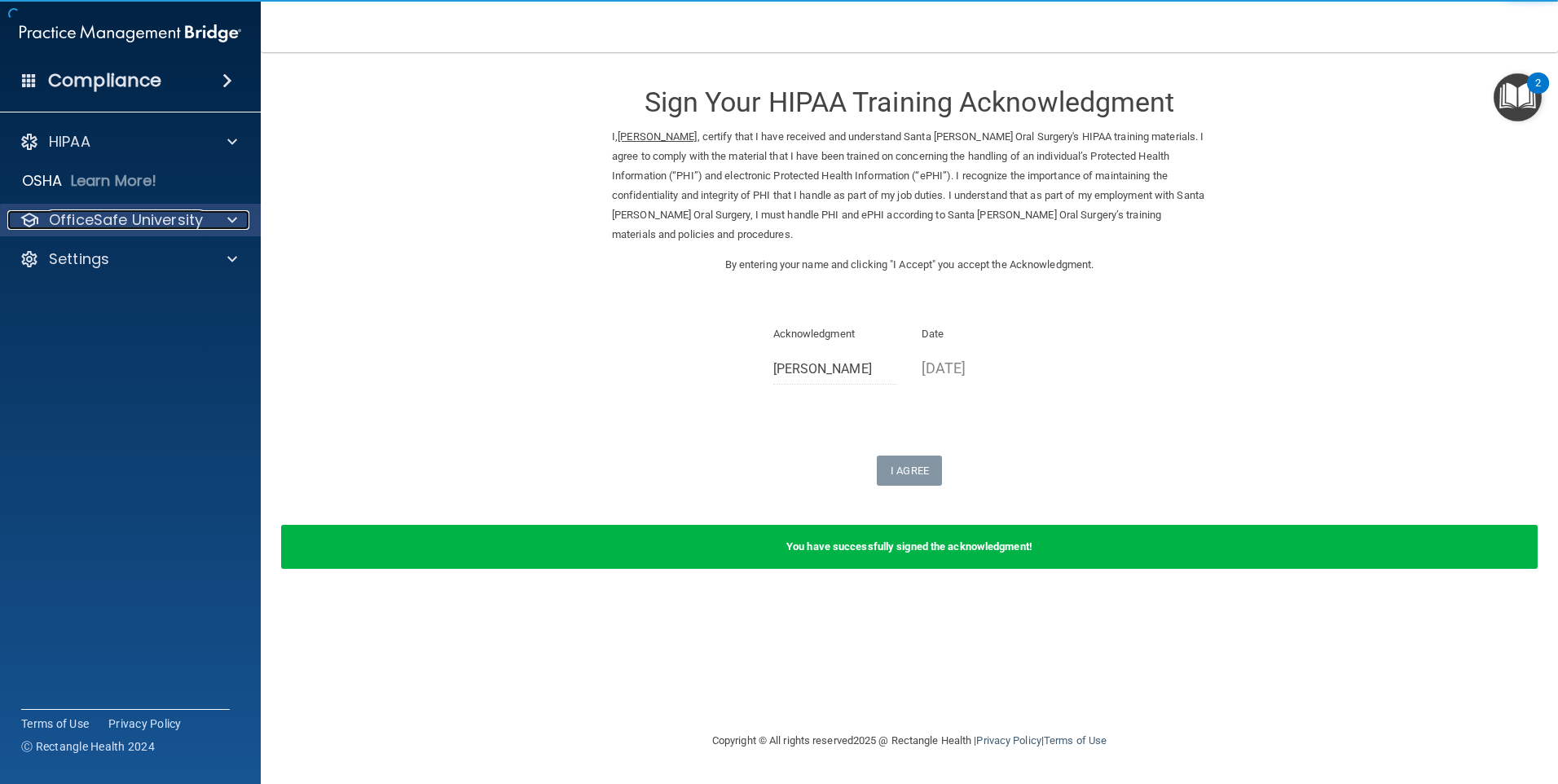
click at [227, 212] on span at bounding box center [232, 220] width 10 height 19
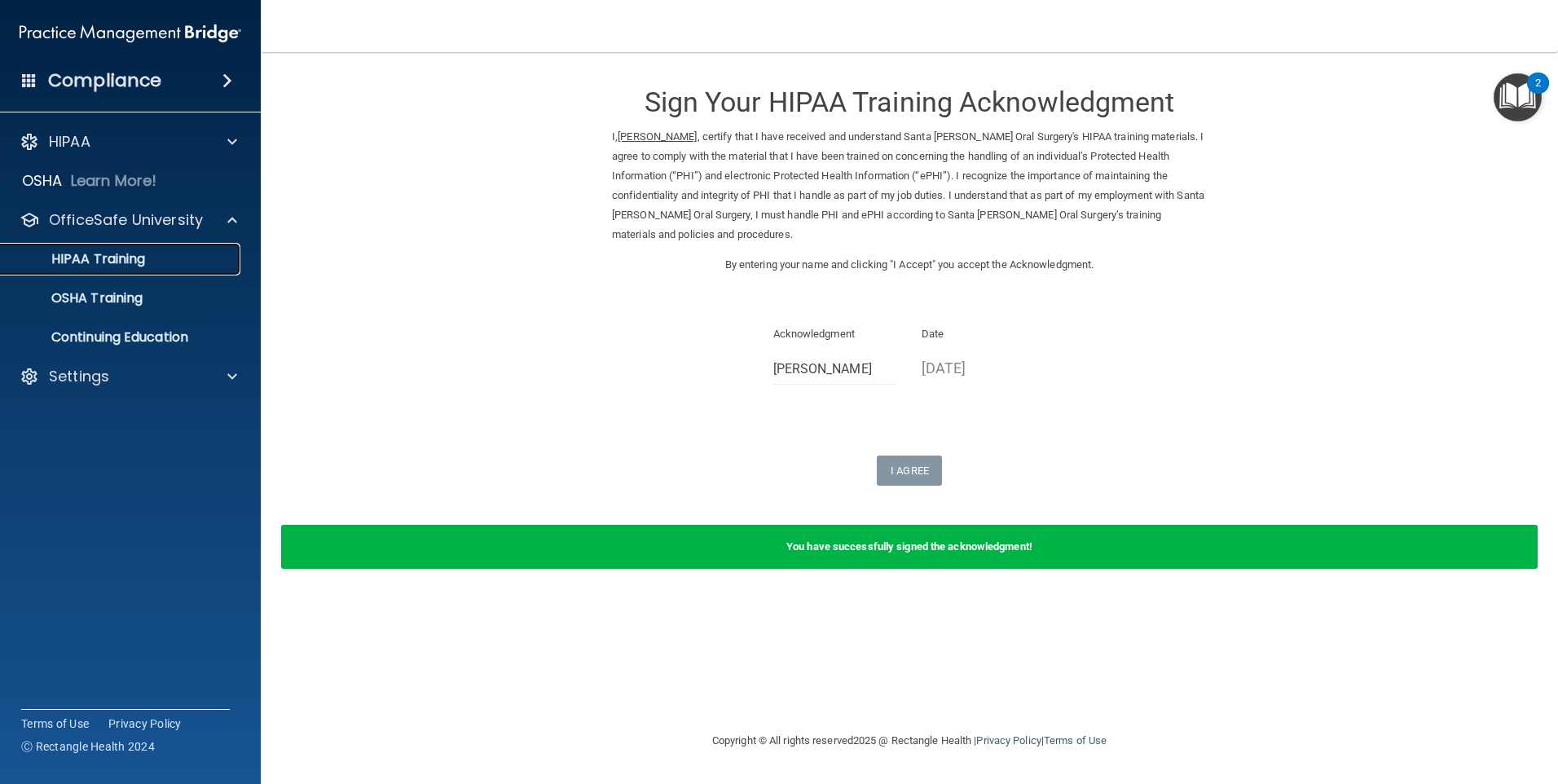
click at [170, 254] on div "HIPAA Training" at bounding box center [121, 259] width 223 height 17
